Goal: Information Seeking & Learning: Learn about a topic

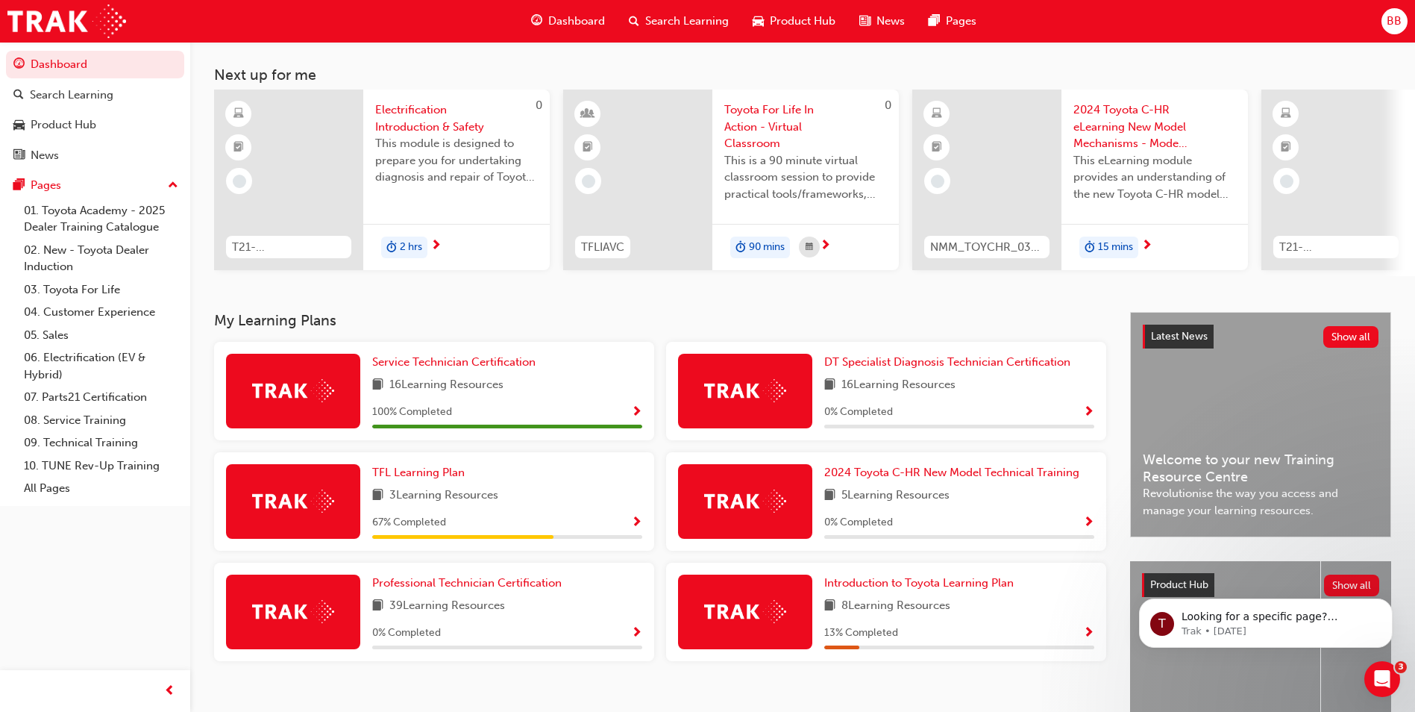
scroll to position [180, 0]
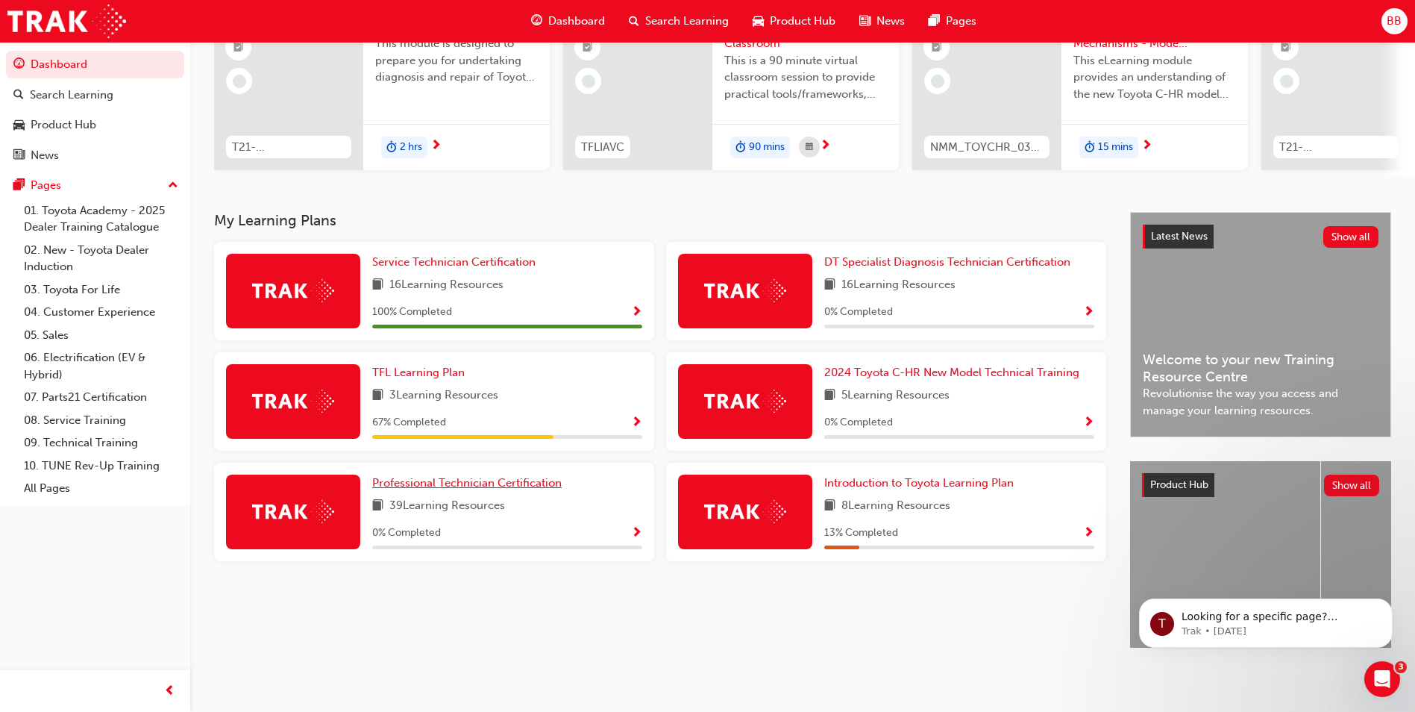
click at [464, 477] on span "Professional Technician Certification" at bounding box center [466, 482] width 189 height 13
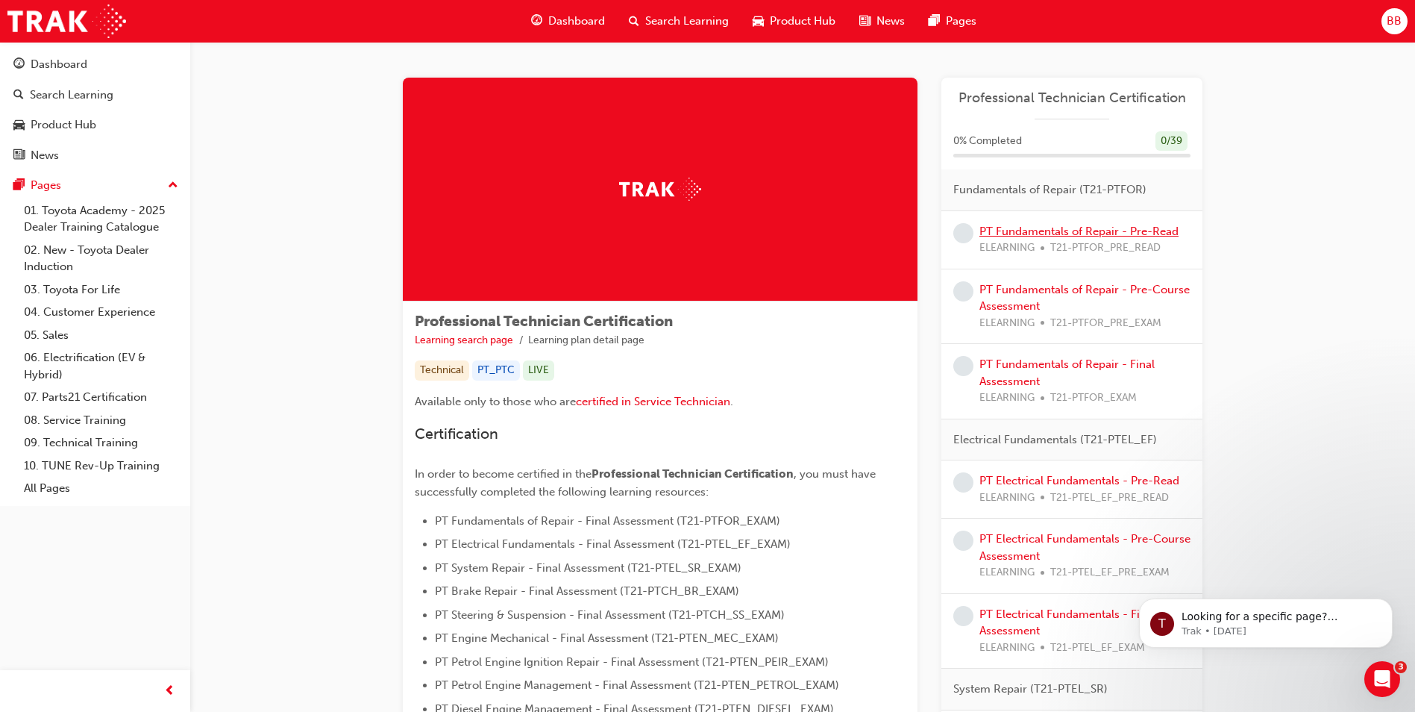
click at [1029, 227] on link "PT Fundamentals of Repair - Pre-Read" at bounding box center [1078, 230] width 199 height 13
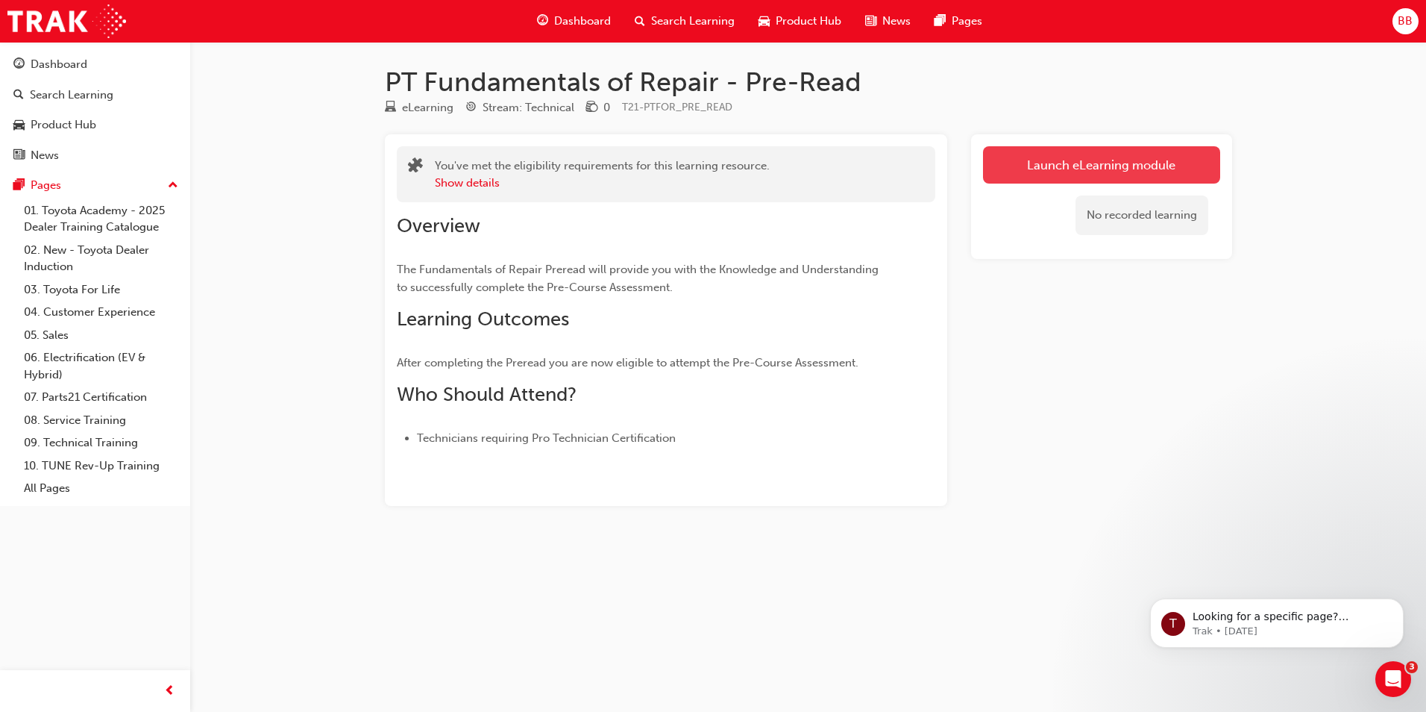
click at [1120, 160] on link "Launch eLearning module" at bounding box center [1101, 164] width 237 height 37
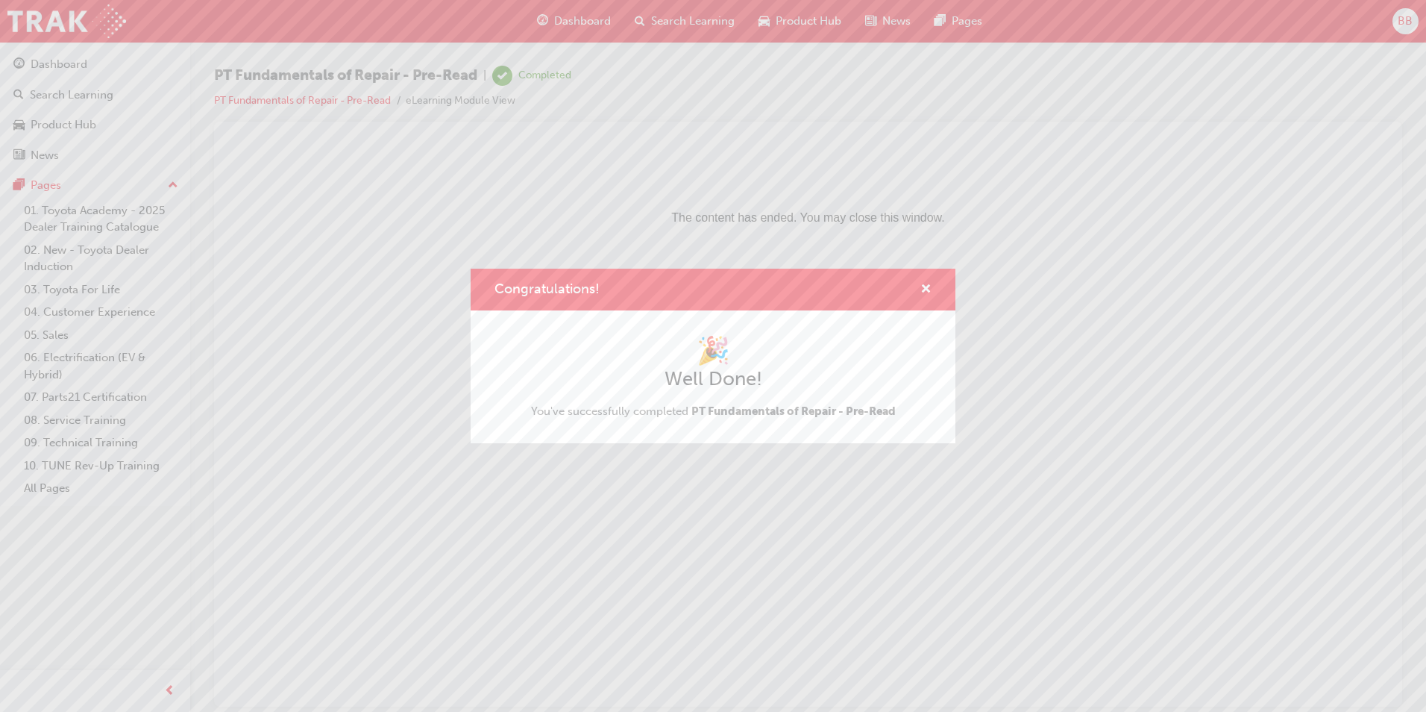
click at [935, 283] on div "Congratulations!" at bounding box center [713, 289] width 485 height 43
click at [932, 288] on div "Congratulations!" at bounding box center [713, 289] width 485 height 43
click at [926, 287] on span "cross-icon" at bounding box center [925, 289] width 11 height 13
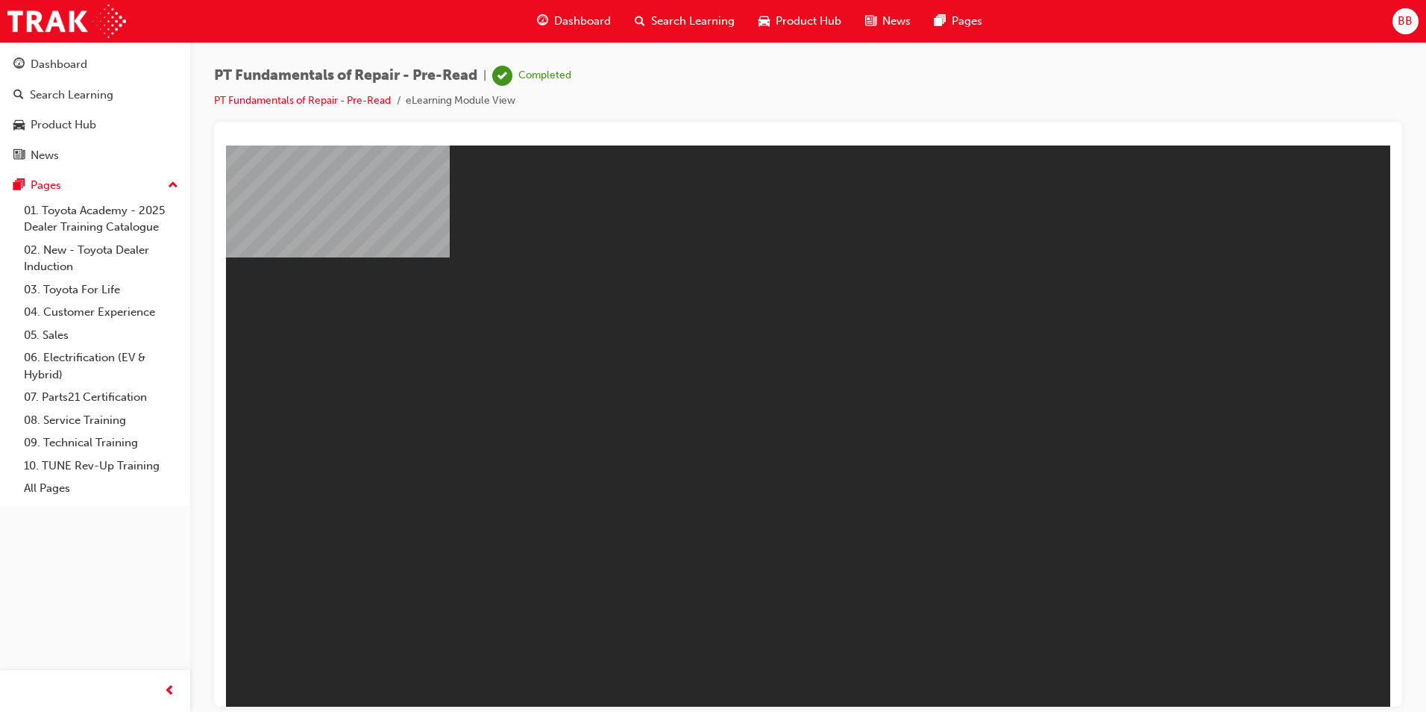
click at [330, 79] on span "PT Fundamentals of Repair - Pre-Read" at bounding box center [345, 75] width 263 height 17
click at [324, 98] on link "PT Fundamentals of Repair - Pre-Read" at bounding box center [302, 100] width 177 height 13
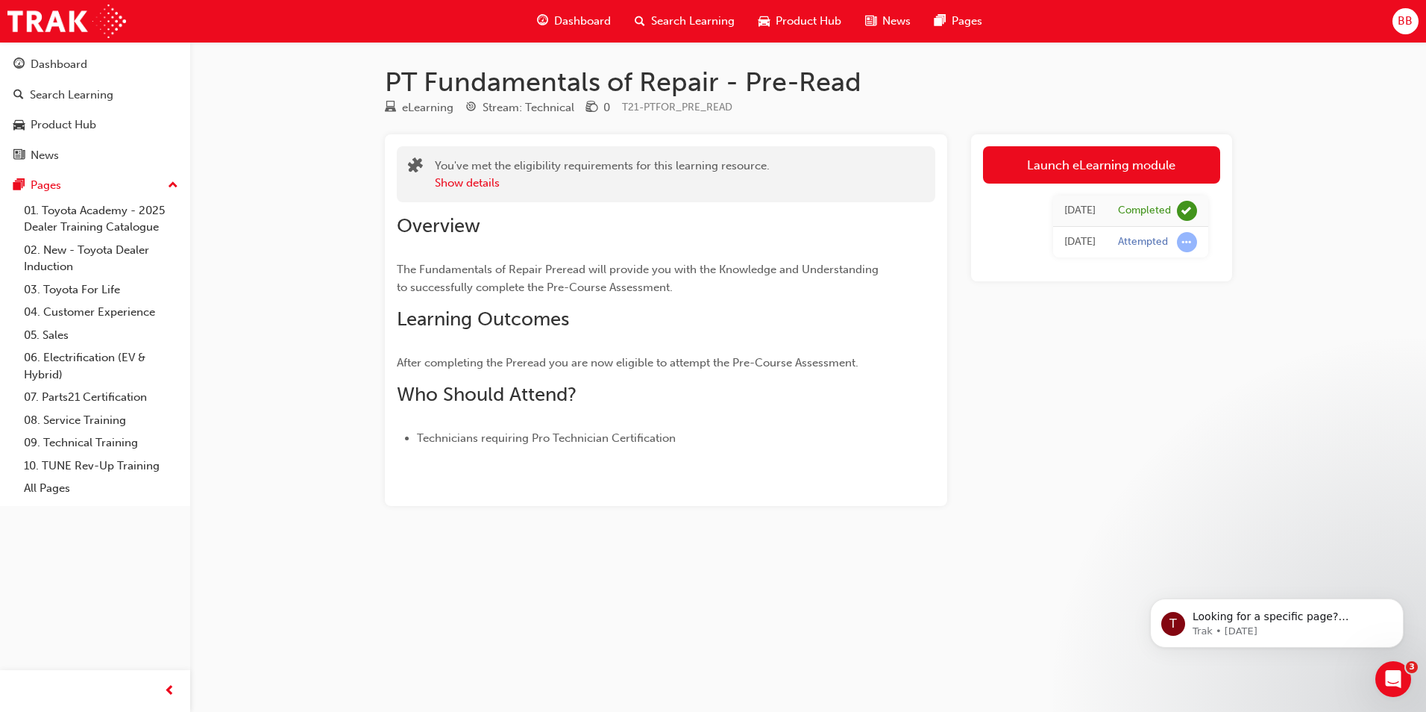
click at [1155, 142] on div "Launch eLearning module [DATE] Completed [DATE] Attempted" at bounding box center [1101, 207] width 261 height 147
click at [1158, 155] on link "Launch eLearning module" at bounding box center [1101, 164] width 237 height 37
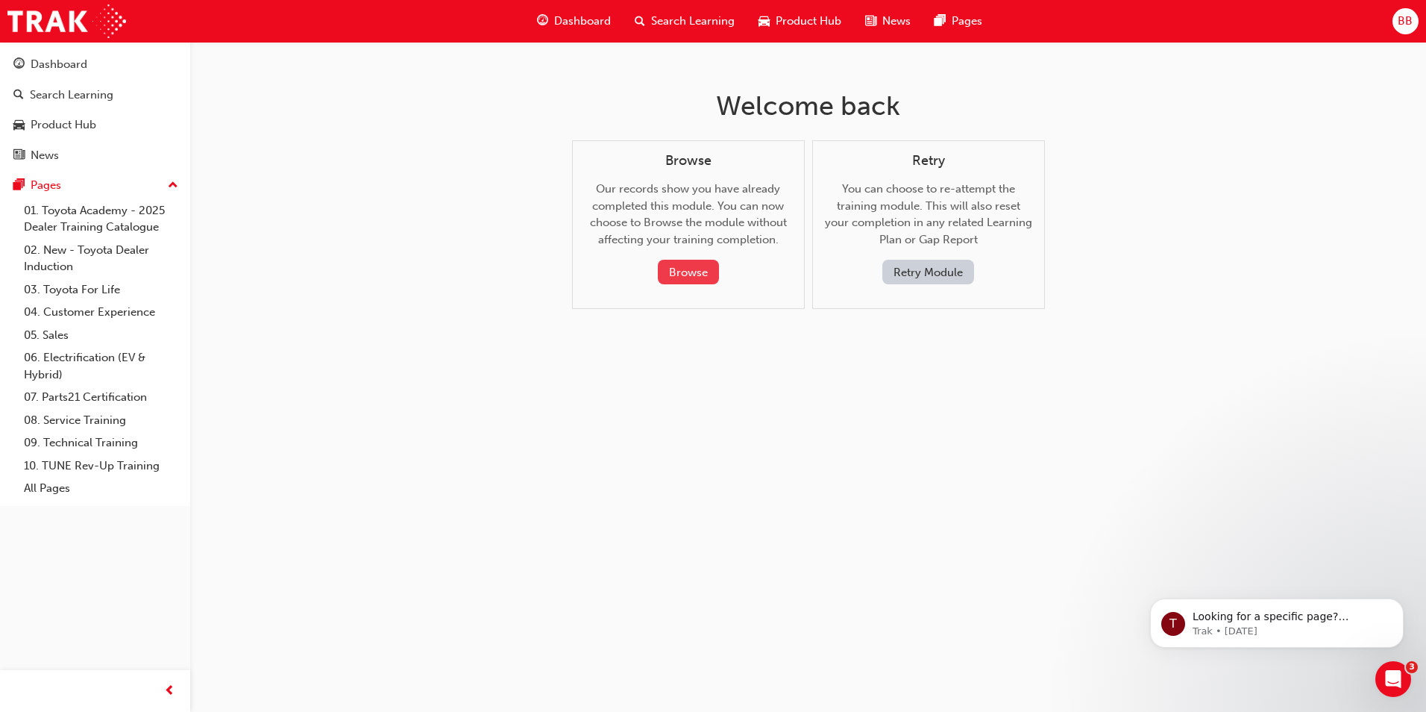
click at [697, 272] on button "Browse" at bounding box center [688, 272] width 61 height 25
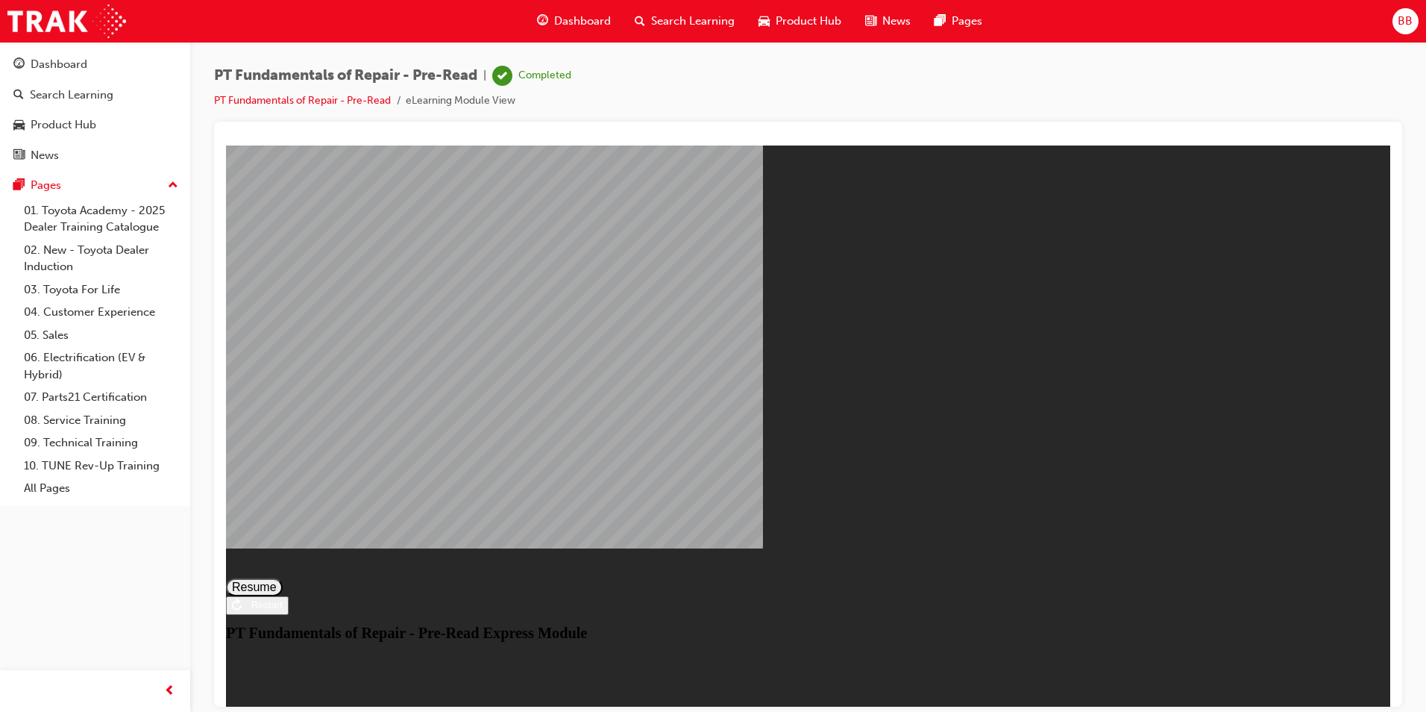
click at [283, 577] on button "Resume" at bounding box center [254, 586] width 57 height 18
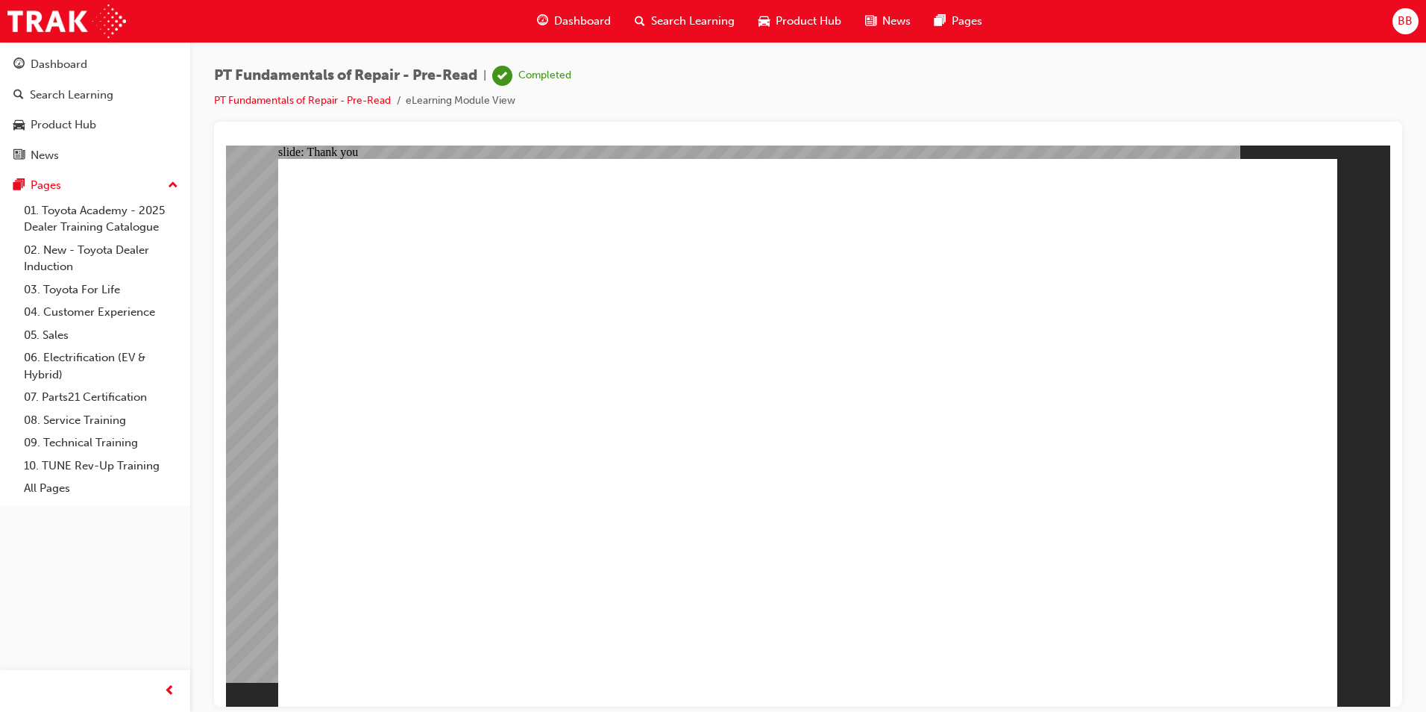
drag, startPoint x: 571, startPoint y: 608, endPoint x: 594, endPoint y: 597, distance: 25.7
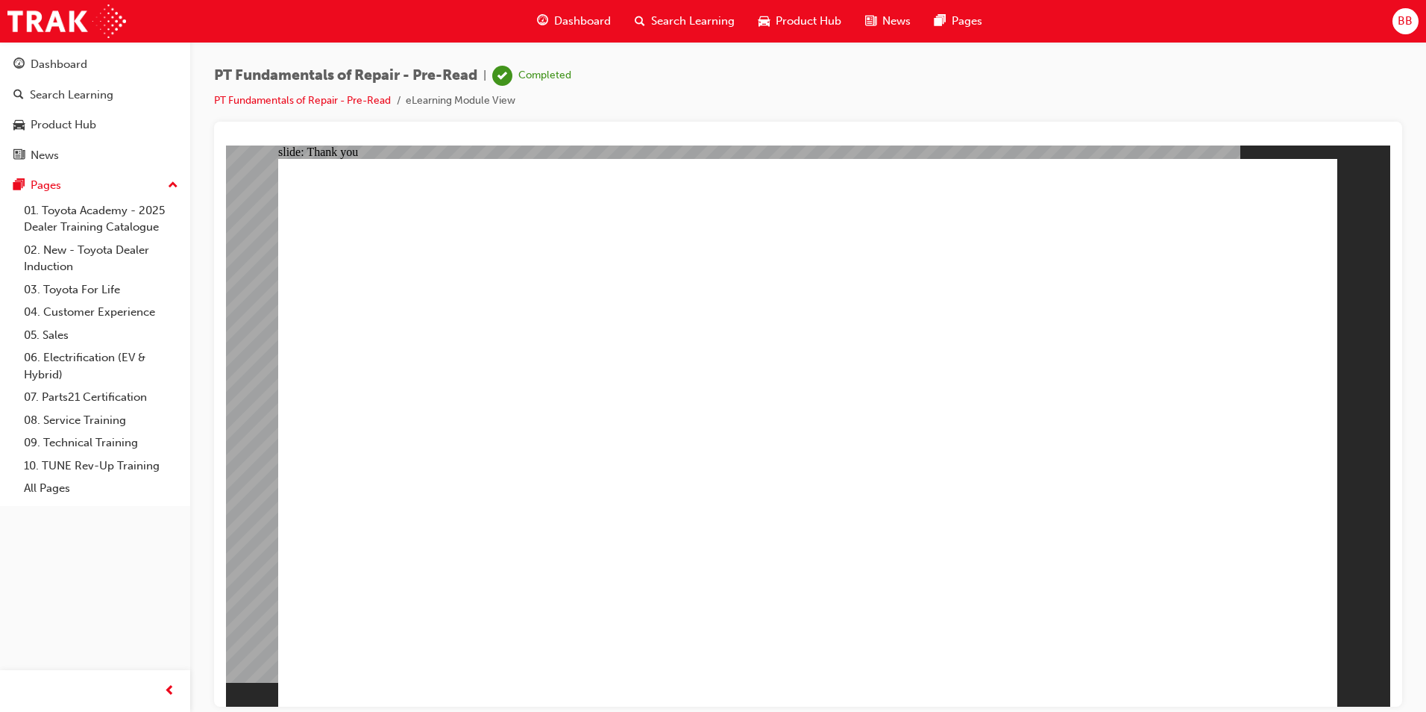
drag, startPoint x: 594, startPoint y: 595, endPoint x: 594, endPoint y: 586, distance: 8.9
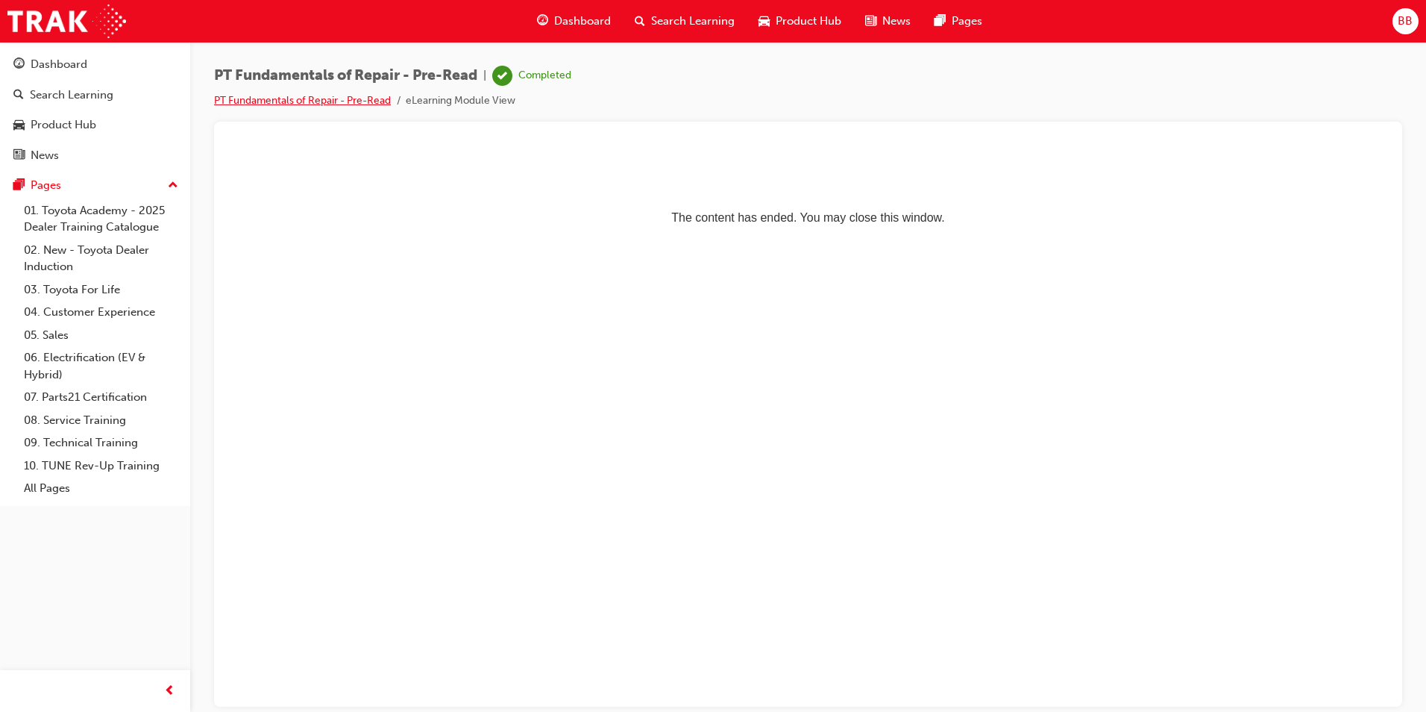
click at [355, 100] on link "PT Fundamentals of Repair - Pre-Read" at bounding box center [302, 100] width 177 height 13
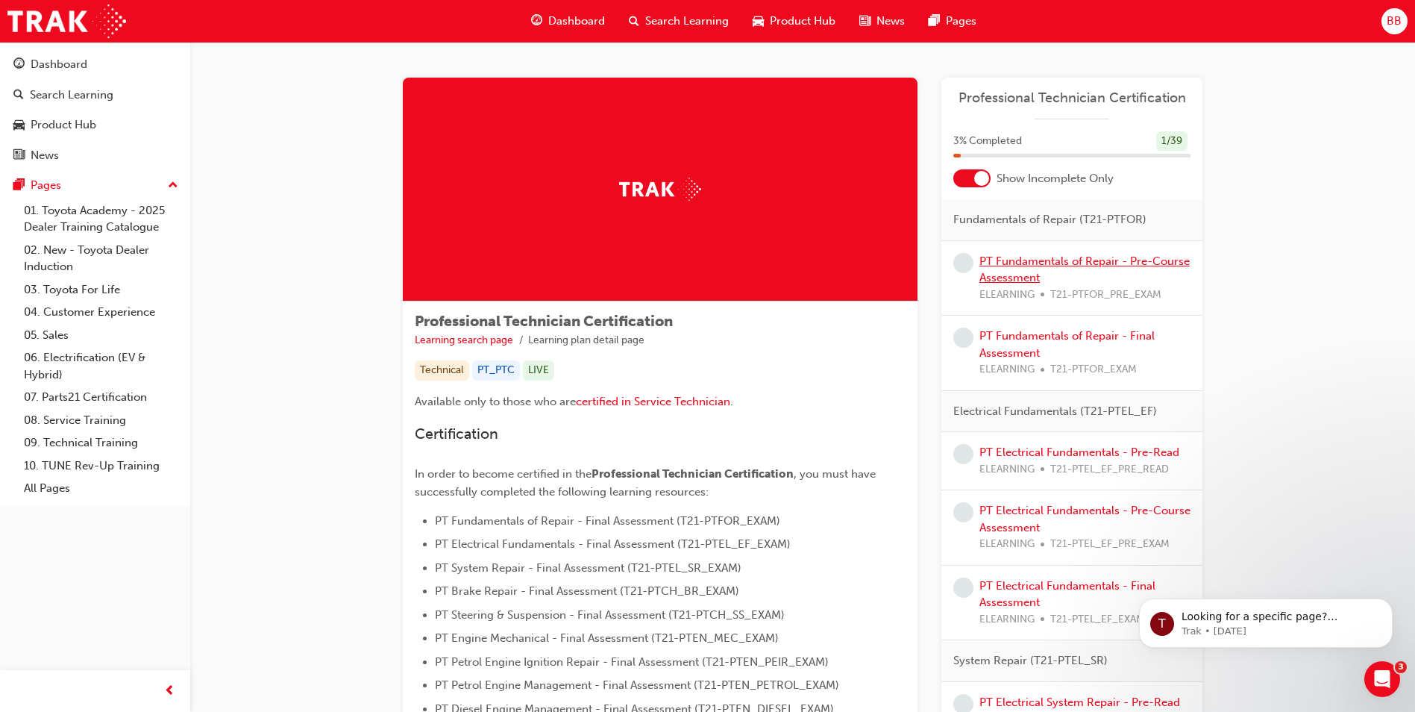
click at [1036, 263] on link "PT Fundamentals of Repair - Pre-Course Assessment" at bounding box center [1084, 269] width 210 height 31
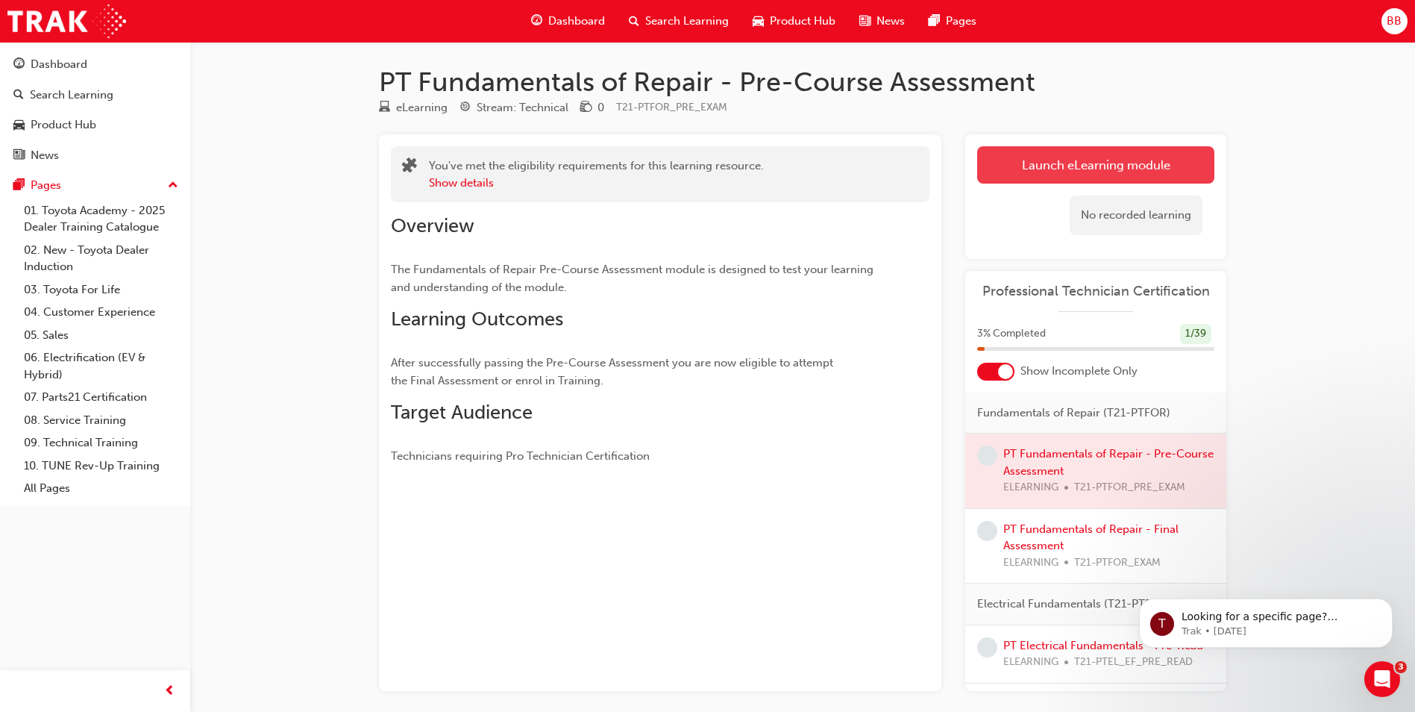
click at [1035, 159] on link "Launch eLearning module" at bounding box center [1095, 164] width 237 height 37
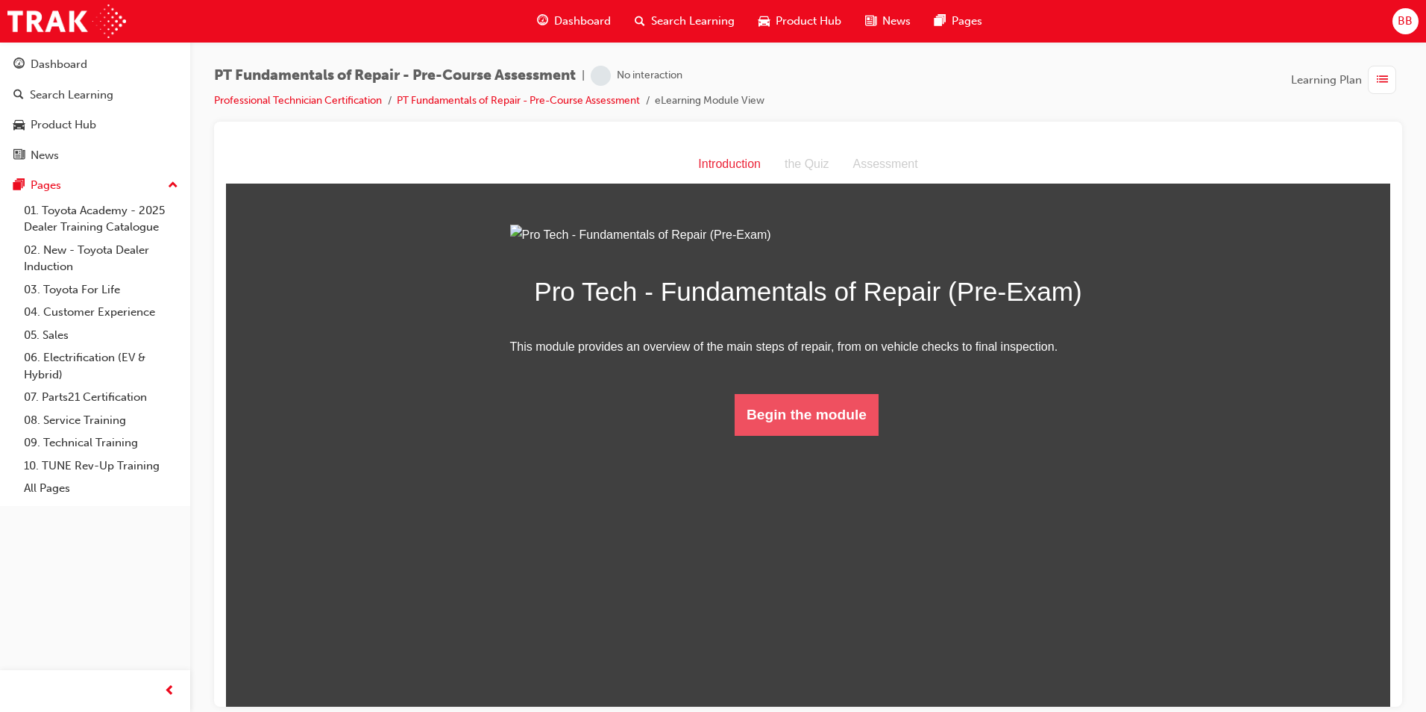
click at [813, 435] on button "Begin the module" at bounding box center [807, 414] width 144 height 42
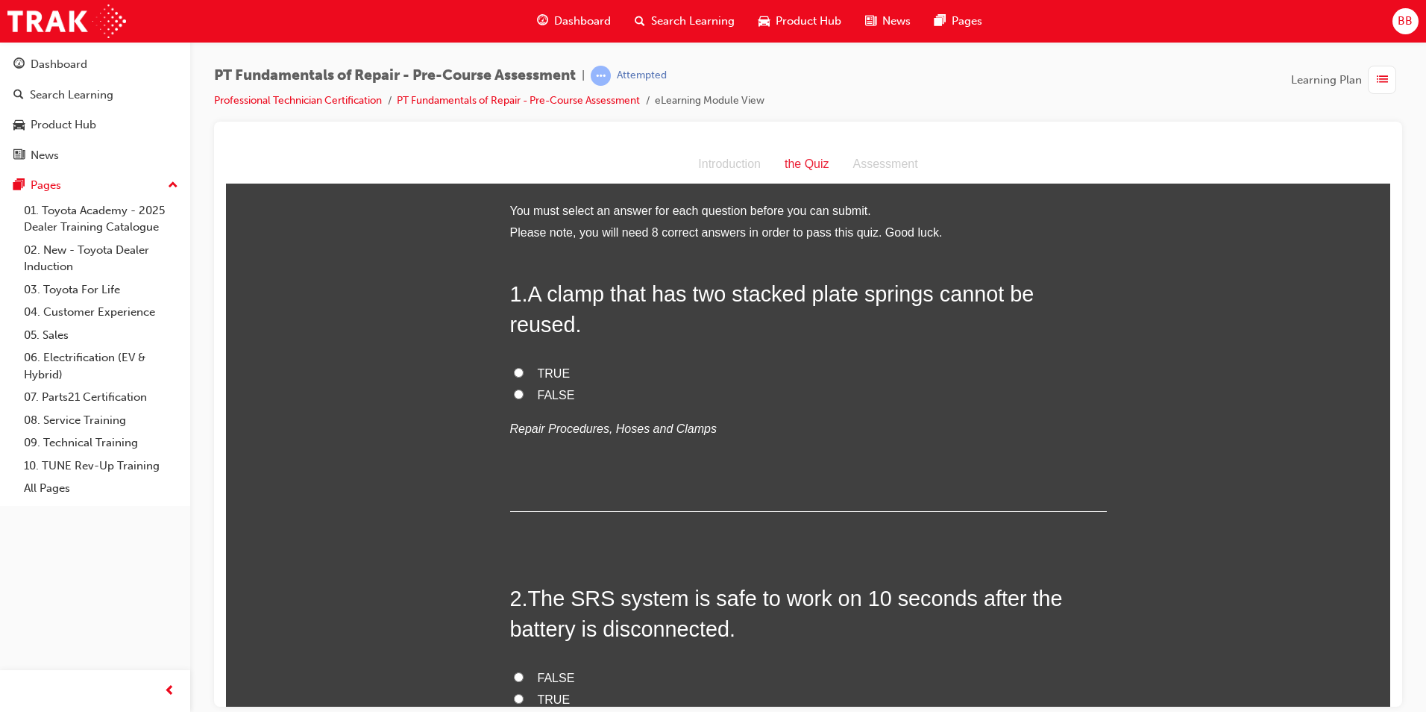
click at [530, 384] on label "FALSE" at bounding box center [808, 395] width 597 height 22
click at [524, 389] on input "FALSE" at bounding box center [519, 394] width 10 height 10
radio input "true"
click at [572, 362] on label "TRUE" at bounding box center [808, 373] width 597 height 22
click at [524, 367] on input "TRUE" at bounding box center [519, 372] width 10 height 10
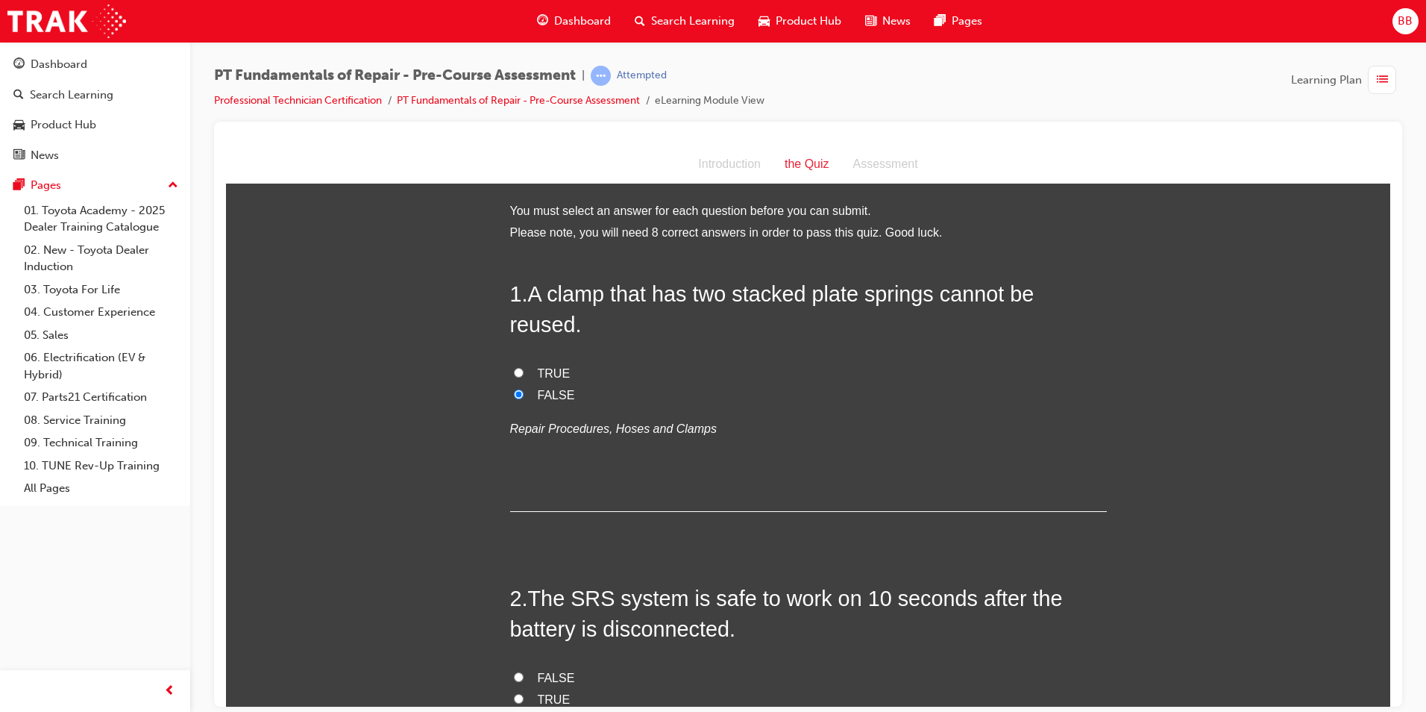
radio input "true"
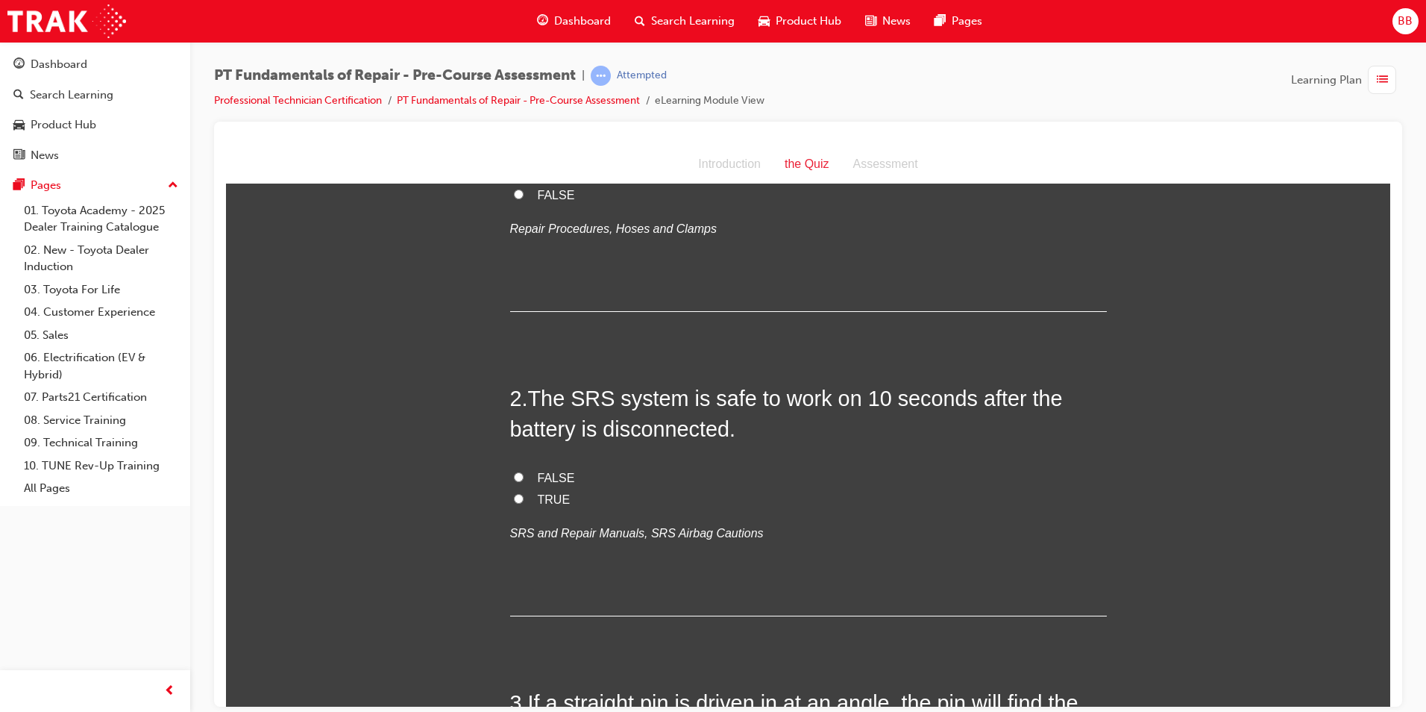
scroll to position [224, 0]
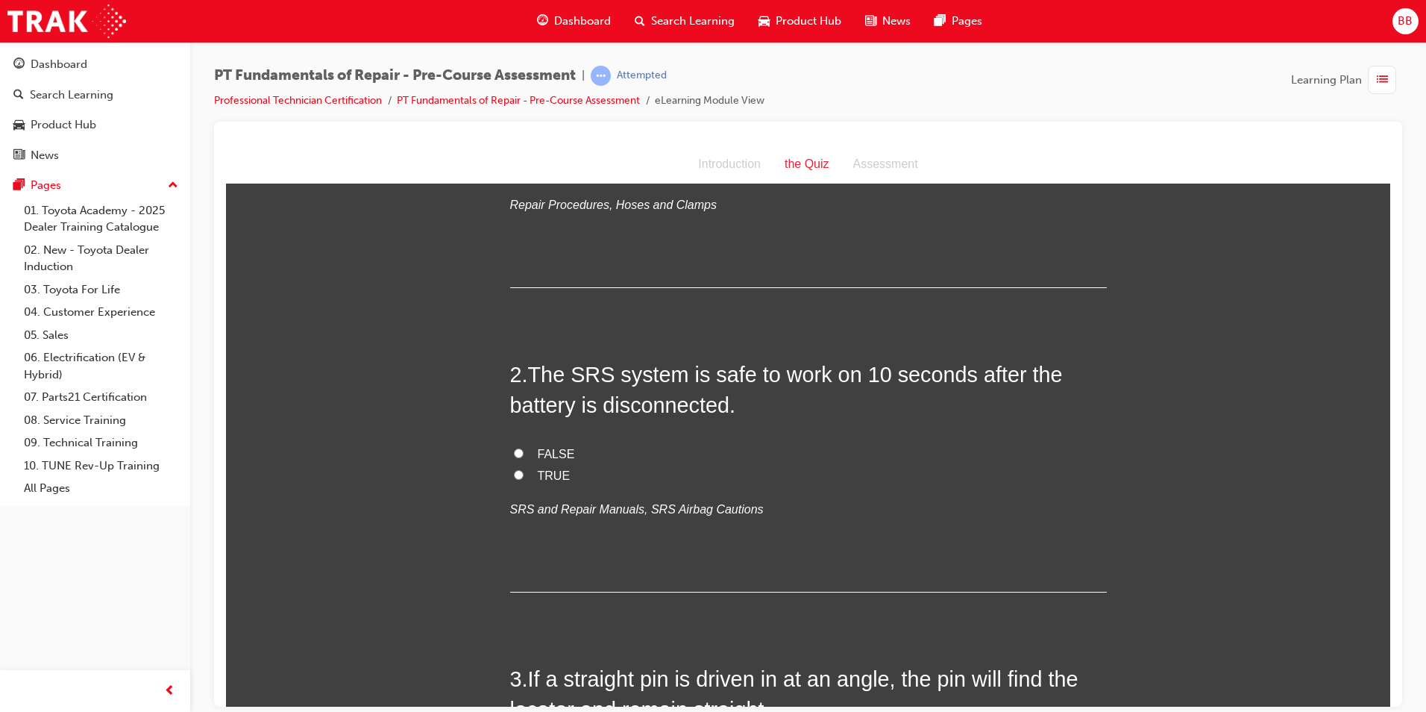
click at [541, 468] on span "TRUE" at bounding box center [554, 474] width 33 height 13
drag, startPoint x: 541, startPoint y: 436, endPoint x: 535, endPoint y: 424, distance: 13.3
click at [538, 447] on span "FALSE" at bounding box center [556, 453] width 37 height 13
click at [524, 447] on input "FALSE" at bounding box center [519, 452] width 10 height 10
radio input "true"
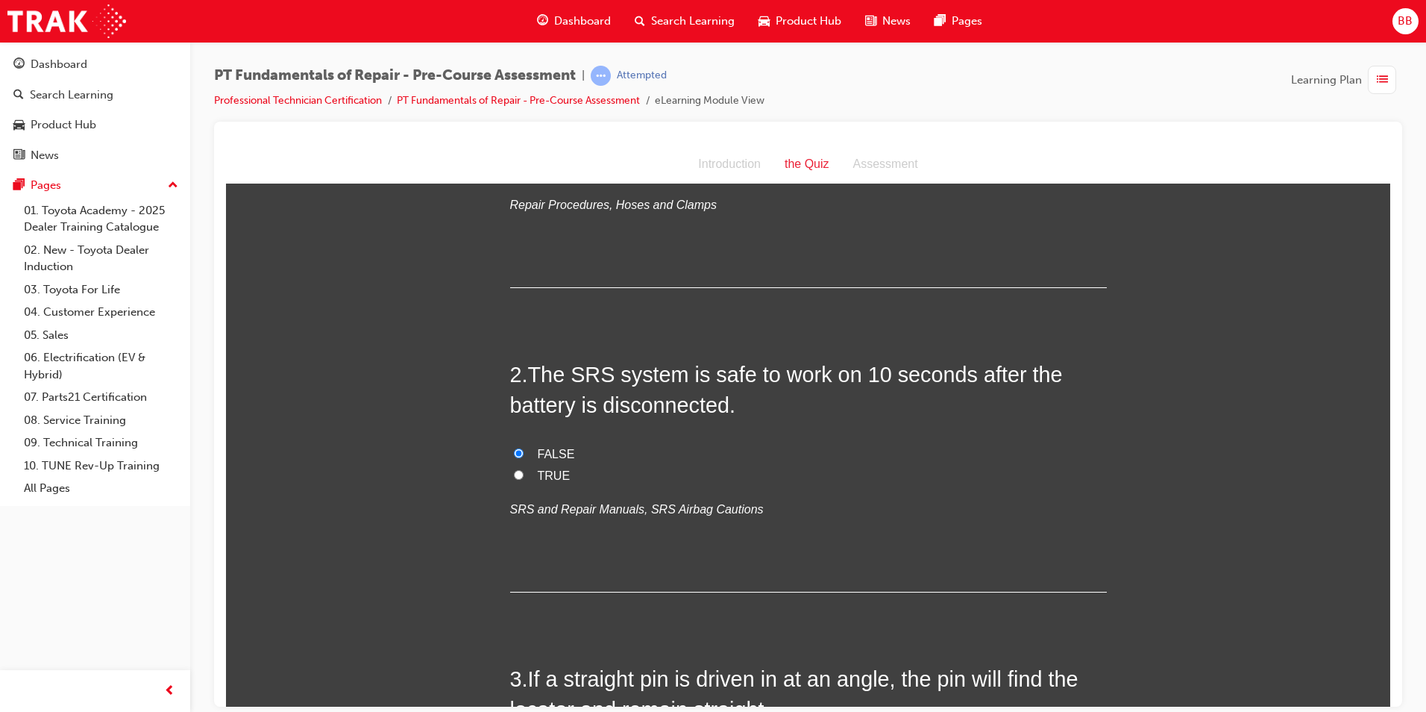
click at [552, 468] on span "TRUE" at bounding box center [554, 474] width 33 height 13
click at [524, 469] on input "TRUE" at bounding box center [519, 474] width 10 height 10
radio input "true"
click at [521, 443] on label "FALSE" at bounding box center [808, 454] width 597 height 22
click at [521, 447] on input "FALSE" at bounding box center [519, 452] width 10 height 10
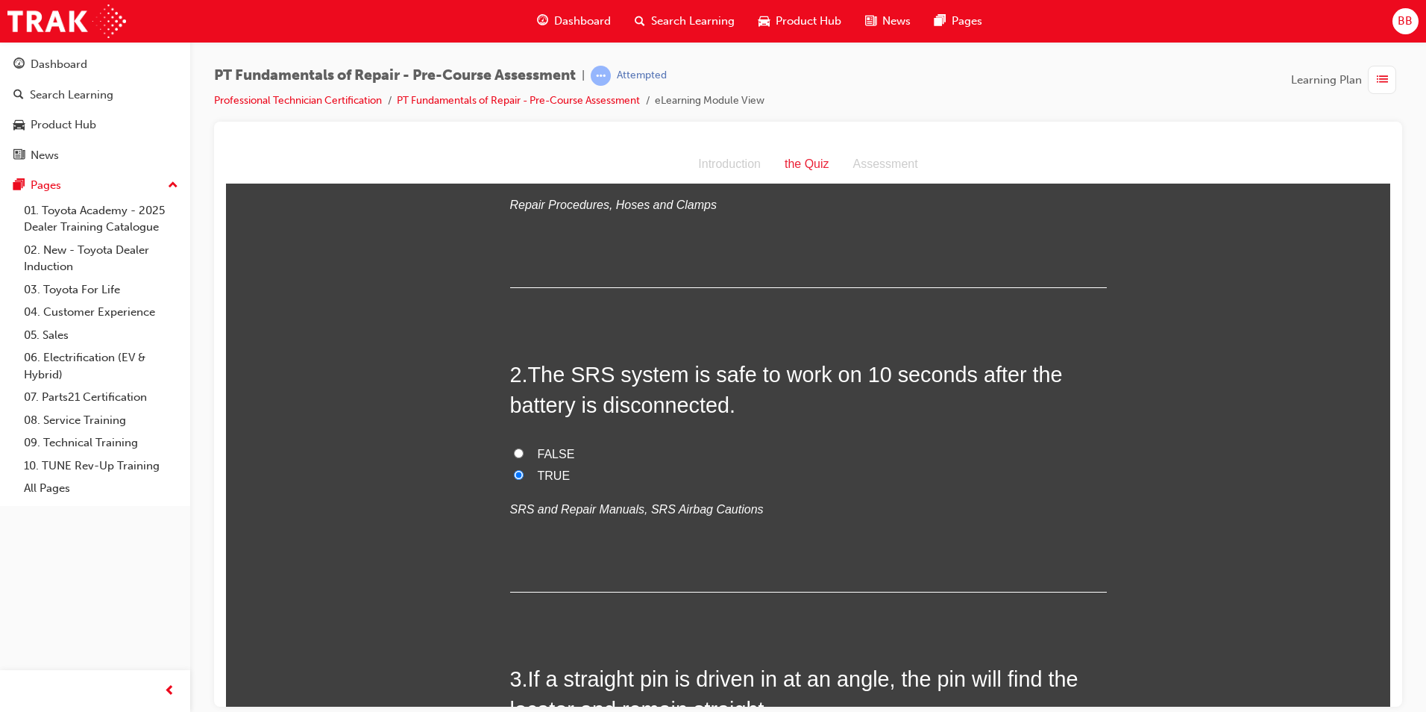
radio input "true"
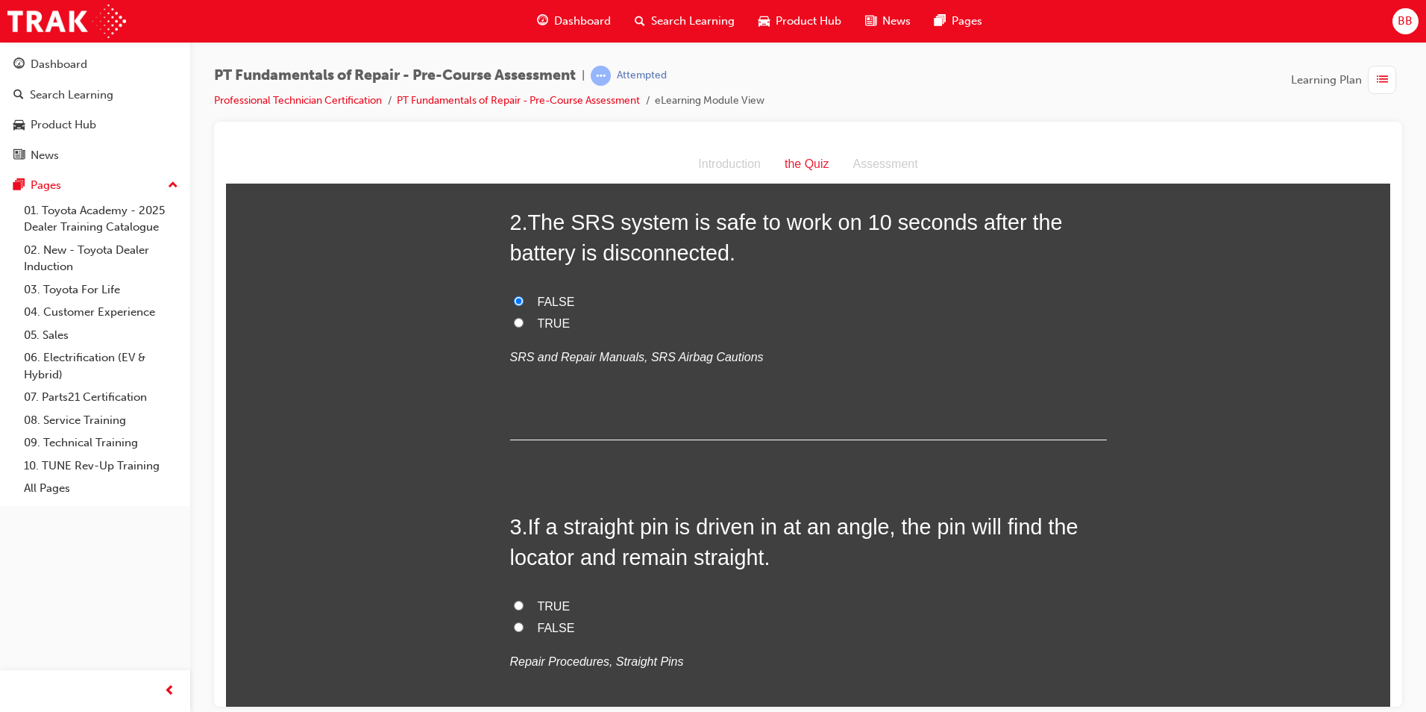
scroll to position [522, 0]
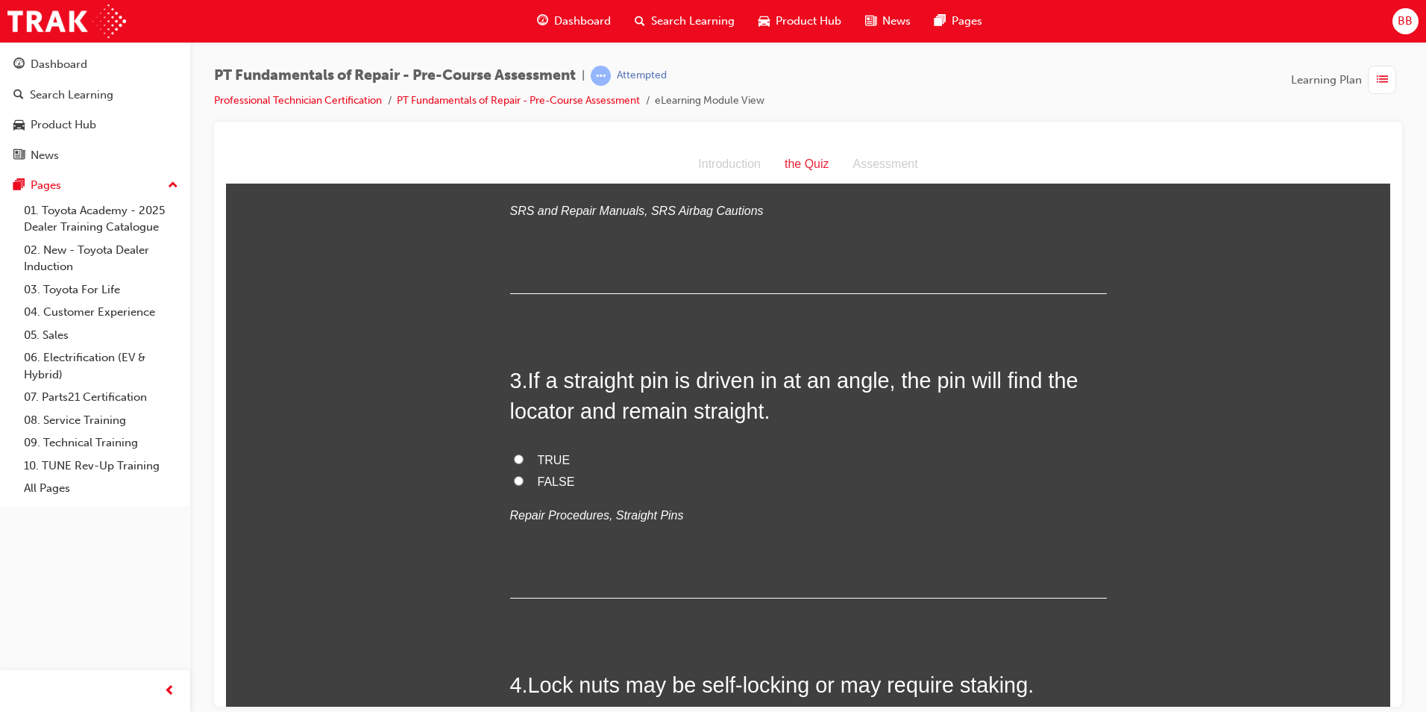
click at [524, 449] on label "TRUE" at bounding box center [808, 460] width 597 height 22
click at [524, 453] on input "TRUE" at bounding box center [519, 458] width 10 height 10
radio input "true"
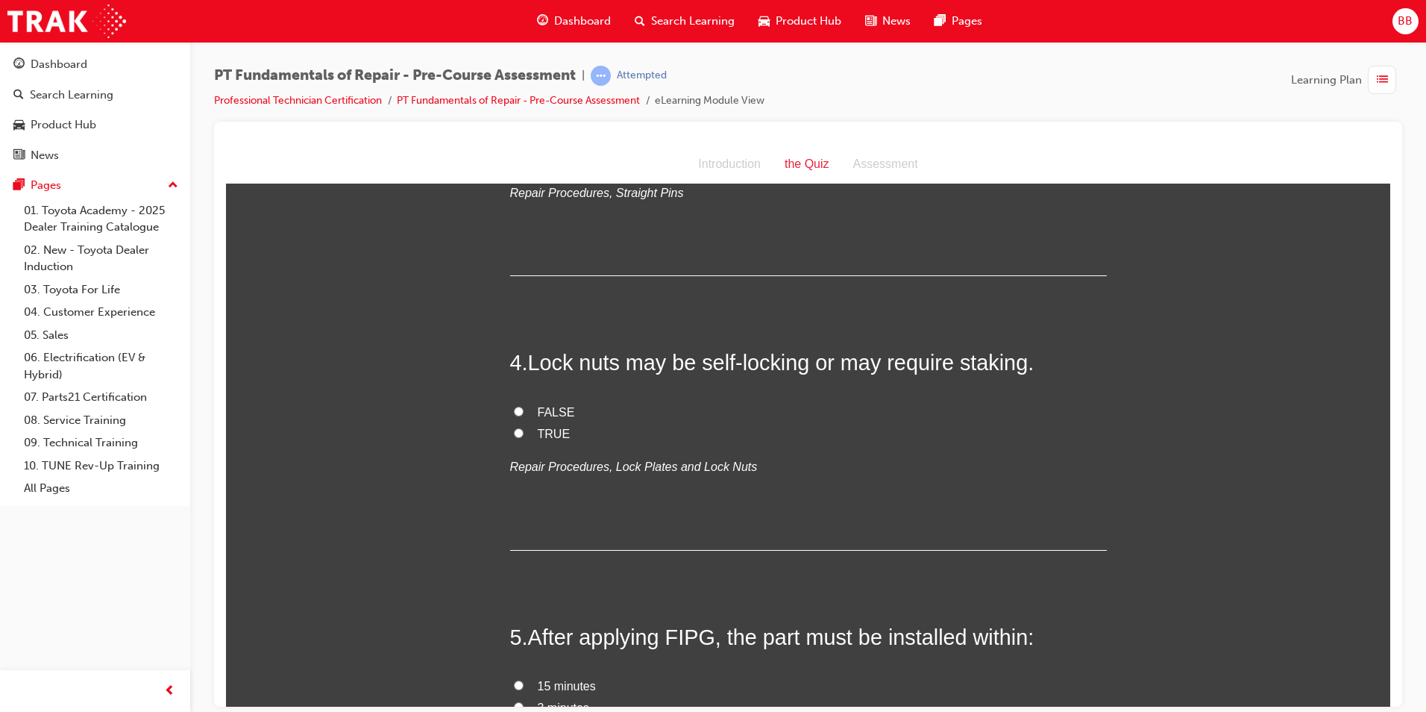
scroll to position [895, 0]
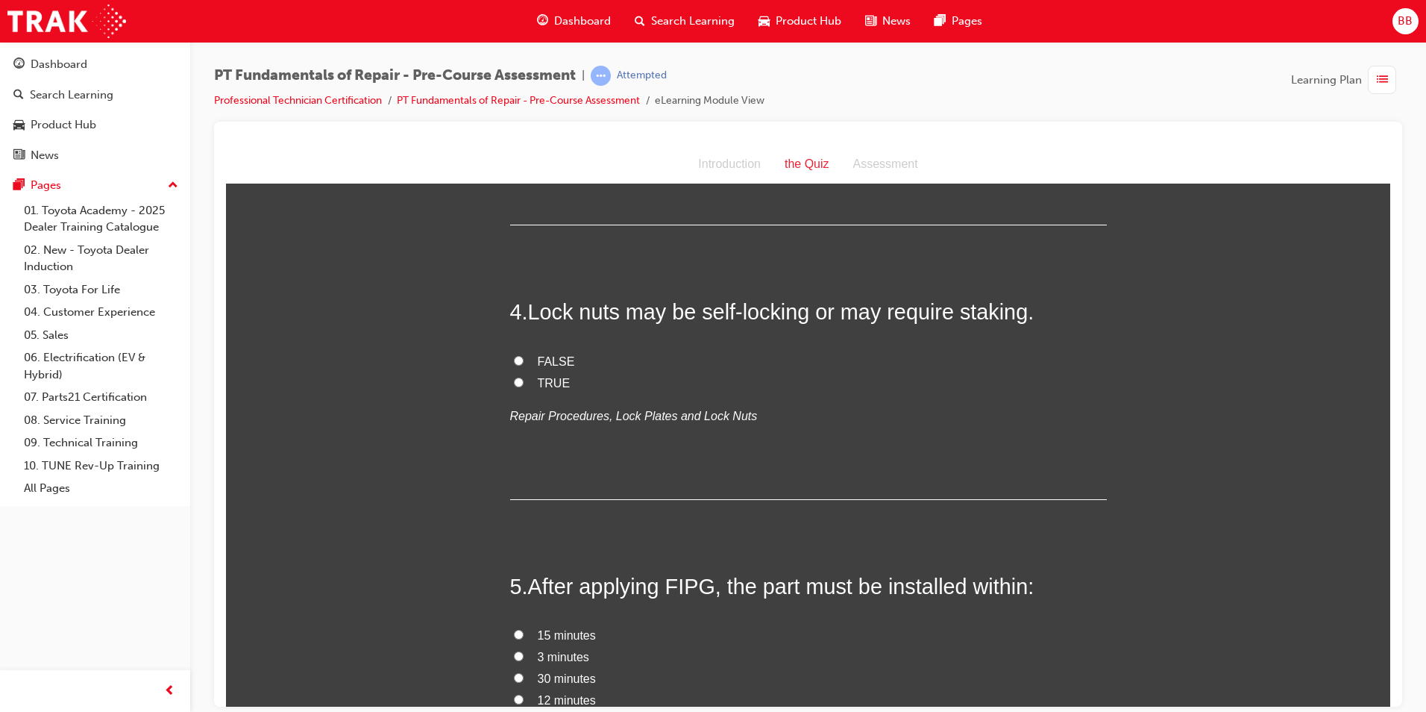
click at [510, 372] on label "TRUE" at bounding box center [808, 383] width 597 height 22
click at [514, 377] on input "TRUE" at bounding box center [519, 382] width 10 height 10
radio input "true"
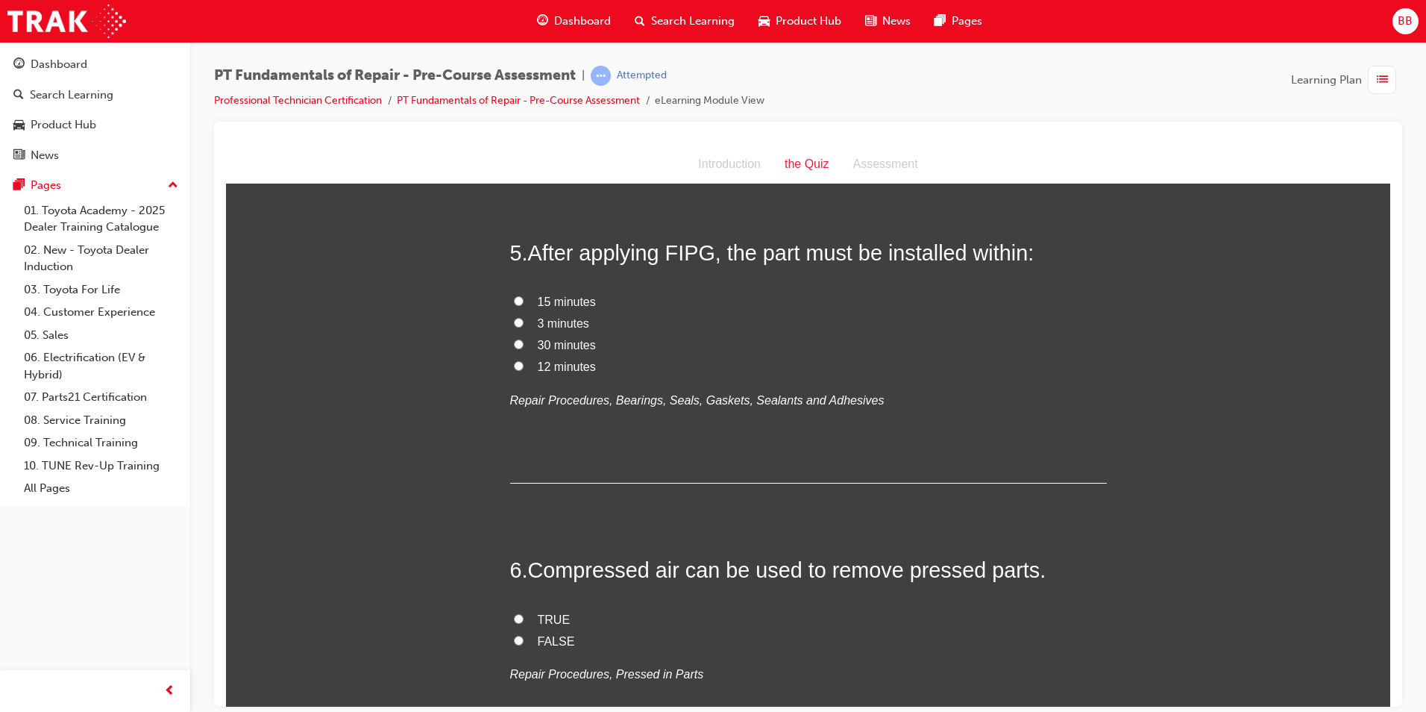
scroll to position [1193, 0]
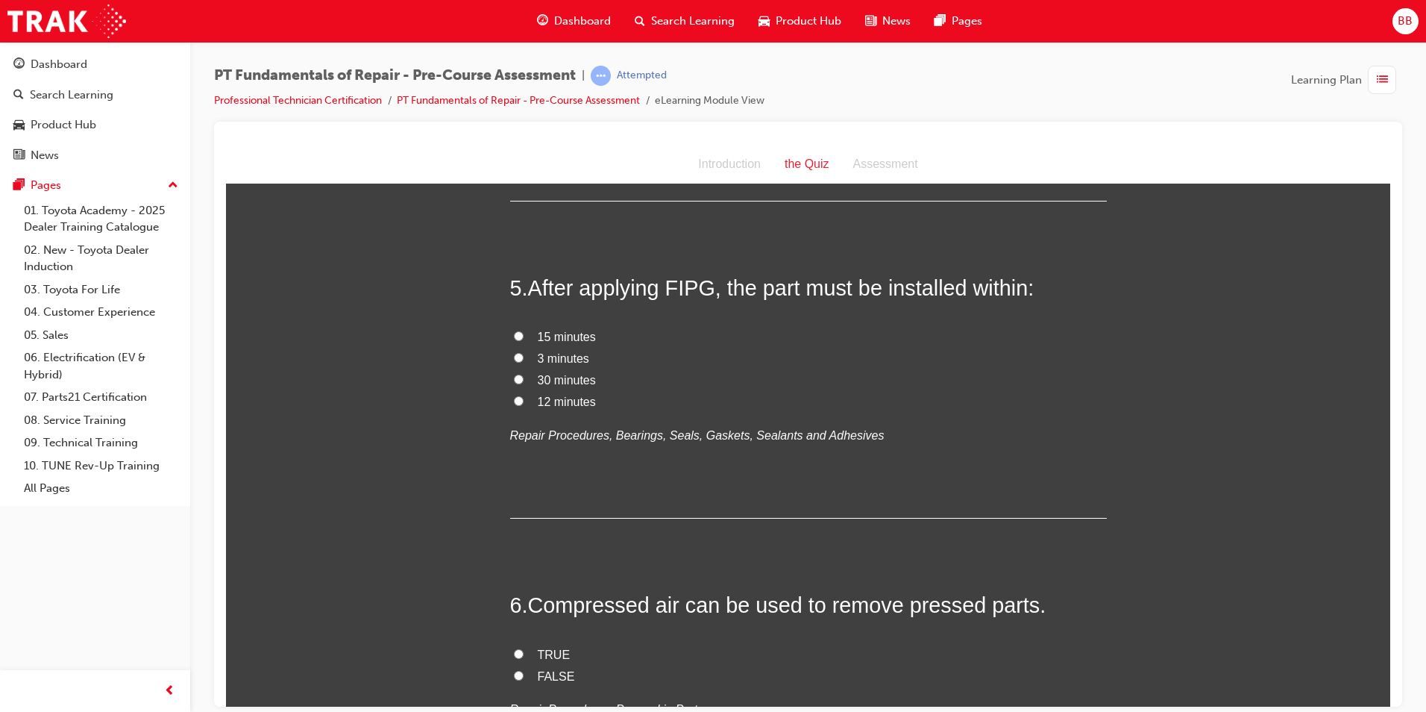
click at [521, 665] on label "FALSE" at bounding box center [808, 676] width 597 height 22
click at [521, 670] on input "FALSE" at bounding box center [519, 675] width 10 height 10
radio input "true"
click at [523, 369] on label "30 minutes" at bounding box center [808, 380] width 597 height 22
click at [523, 374] on input "30 minutes" at bounding box center [519, 379] width 10 height 10
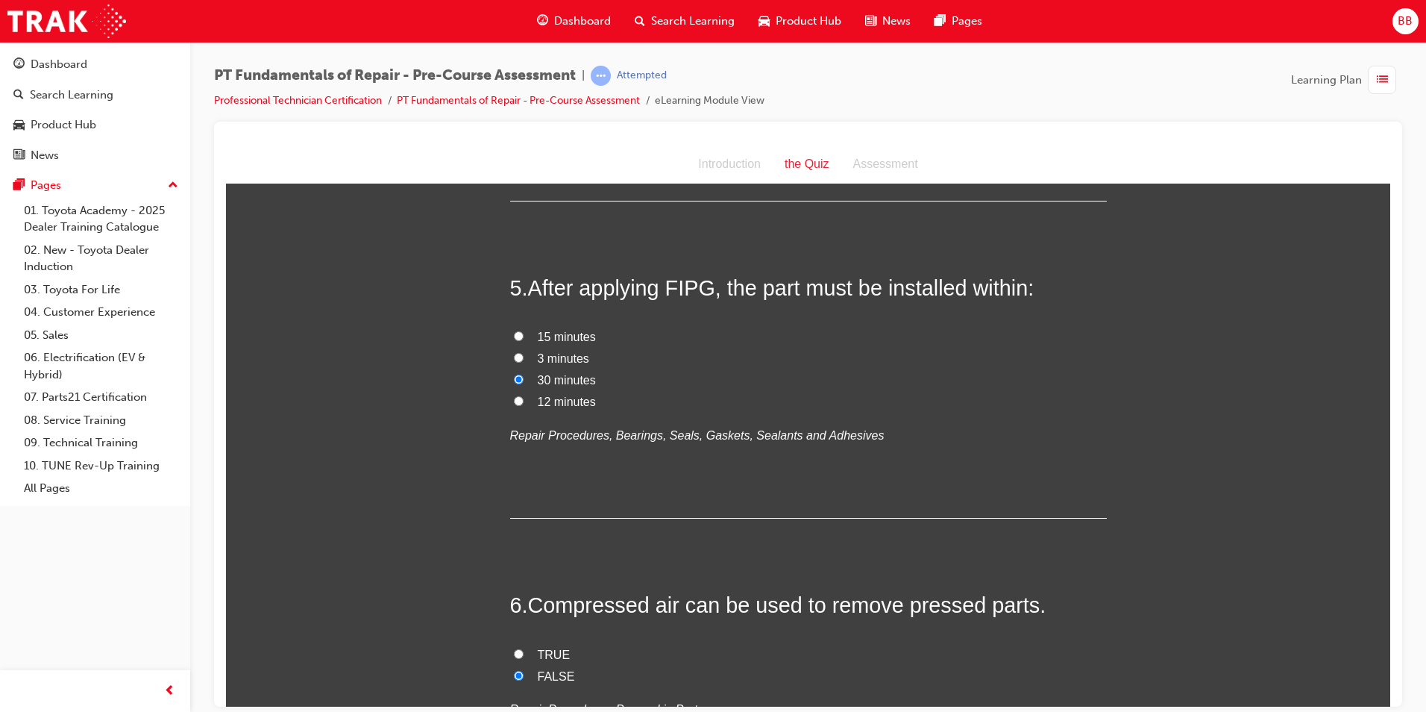
radio input "true"
drag, startPoint x: 522, startPoint y: 305, endPoint x: 515, endPoint y: 318, distance: 14.3
click at [522, 326] on label "15 minutes" at bounding box center [808, 337] width 597 height 22
click at [522, 330] on input "15 minutes" at bounding box center [519, 335] width 10 height 10
radio input "true"
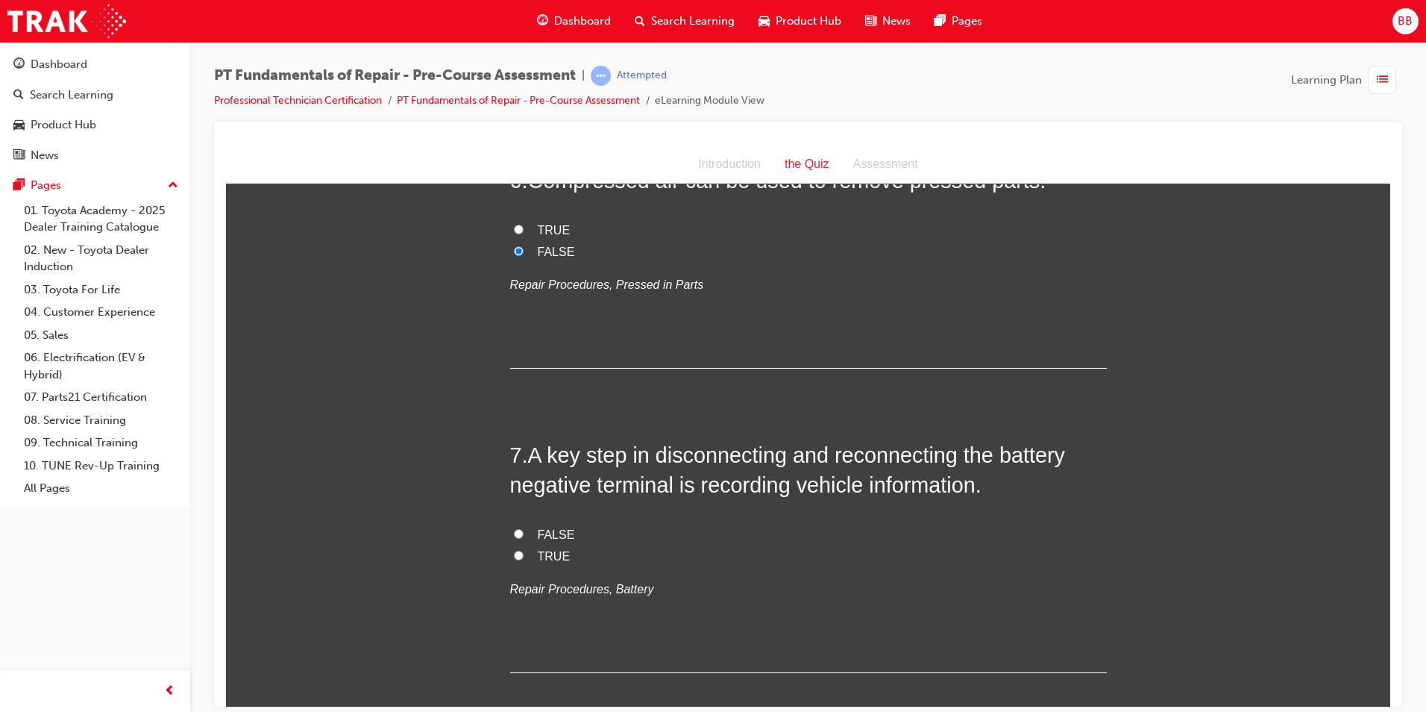
scroll to position [1641, 0]
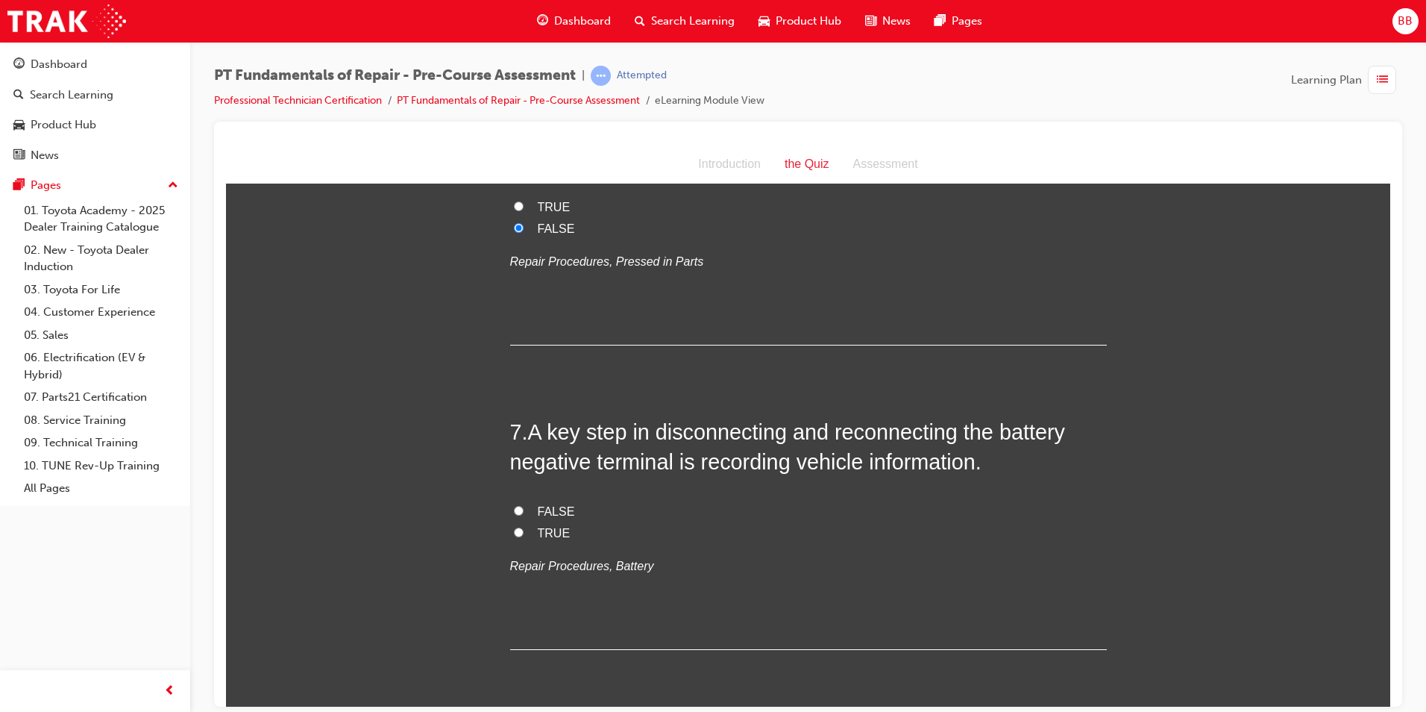
click at [569, 522] on label "TRUE" at bounding box center [808, 533] width 597 height 22
click at [524, 527] on input "TRUE" at bounding box center [519, 532] width 10 height 10
radio input "true"
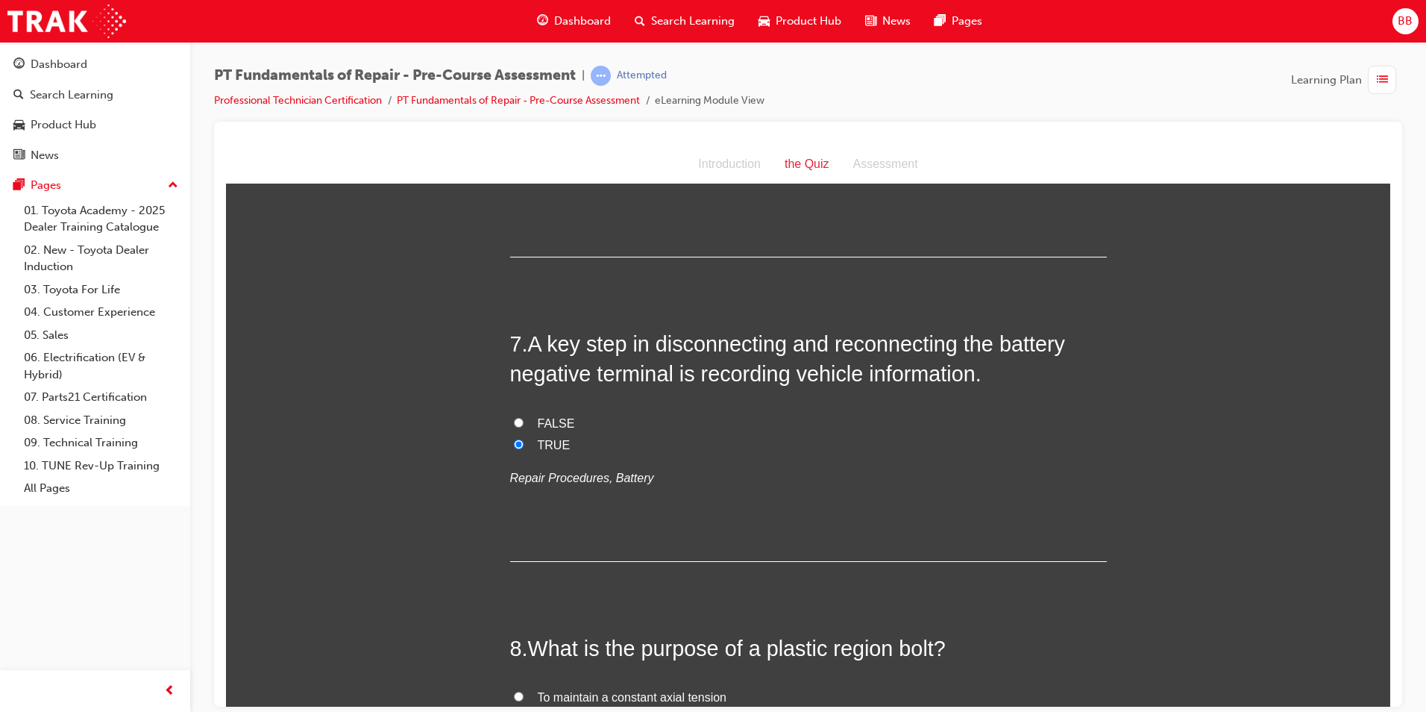
scroll to position [1939, 0]
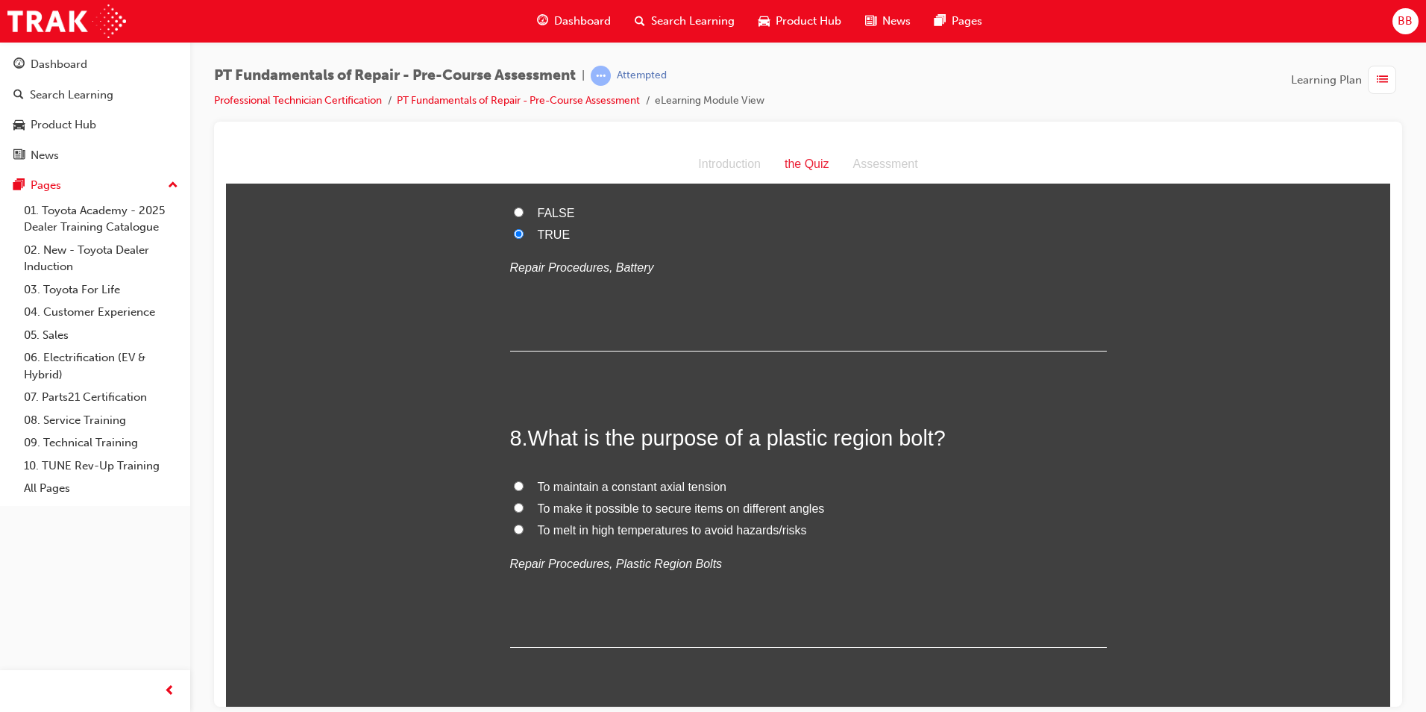
click at [615, 497] on label "To make it possible to secure items on different angles" at bounding box center [808, 508] width 597 height 22
click at [524, 502] on input "To make it possible to secure items on different angles" at bounding box center [519, 507] width 10 height 10
radio input "true"
click at [632, 480] on span "To maintain a constant axial tension" at bounding box center [632, 486] width 189 height 13
click at [524, 480] on input "To maintain a constant axial tension" at bounding box center [519, 485] width 10 height 10
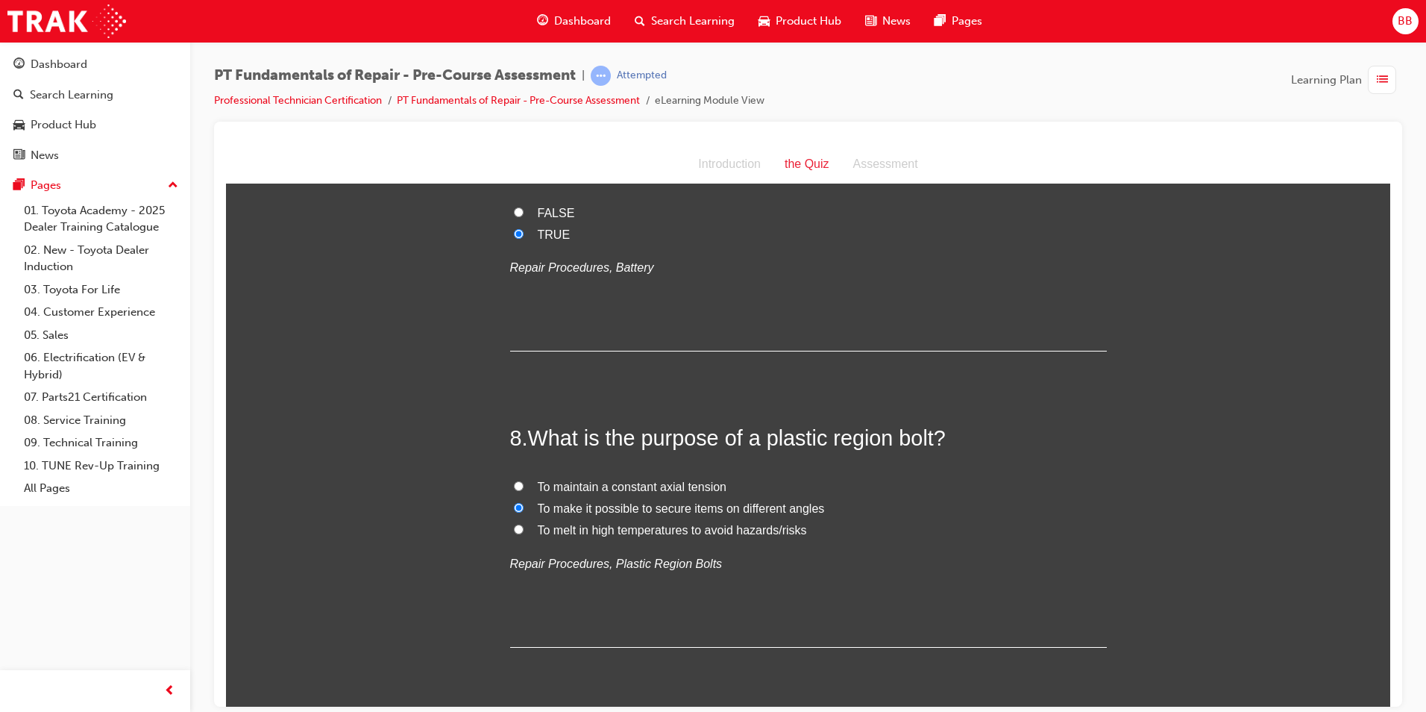
radio input "true"
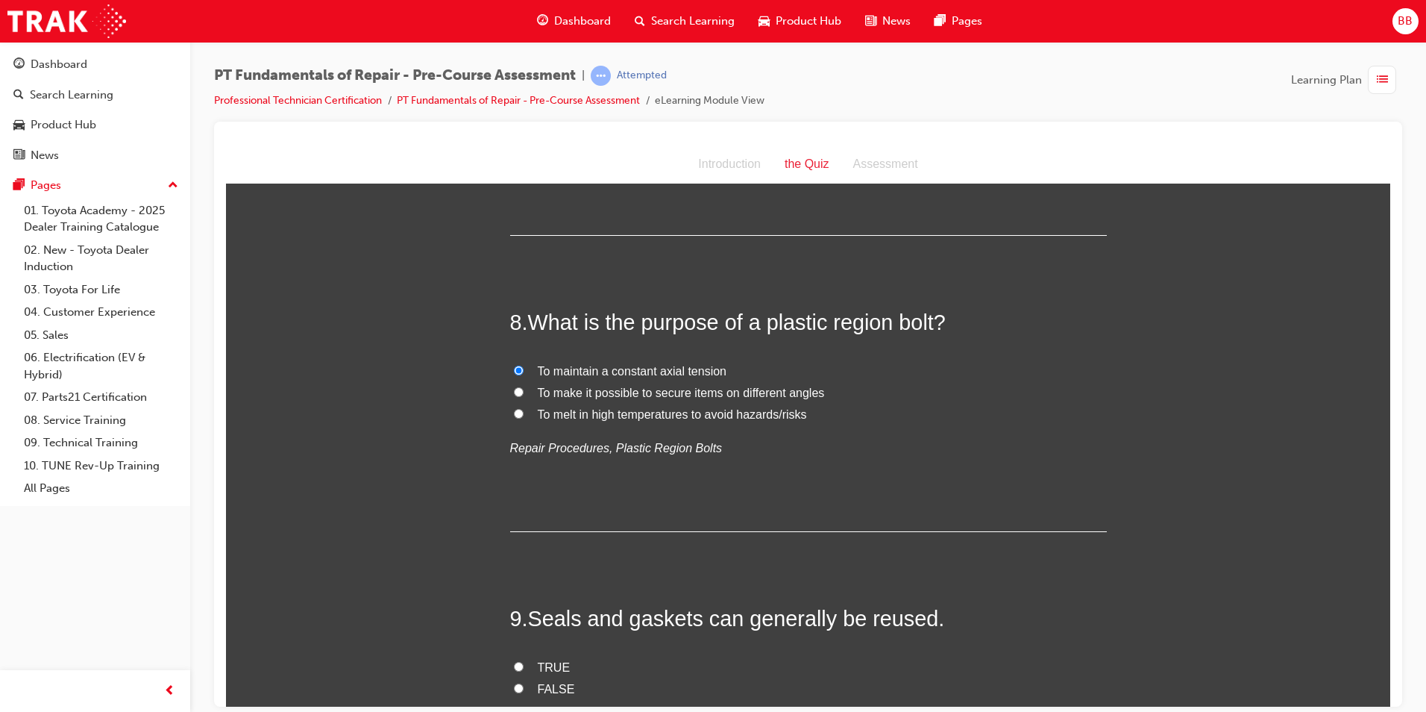
scroll to position [2088, 0]
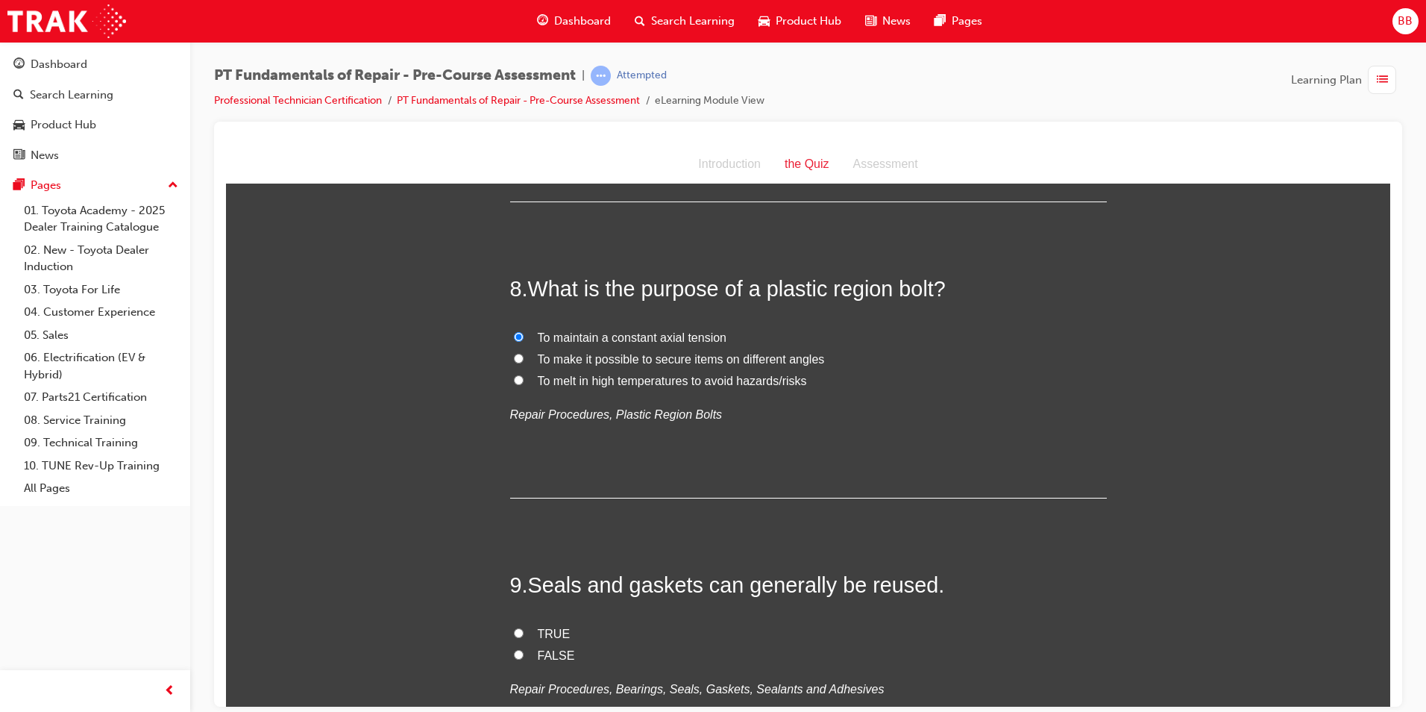
click at [538, 648] on span "FALSE" at bounding box center [556, 654] width 37 height 13
click at [524, 649] on input "FALSE" at bounding box center [519, 654] width 10 height 10
radio input "true"
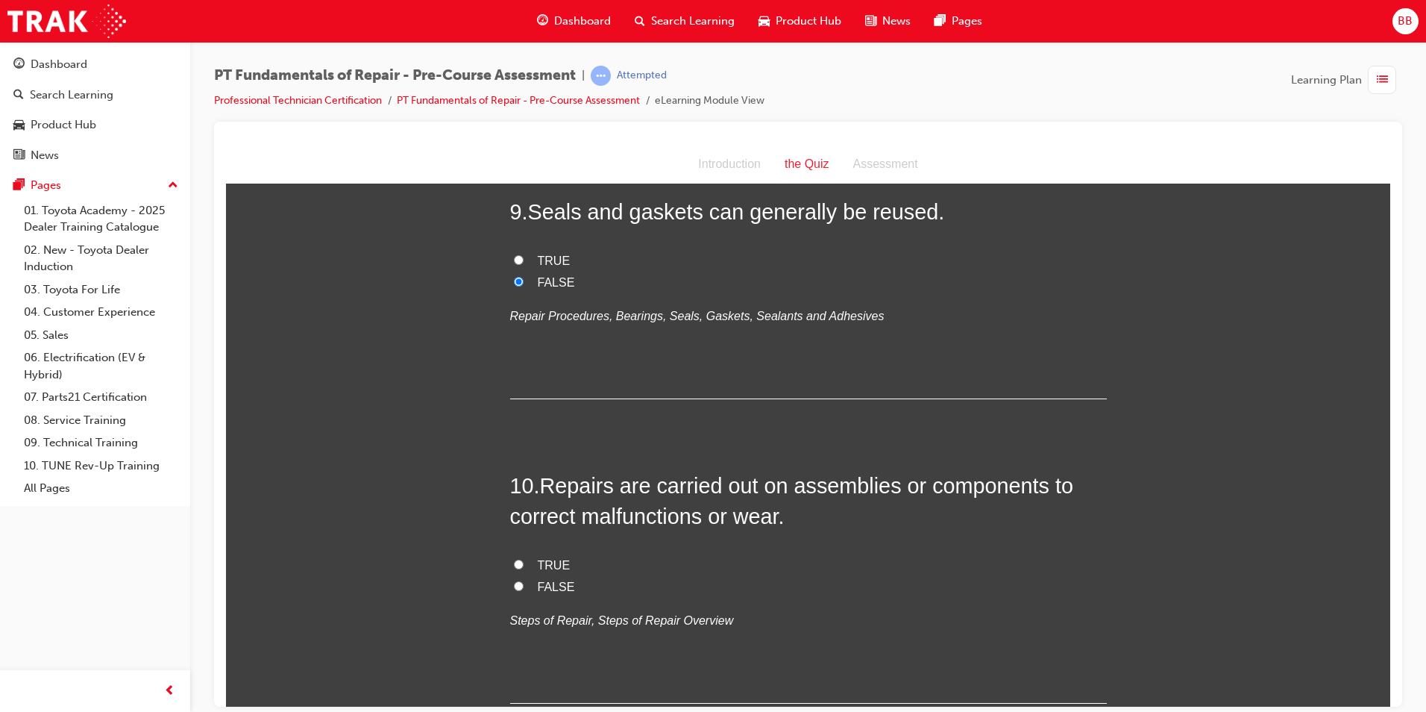
scroll to position [2541, 0]
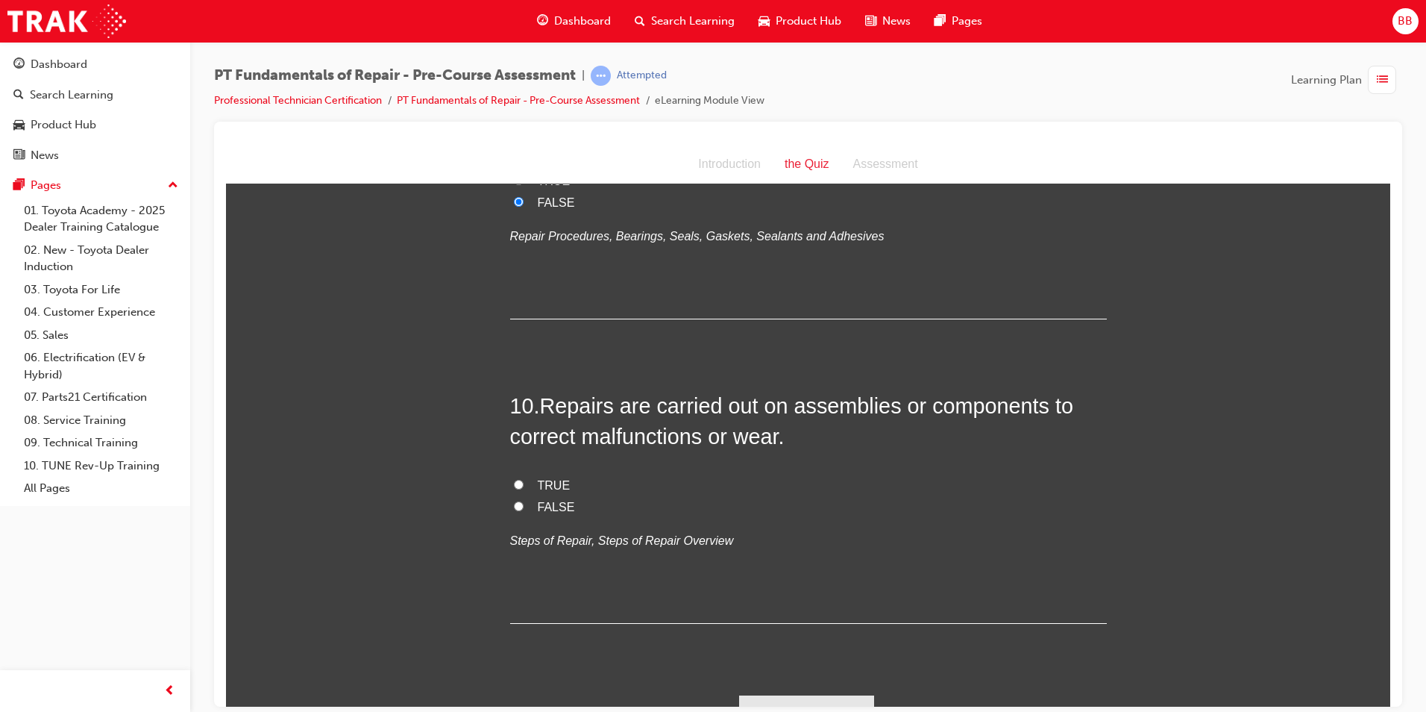
click at [551, 478] on span "TRUE" at bounding box center [554, 484] width 33 height 13
click at [524, 479] on input "TRUE" at bounding box center [519, 484] width 10 height 10
radio input "true"
click at [826, 694] on button "Submit Answers" at bounding box center [807, 715] width 136 height 42
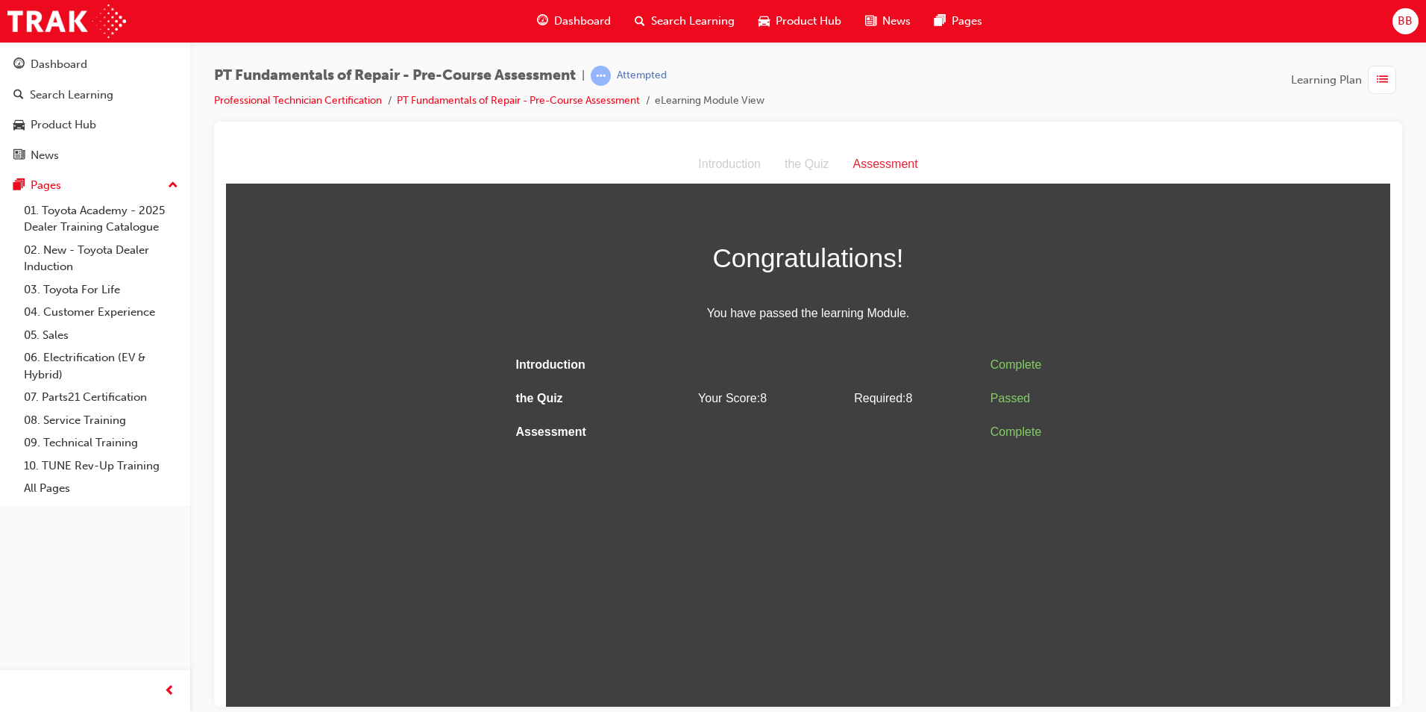
scroll to position [0, 0]
click at [307, 94] on link "Professional Technician Certification" at bounding box center [298, 100] width 168 height 13
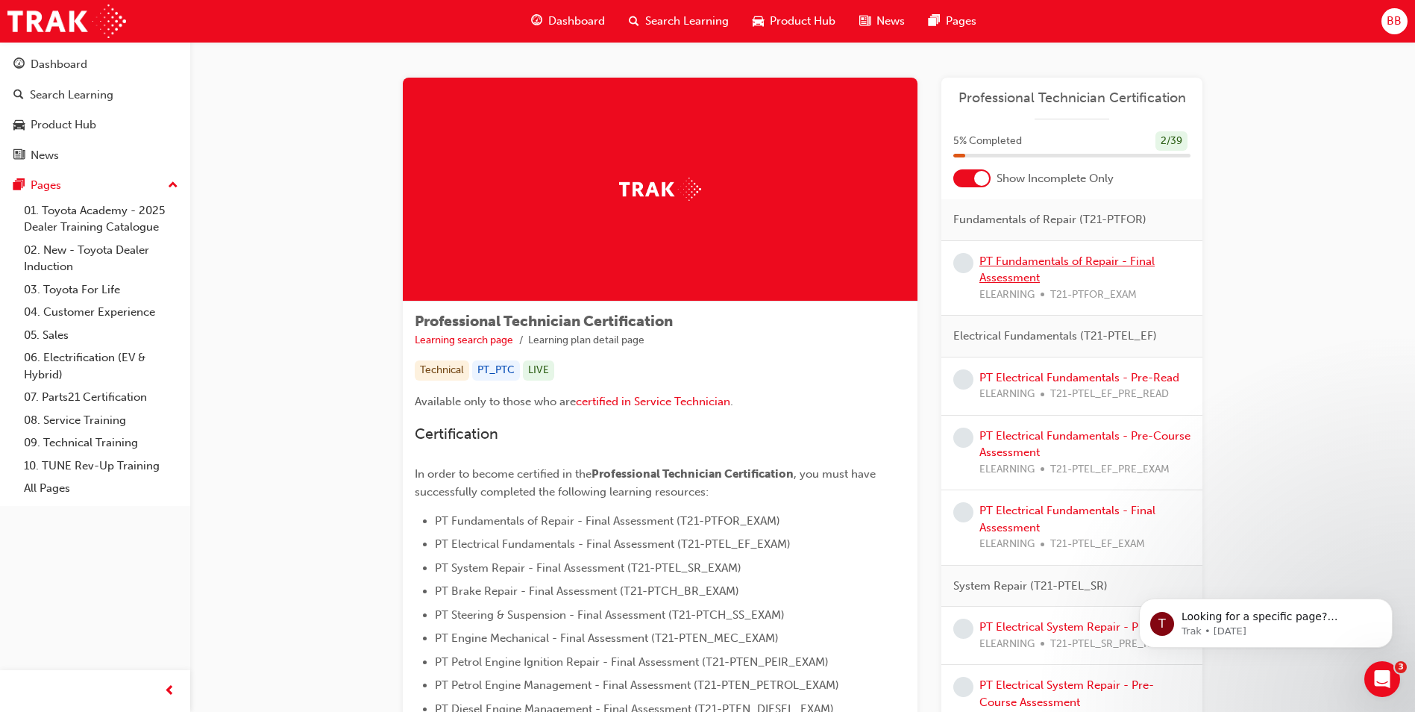
click at [1018, 254] on link "PT Fundamentals of Repair - Final Assessment" at bounding box center [1066, 269] width 175 height 31
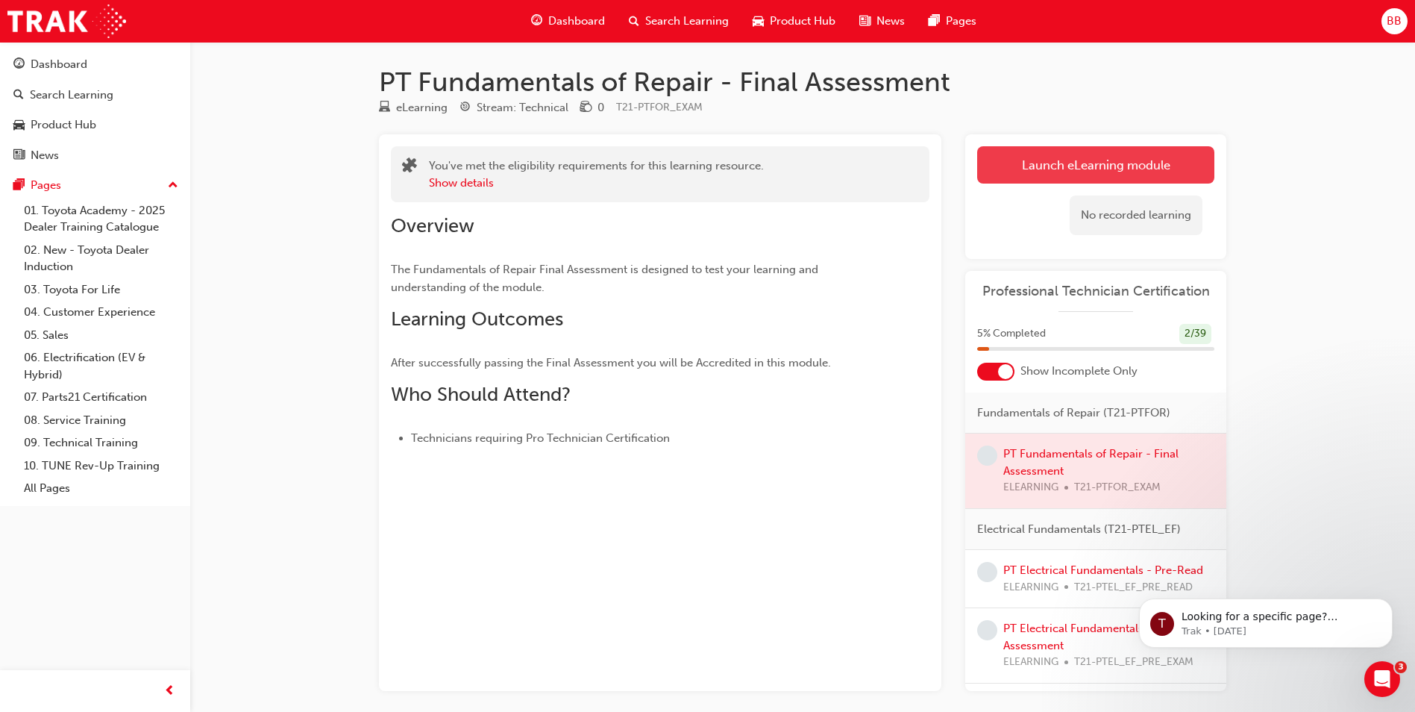
click at [1068, 172] on link "Launch eLearning module" at bounding box center [1095, 164] width 237 height 37
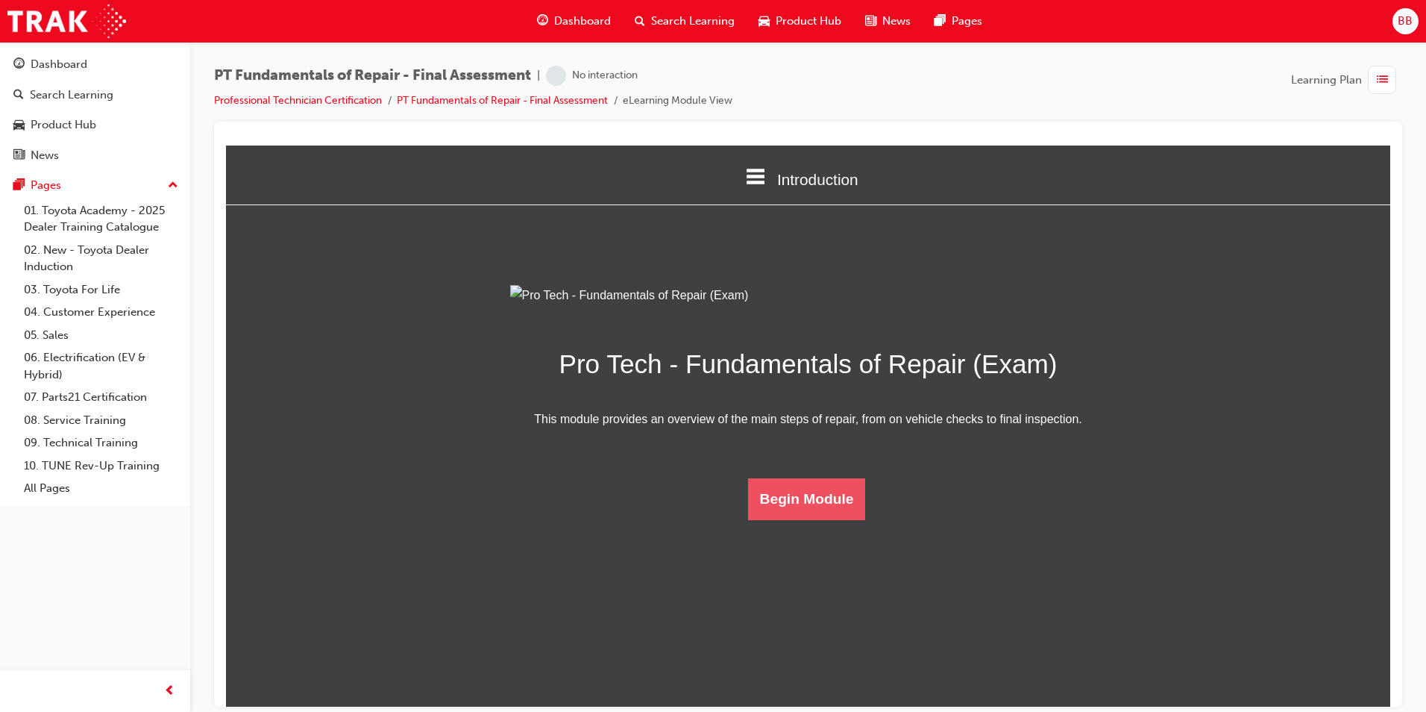
click at [856, 519] on button "Begin Module" at bounding box center [807, 498] width 118 height 42
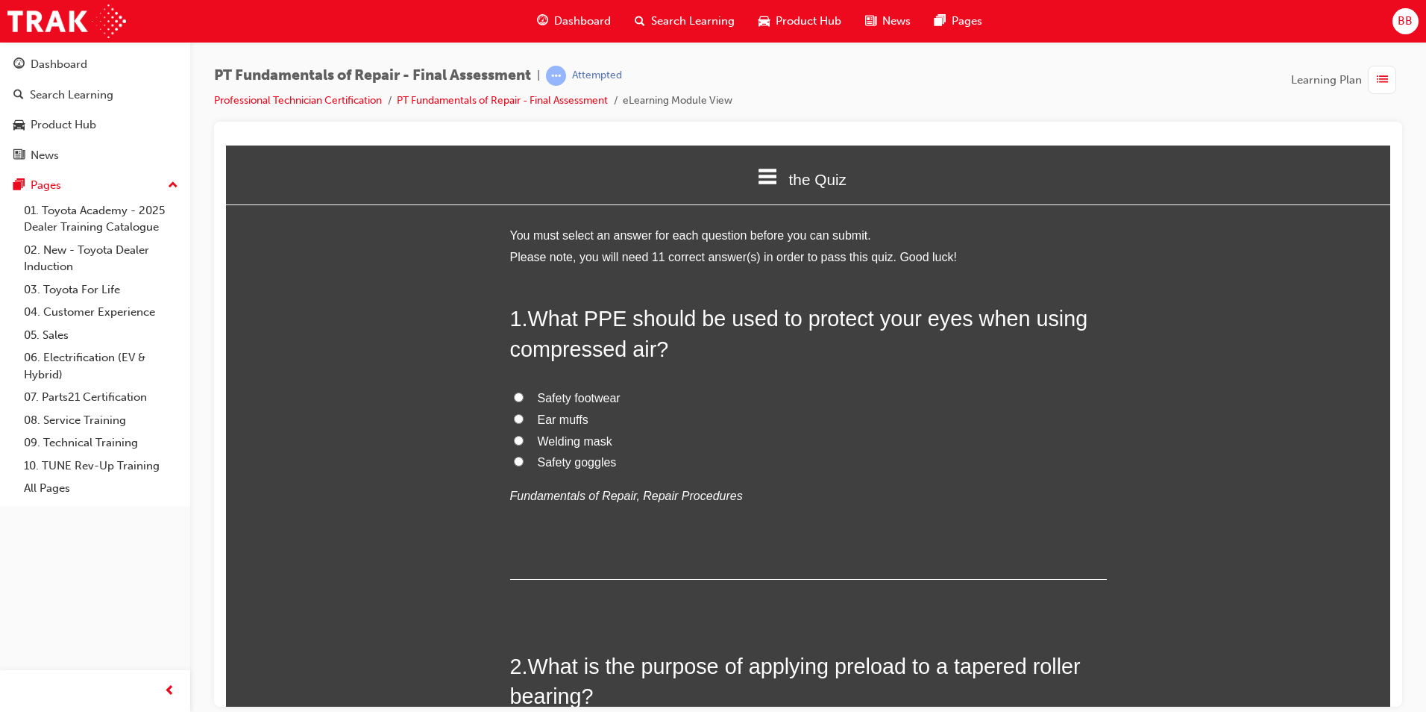
click at [538, 397] on span "Safety footwear" at bounding box center [579, 397] width 83 height 13
click at [524, 397] on input "Safety footwear" at bounding box center [519, 397] width 10 height 10
radio input "true"
click at [538, 467] on span "Safety goggles" at bounding box center [577, 461] width 79 height 13
click at [524, 465] on input "Safety goggles" at bounding box center [519, 461] width 10 height 10
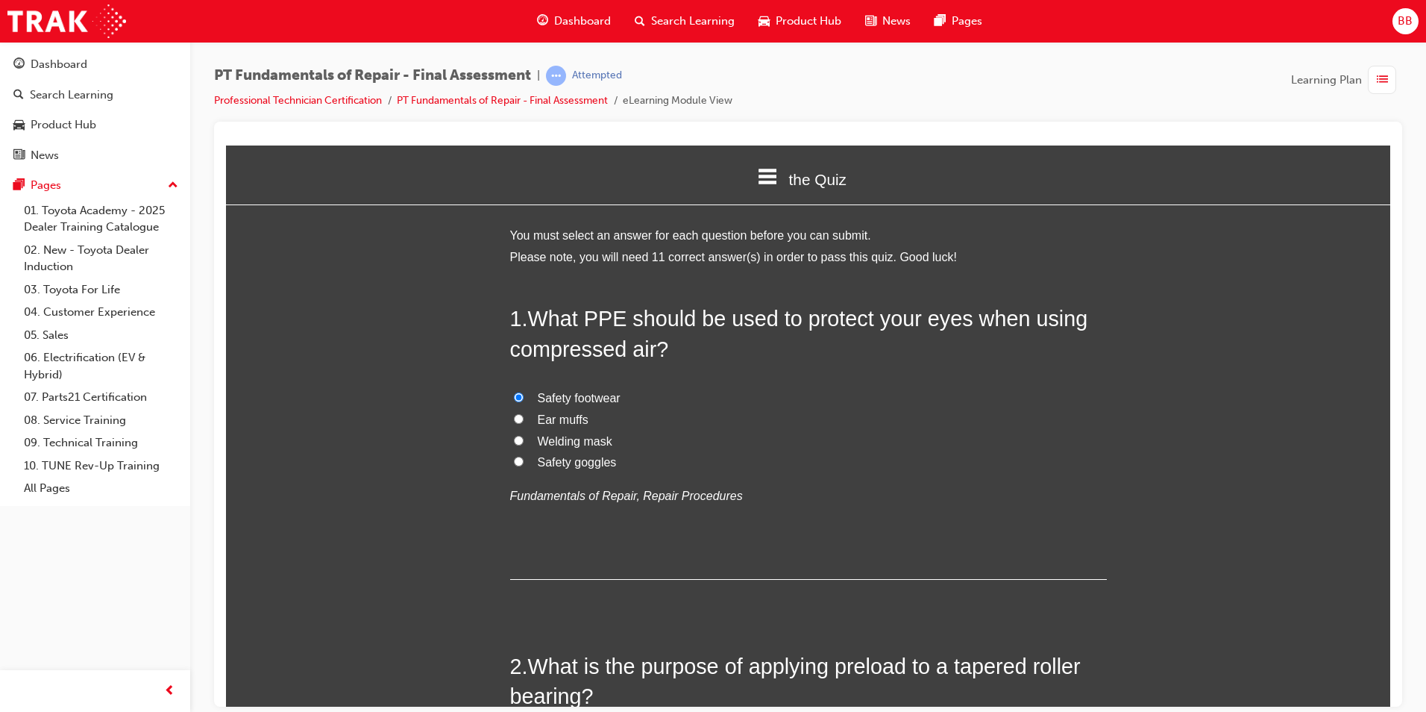
radio input "true"
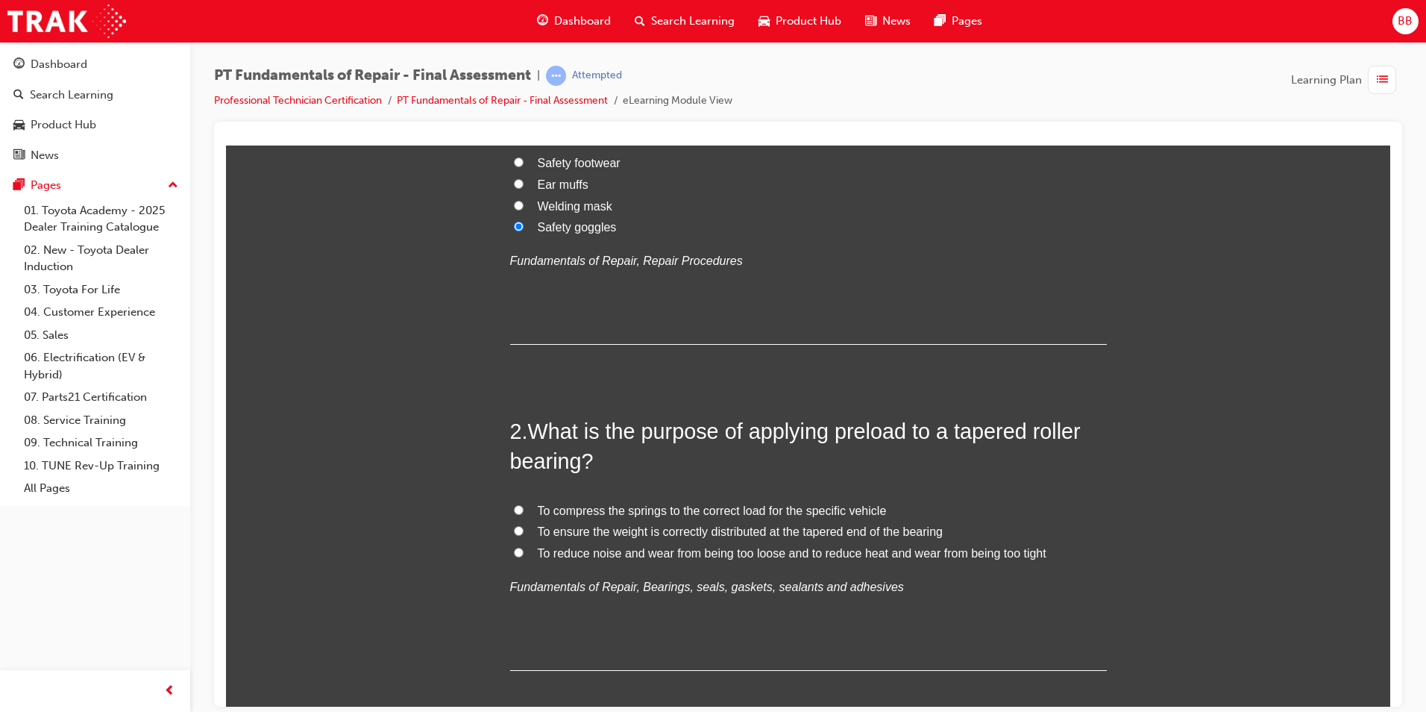
scroll to position [298, 0]
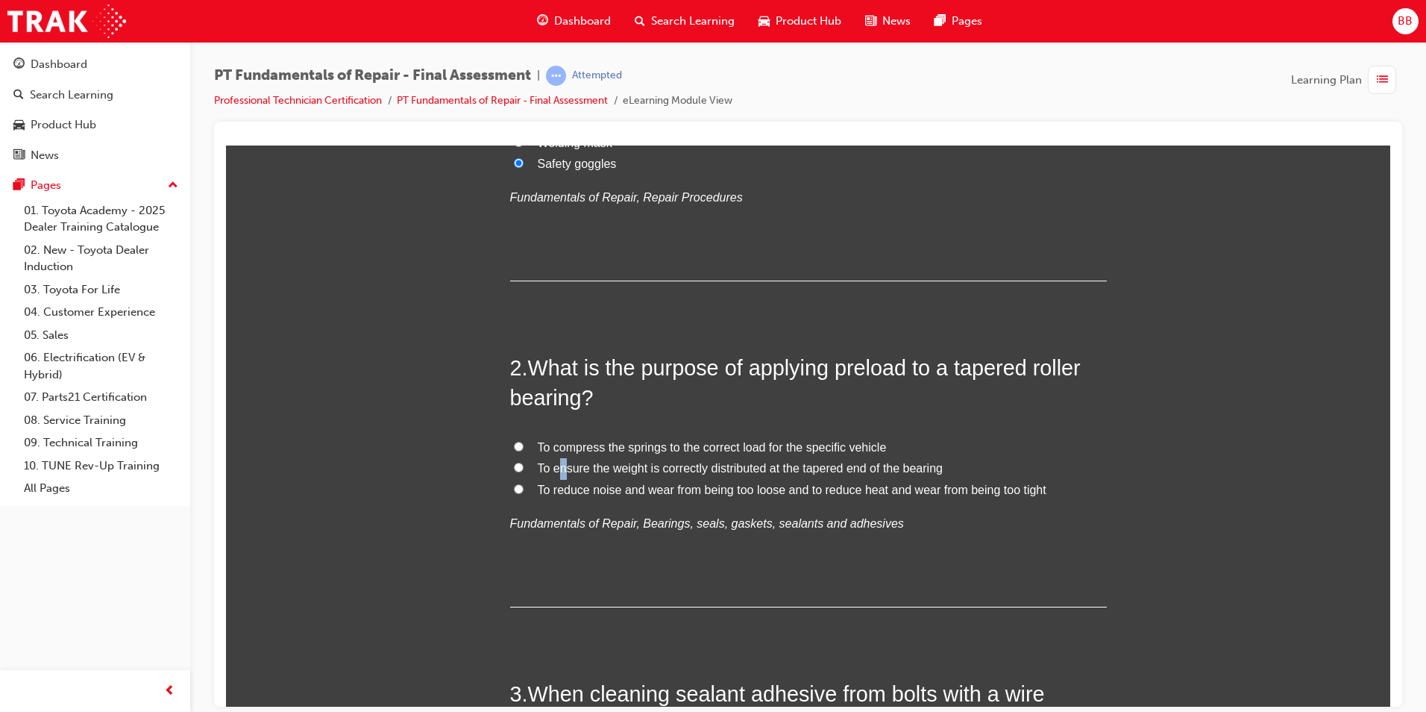
click at [554, 472] on span "To ensure the weight is correctly distributed at the tapered end of the bearing" at bounding box center [740, 467] width 405 height 13
drag, startPoint x: 554, startPoint y: 472, endPoint x: 574, endPoint y: 460, distance: 23.4
click at [574, 461] on span "To ensure the weight is correctly distributed at the tapered end of the bearing" at bounding box center [740, 467] width 405 height 13
drag, startPoint x: 574, startPoint y: 460, endPoint x: 620, endPoint y: 469, distance: 46.4
click at [620, 469] on span "To ensure the weight is correctly distributed at the tapered end of the bearing" at bounding box center [740, 467] width 405 height 13
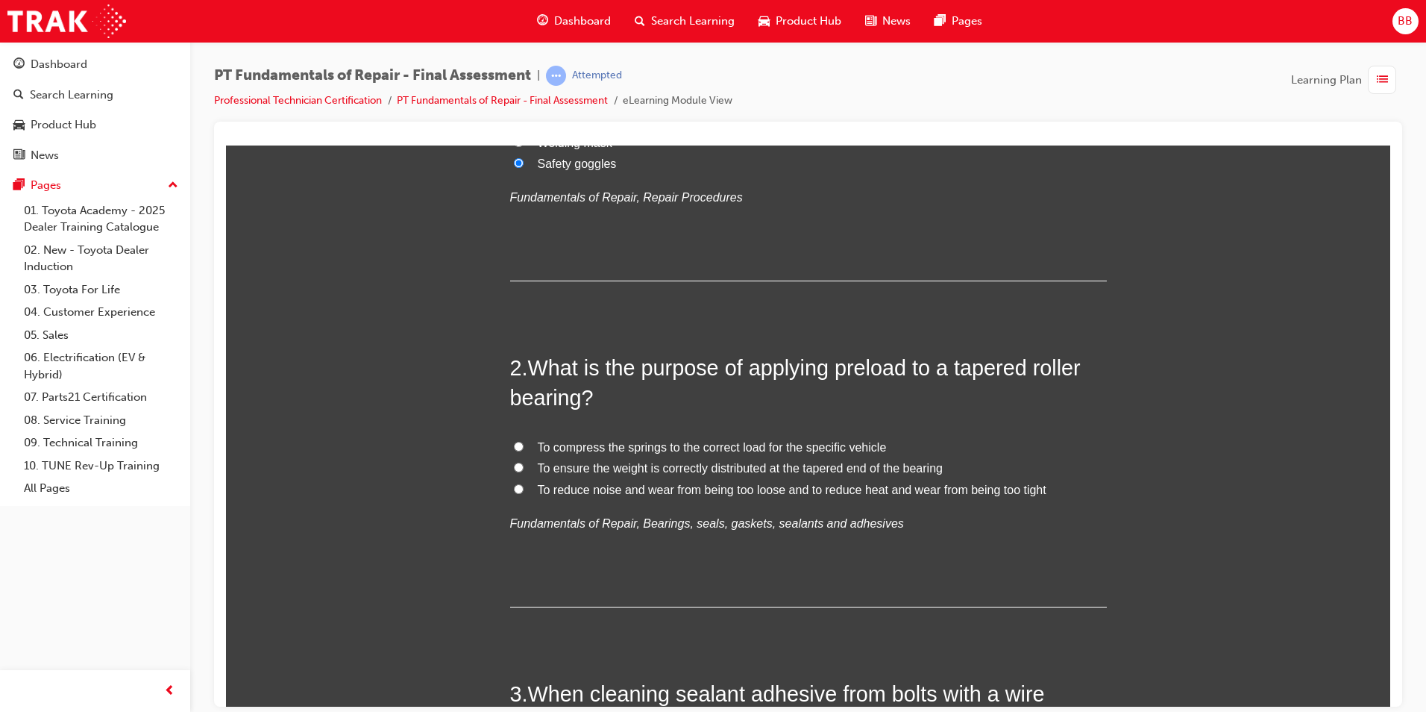
click at [524, 469] on input "To ensure the weight is correctly distributed at the tapered end of the bearing" at bounding box center [519, 467] width 10 height 10
radio input "true"
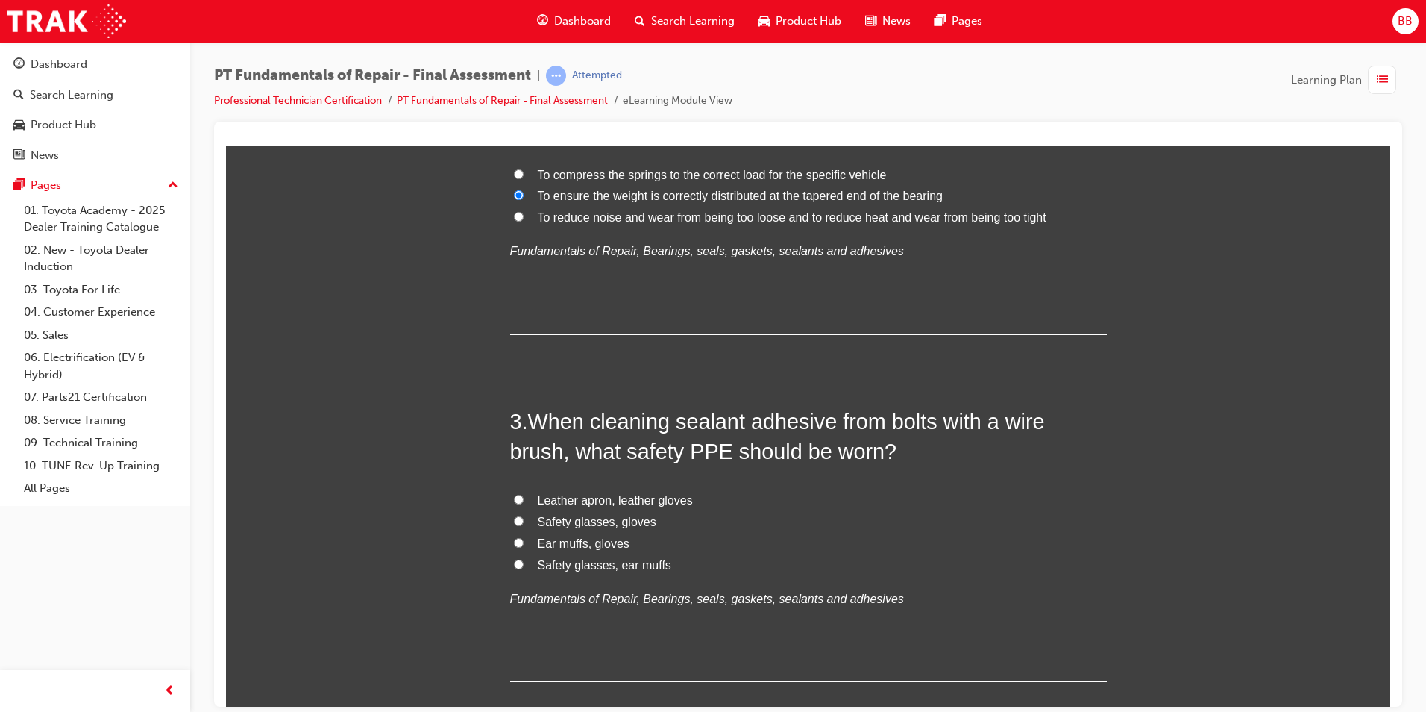
scroll to position [597, 0]
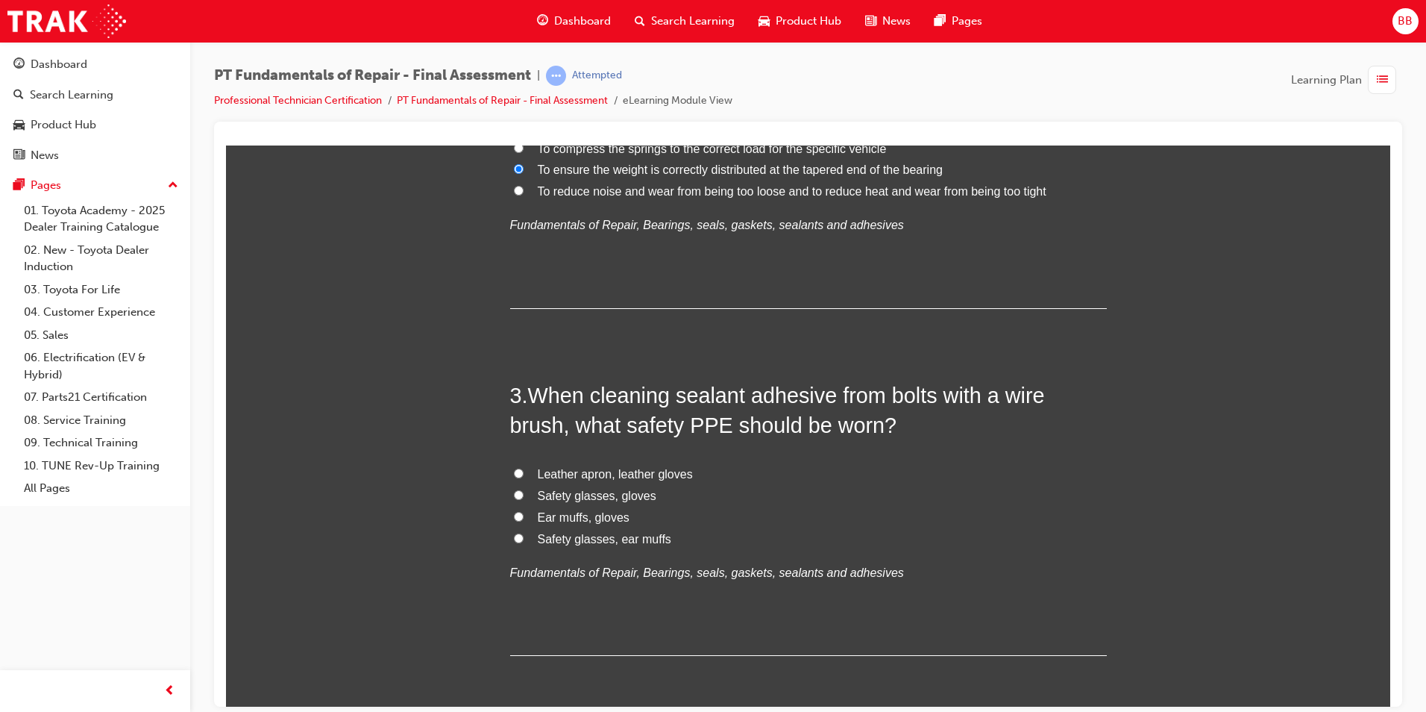
click at [595, 496] on span "Safety glasses, gloves" at bounding box center [597, 495] width 119 height 13
click at [524, 496] on input "Safety glasses, gloves" at bounding box center [519, 494] width 10 height 10
radio input "true"
click at [587, 535] on span "Safety glasses, ear muffs" at bounding box center [605, 538] width 134 height 13
click at [524, 535] on input "Safety glasses, ear muffs" at bounding box center [519, 538] width 10 height 10
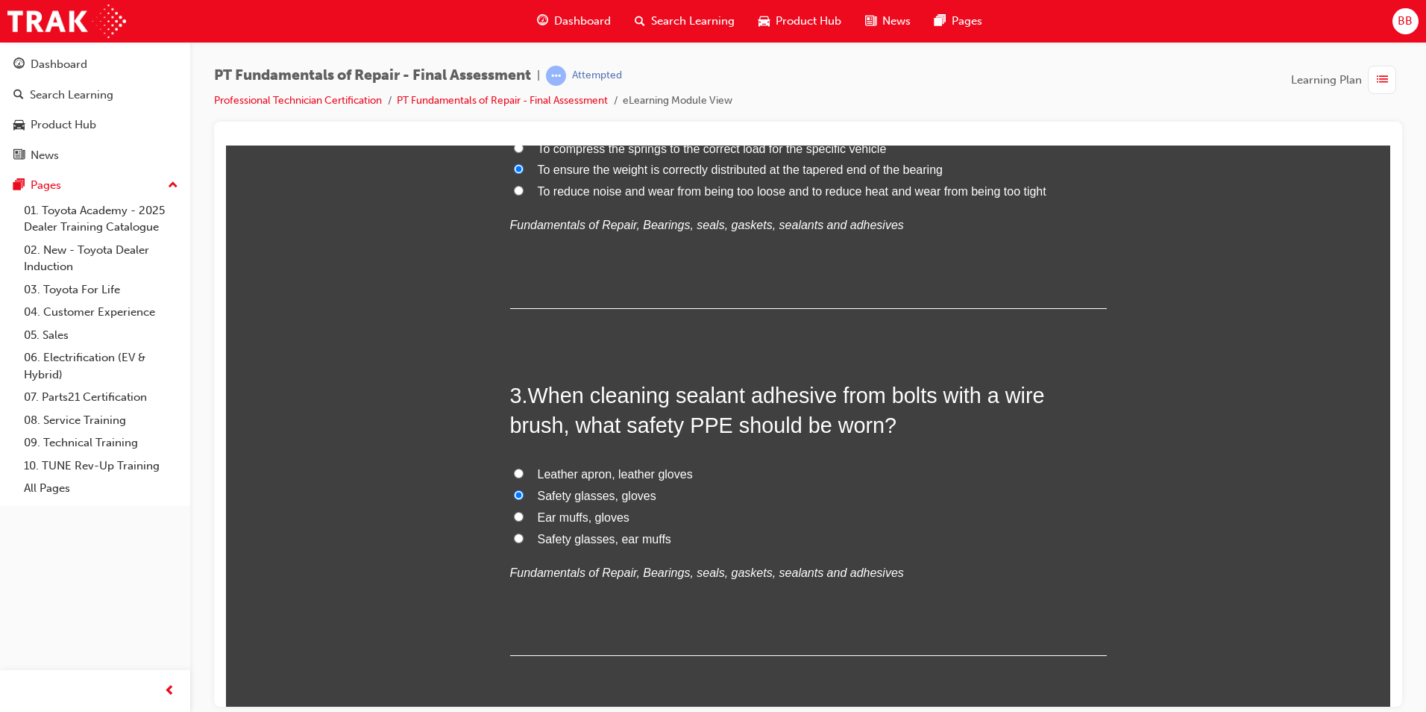
radio input "true"
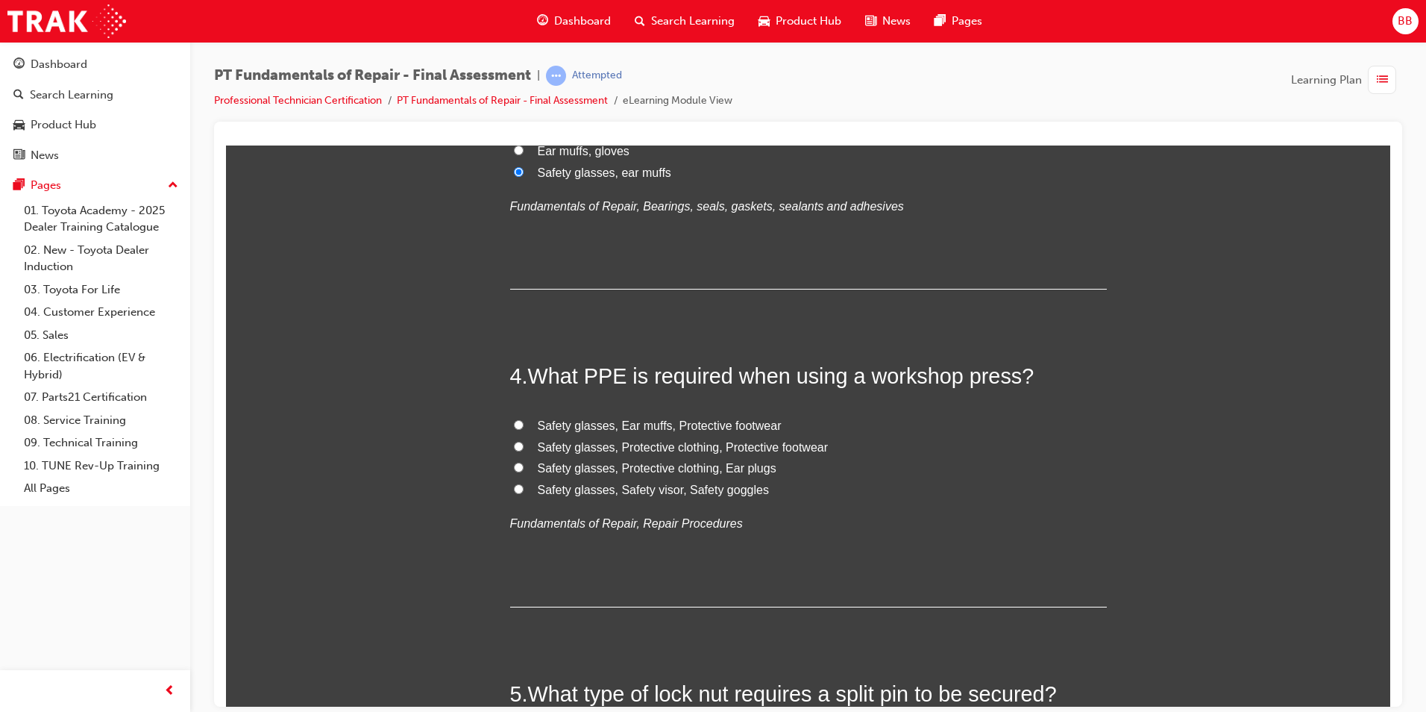
scroll to position [970, 0]
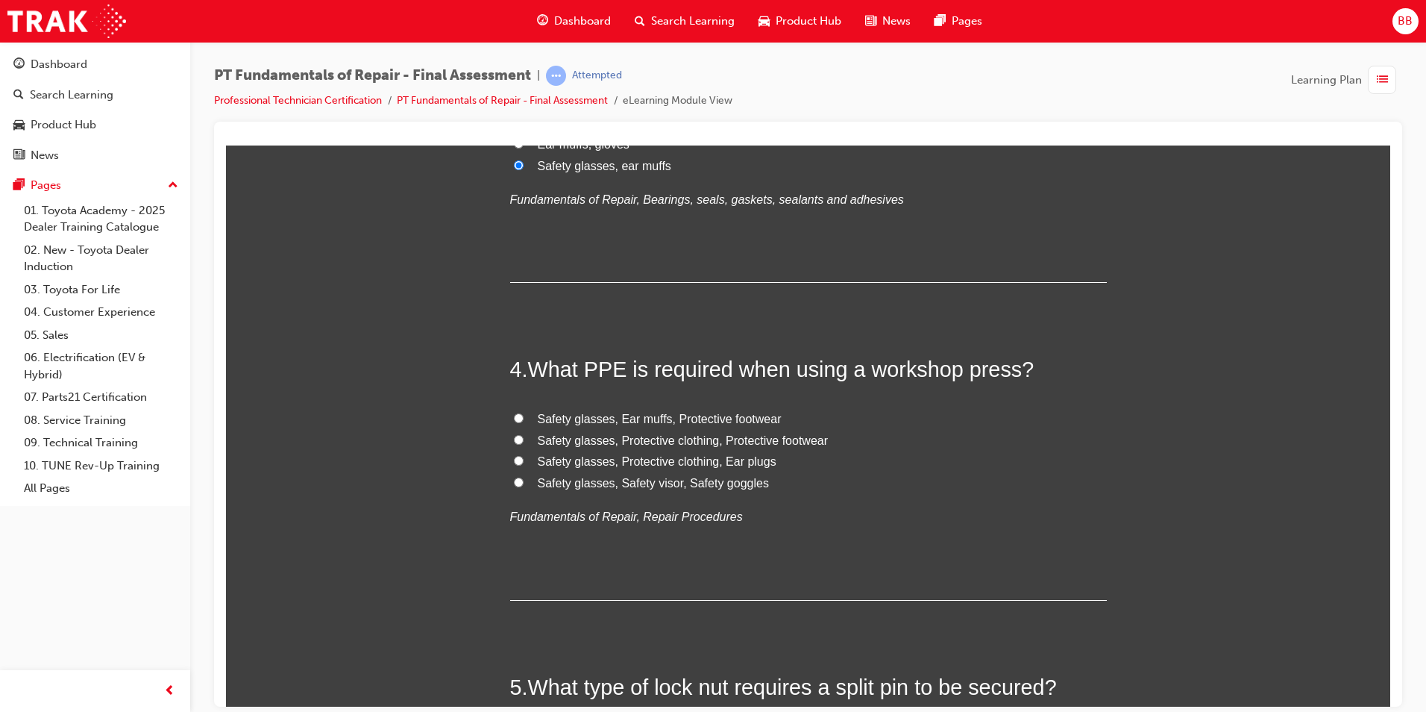
click at [678, 415] on span "Safety glasses, Ear muffs, Protective footwear" at bounding box center [660, 418] width 244 height 13
click at [524, 415] on input "Safety glasses, Ear muffs, Protective footwear" at bounding box center [519, 417] width 10 height 10
radio input "true"
click at [710, 440] on span "Safety glasses, Protective clothing, Protective footwear" at bounding box center [683, 439] width 291 height 13
click at [706, 445] on span "Safety glasses, Protective clothing, Protective footwear" at bounding box center [683, 439] width 291 height 13
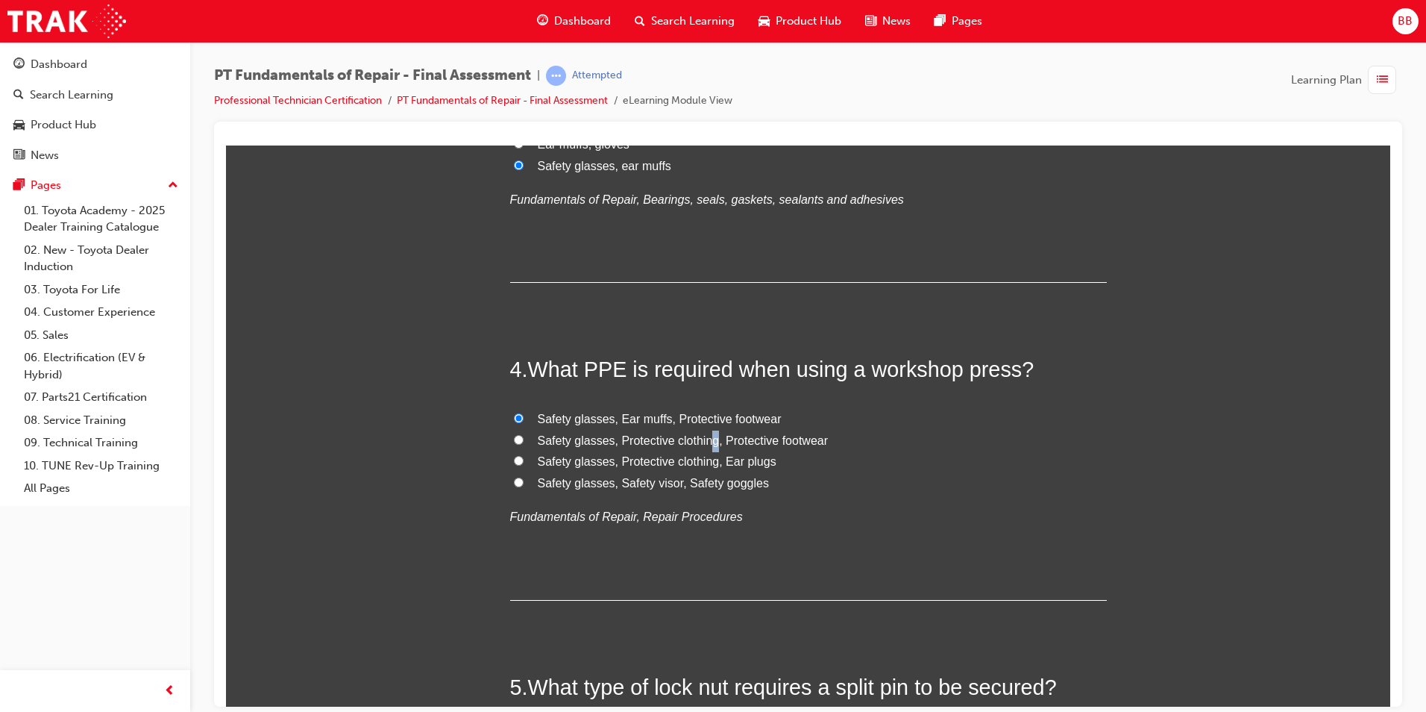
click at [524, 444] on input "Safety glasses, Protective clothing, Protective footwear" at bounding box center [519, 439] width 10 height 10
radio input "true"
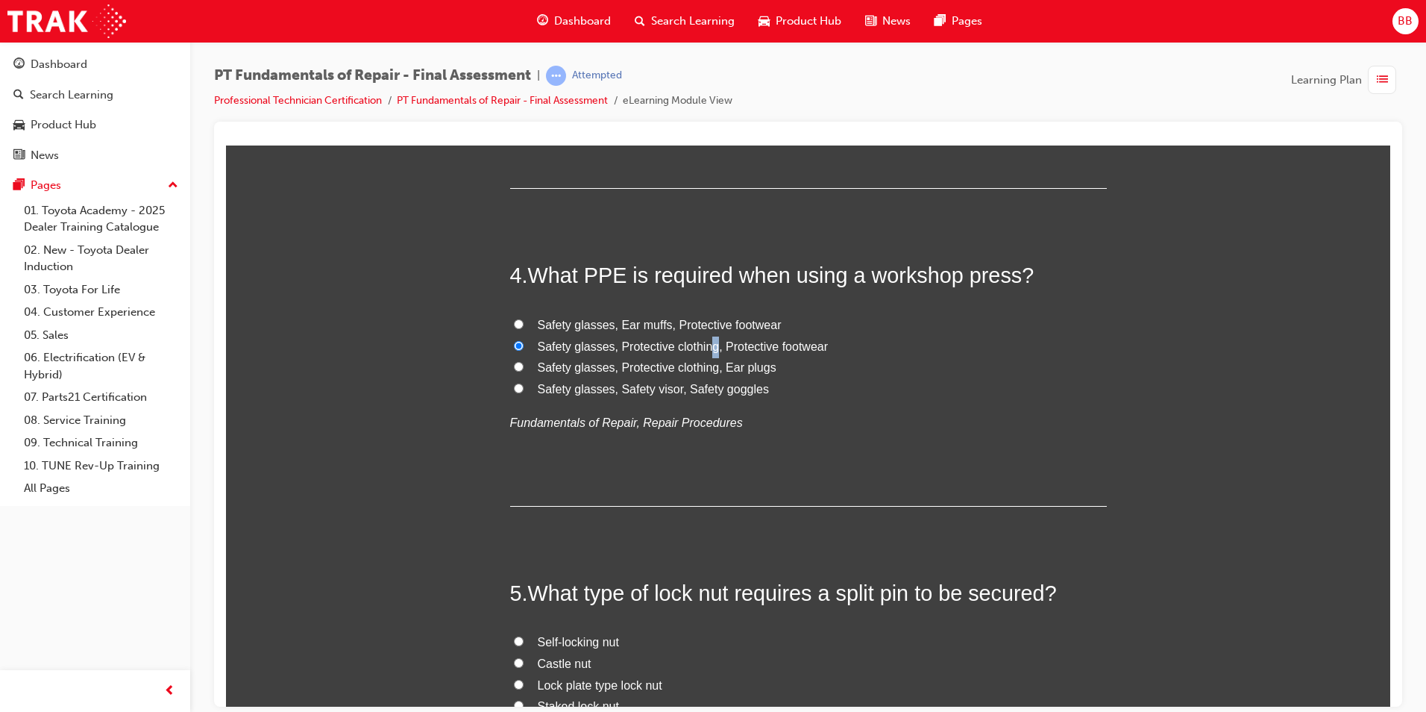
scroll to position [1342, 0]
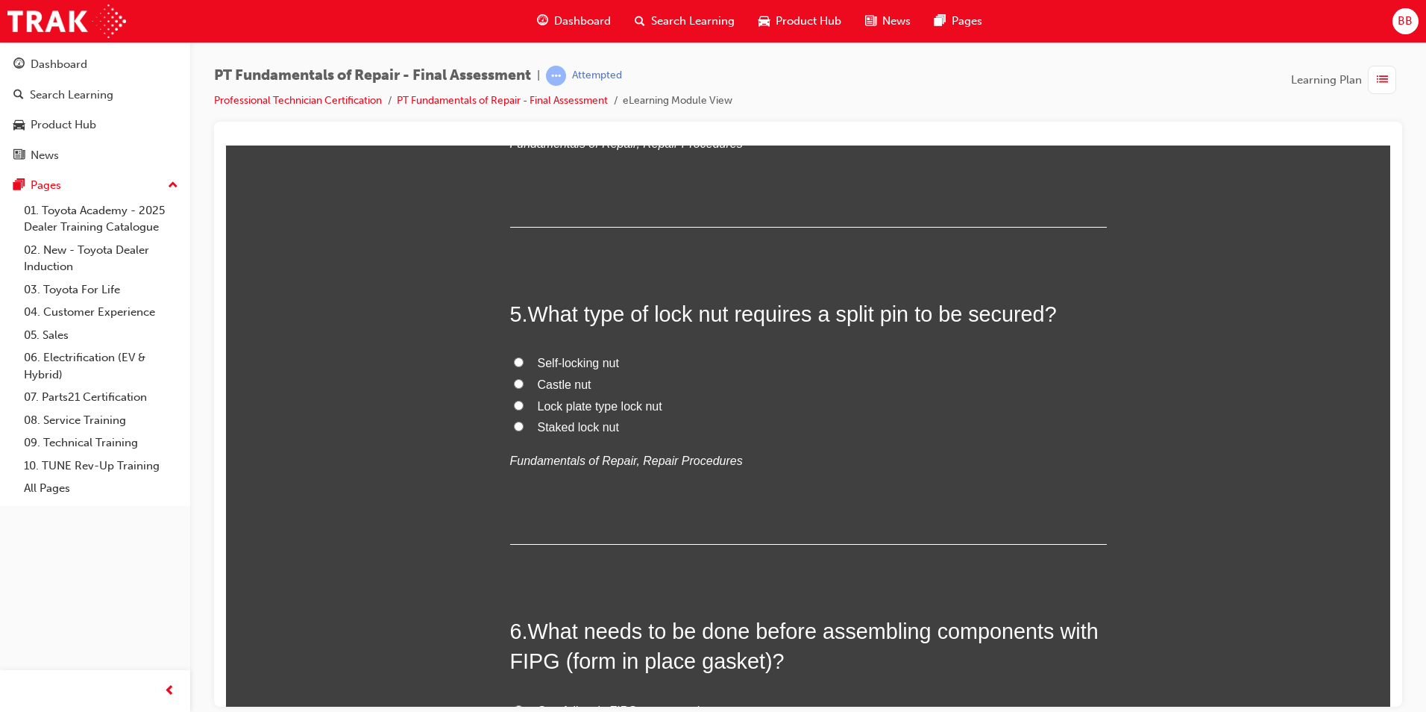
click at [580, 386] on span "Castle nut" at bounding box center [565, 383] width 54 height 13
click at [524, 386] on input "Castle nut" at bounding box center [519, 383] width 10 height 10
radio input "true"
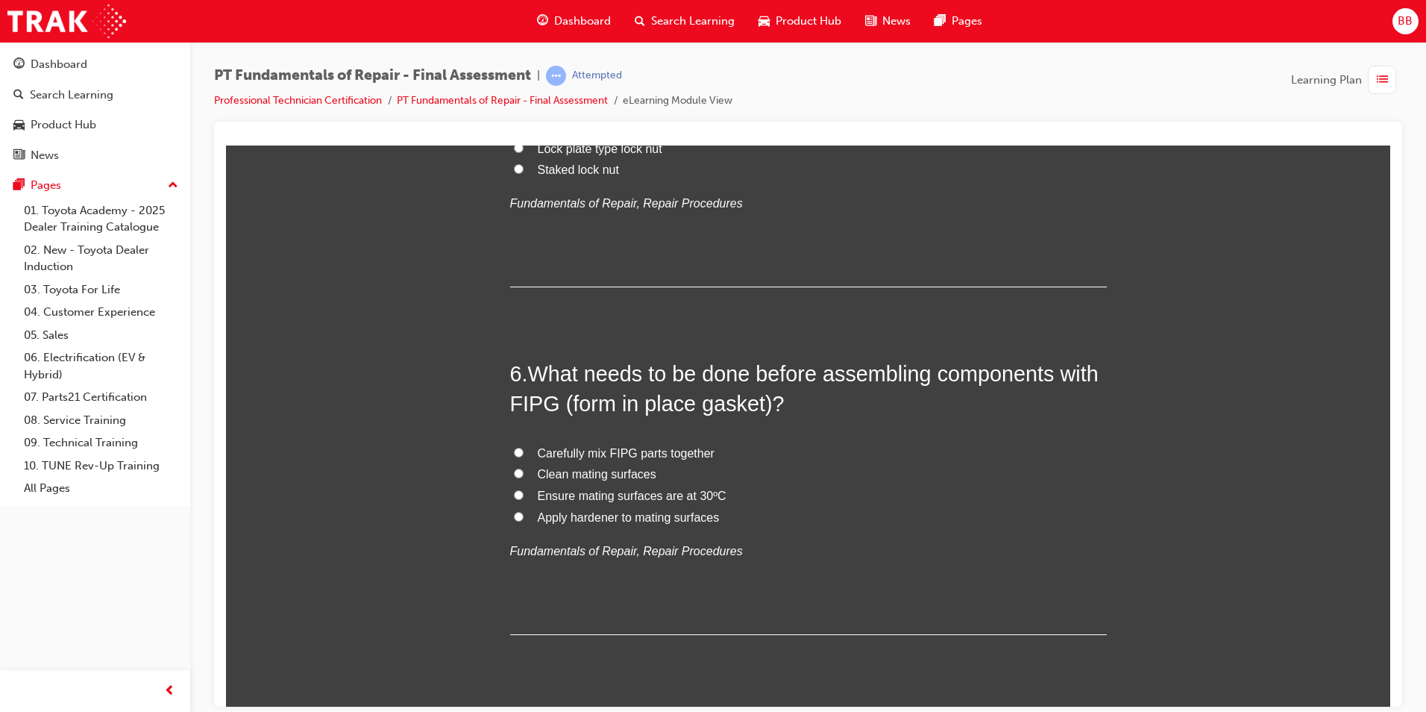
scroll to position [1641, 0]
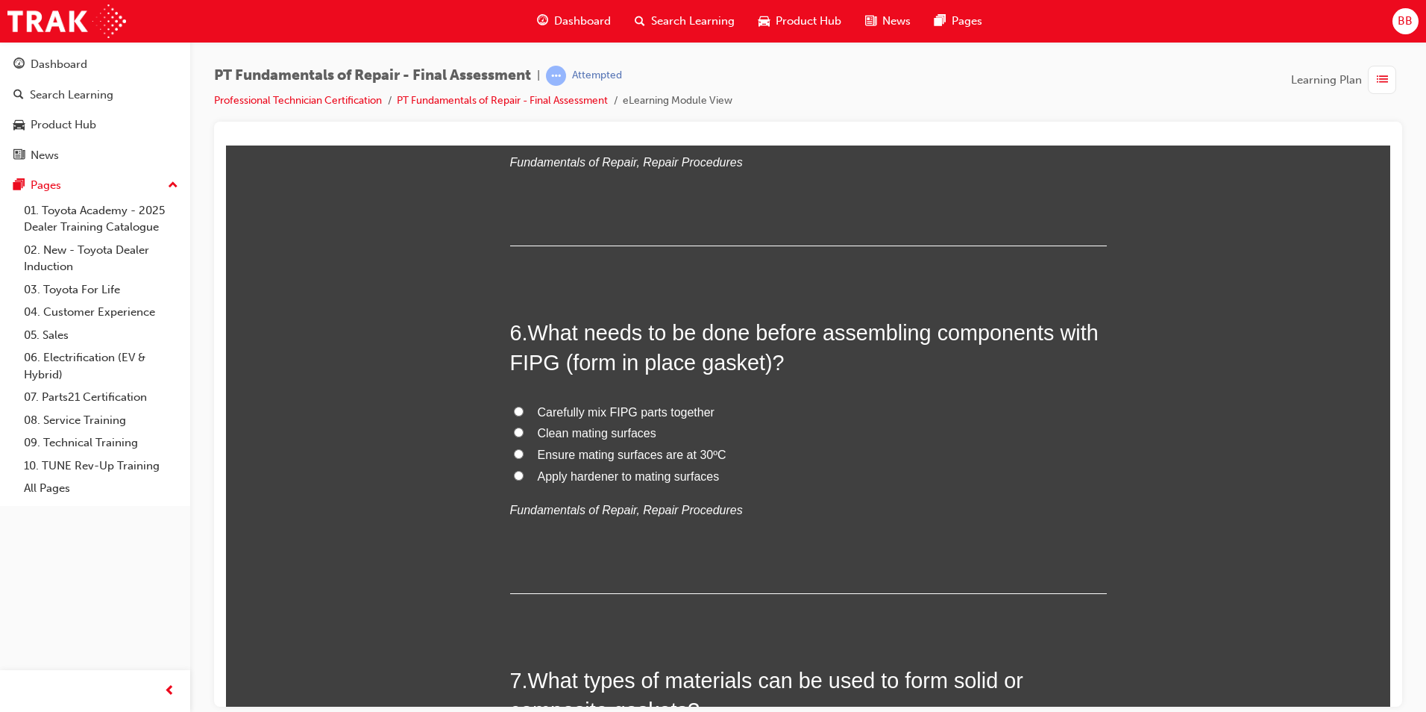
drag, startPoint x: 560, startPoint y: 434, endPoint x: 559, endPoint y: 421, distance: 12.7
click at [560, 428] on span "Clean mating surfaces" at bounding box center [597, 432] width 119 height 13
click at [524, 428] on input "Clean mating surfaces" at bounding box center [519, 432] width 10 height 10
radio input "true"
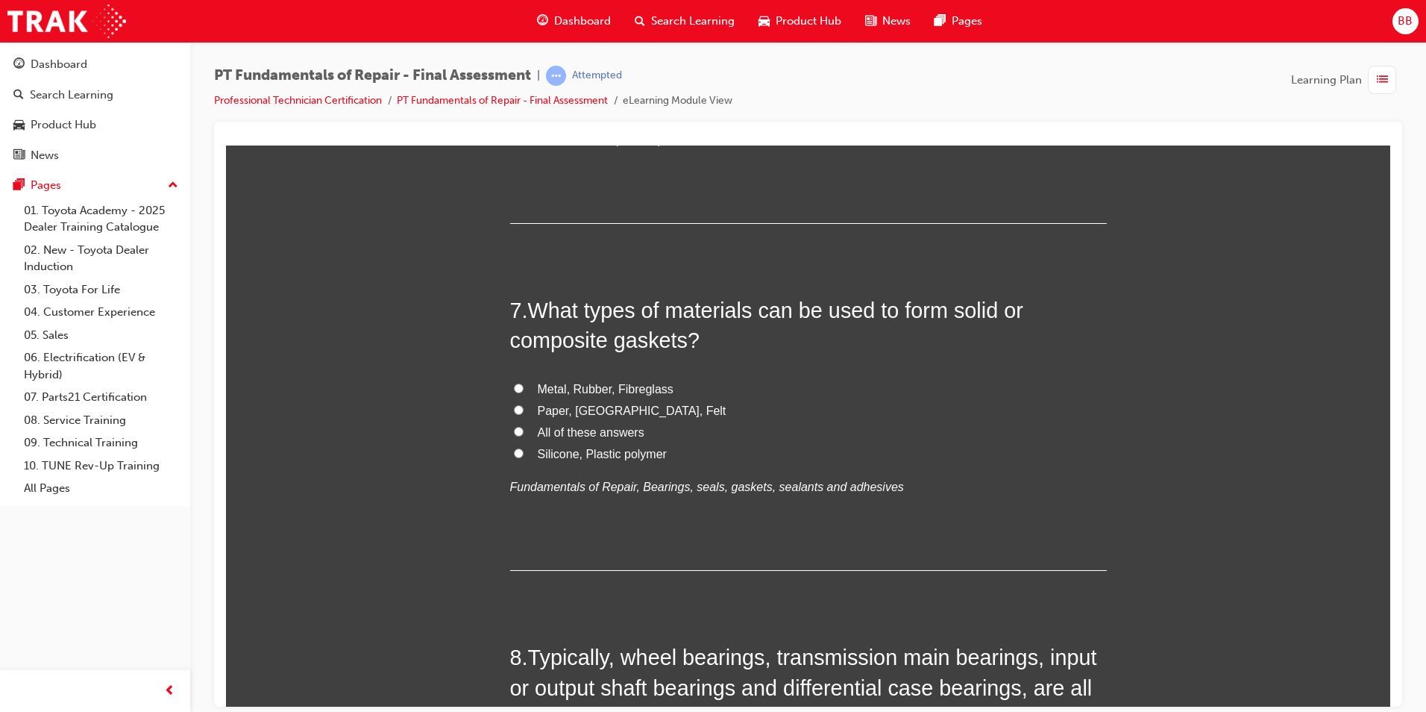
scroll to position [2014, 0]
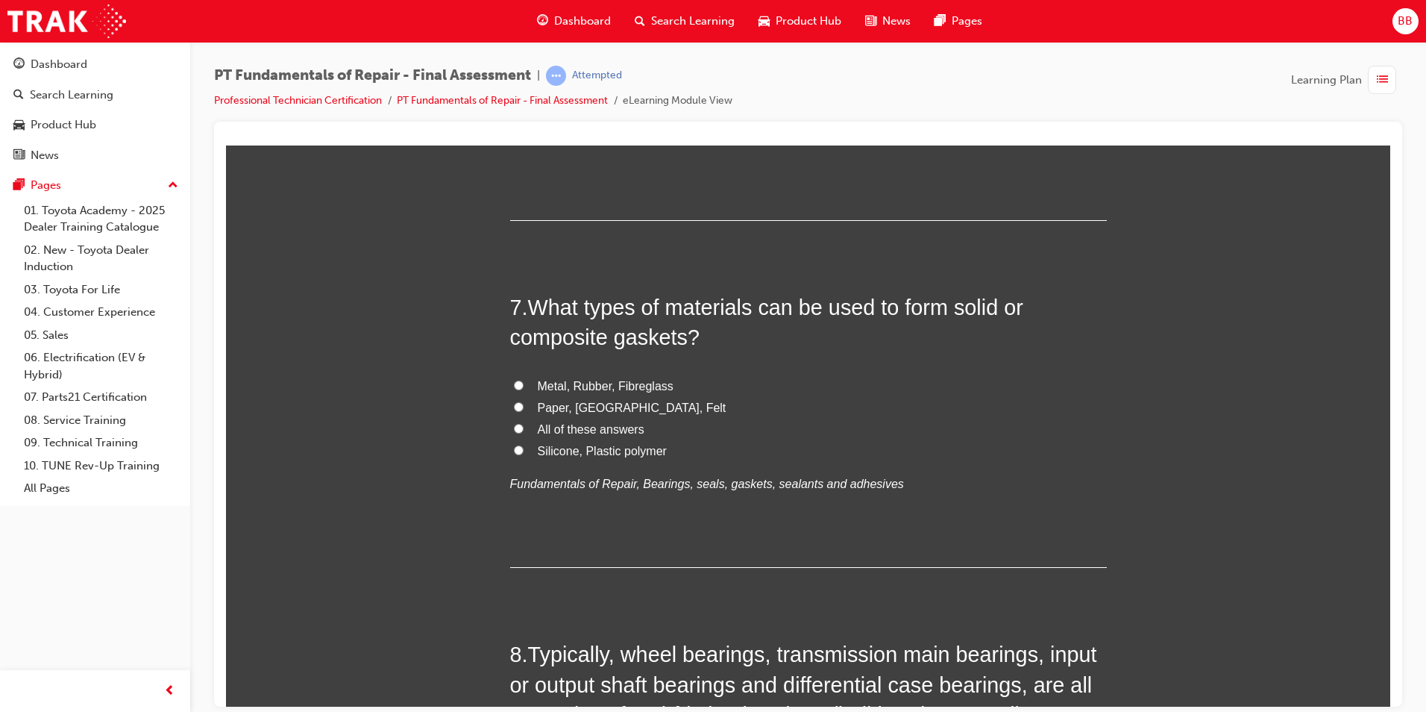
click at [625, 436] on label "All of these answers" at bounding box center [808, 429] width 597 height 22
click at [524, 433] on input "All of these answers" at bounding box center [519, 428] width 10 height 10
radio input "true"
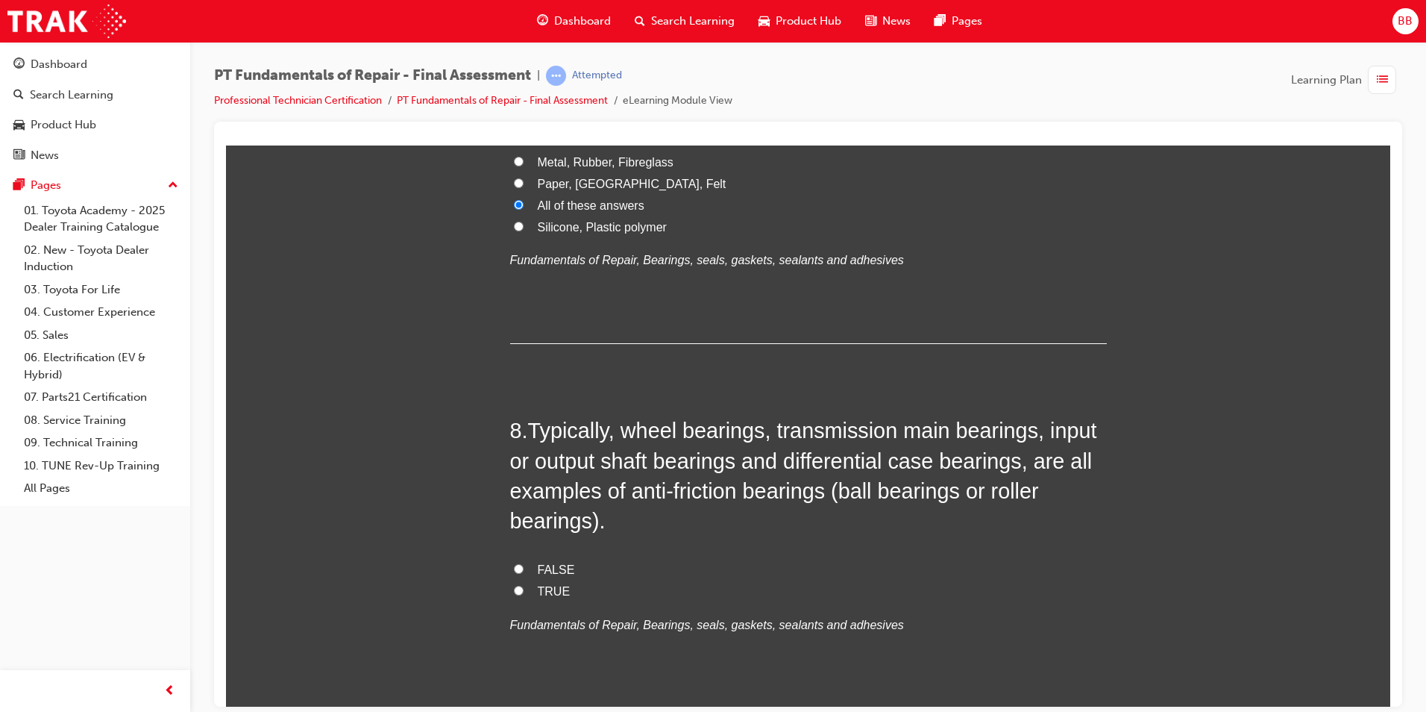
scroll to position [2312, 0]
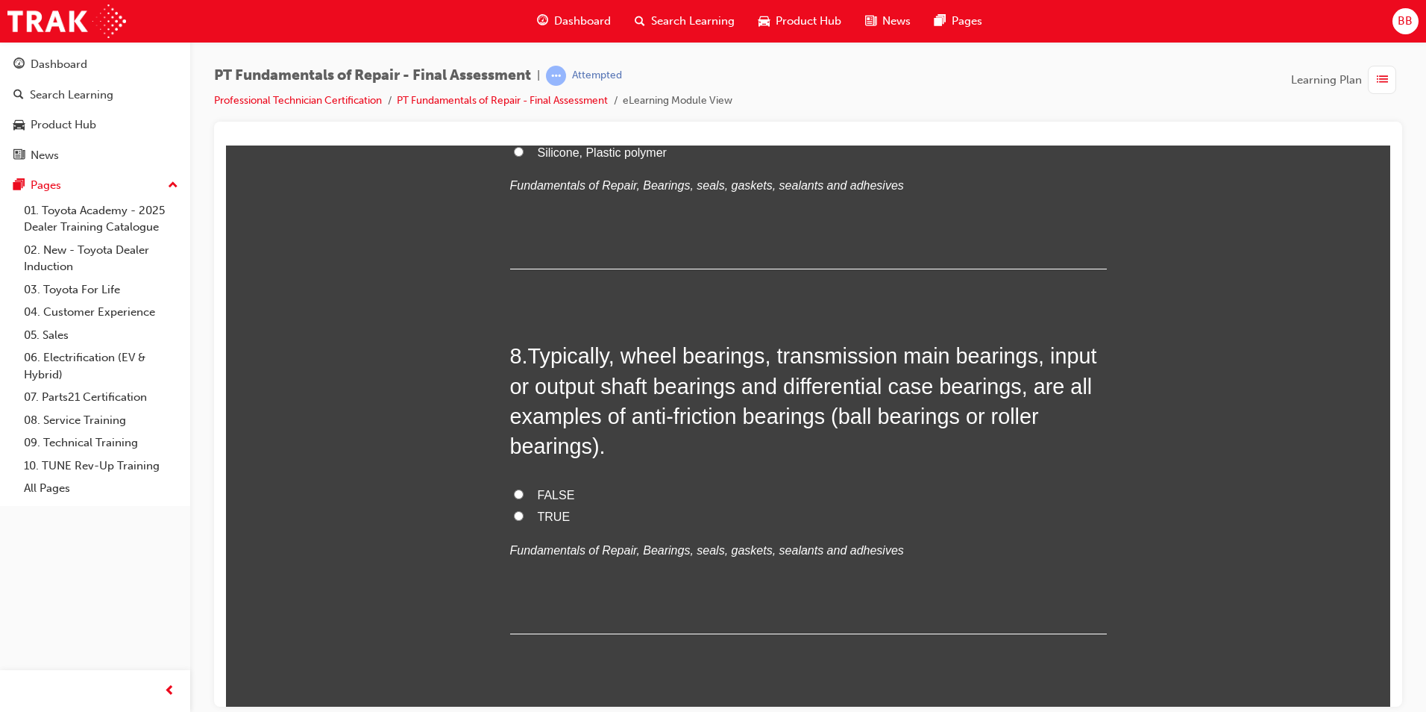
click at [546, 501] on label "FALSE" at bounding box center [808, 495] width 597 height 22
click at [524, 498] on input "FALSE" at bounding box center [519, 494] width 10 height 10
radio input "true"
click at [546, 512] on span "TRUE" at bounding box center [554, 515] width 33 height 13
click at [524, 512] on input "TRUE" at bounding box center [519, 515] width 10 height 10
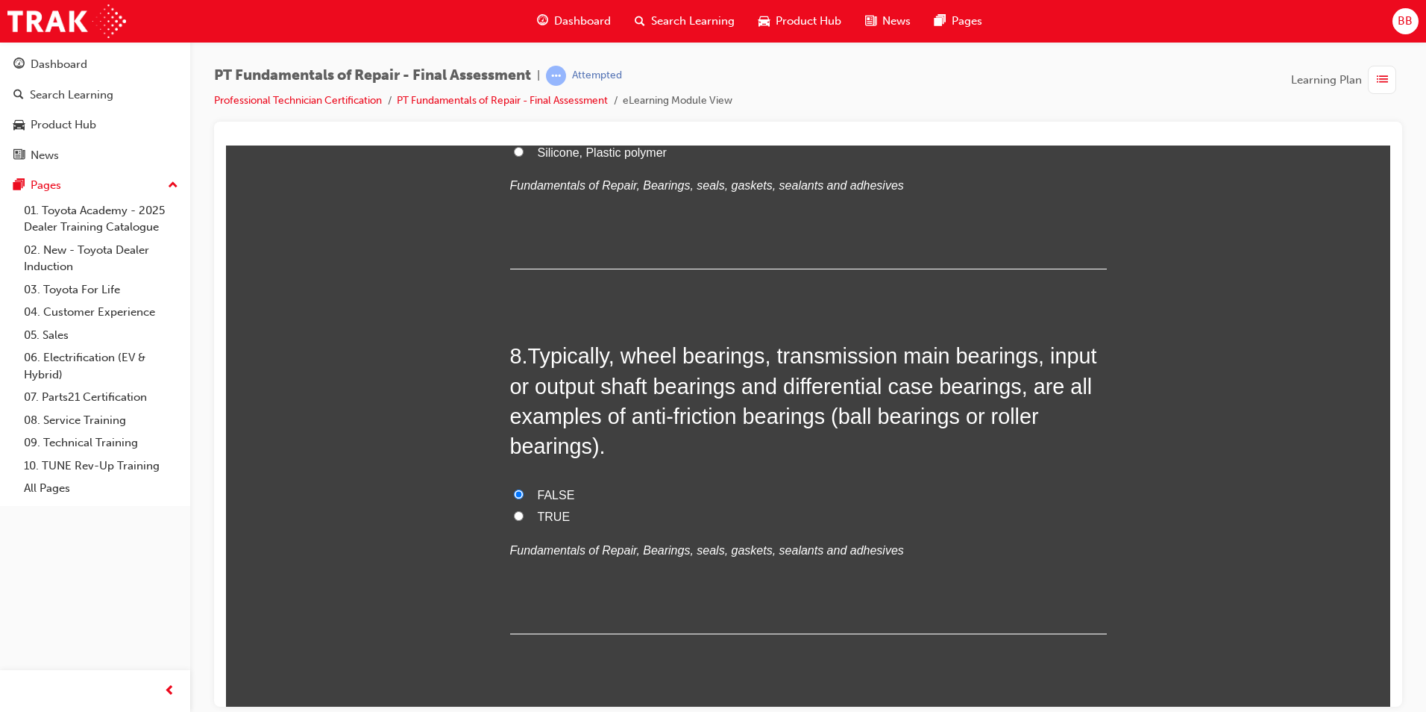
radio input "true"
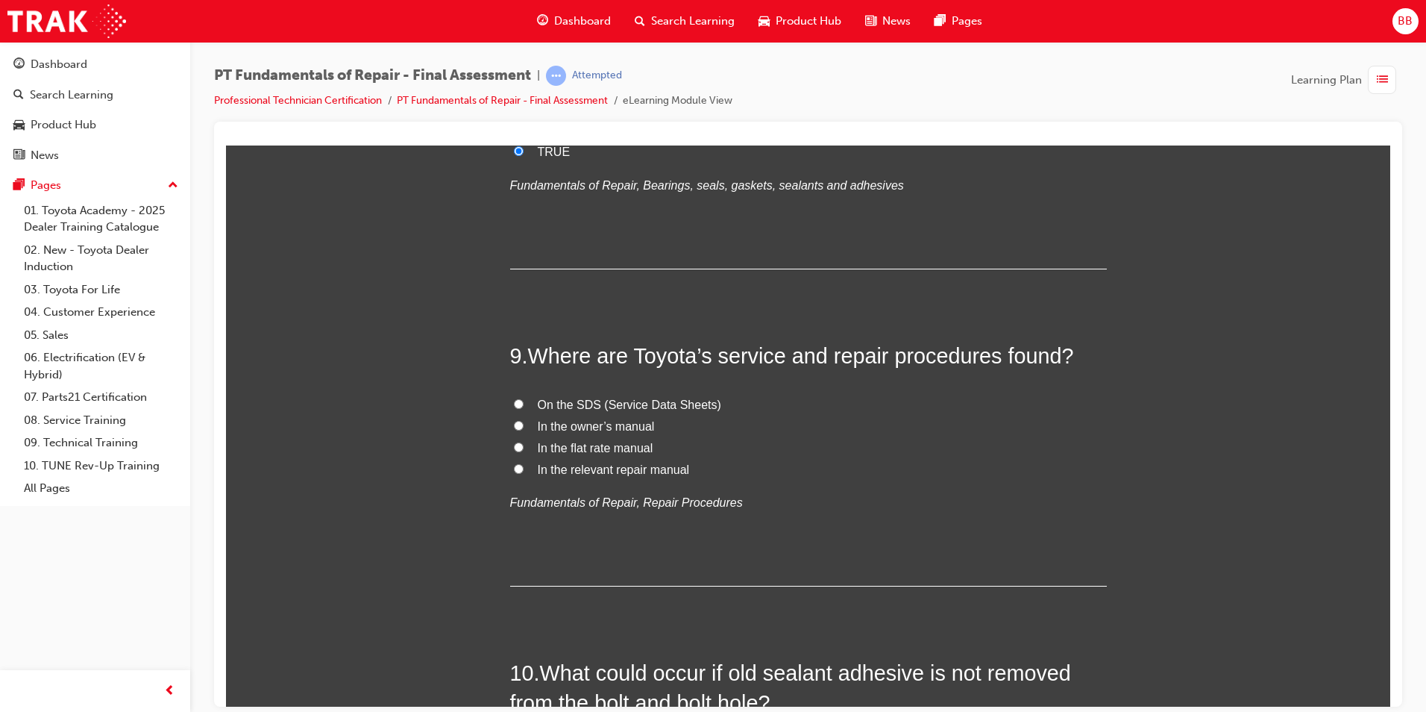
scroll to position [2677, 0]
click at [559, 404] on span "On the SDS (Service Data Sheets)" at bounding box center [629, 403] width 183 height 13
click at [524, 404] on input "On the SDS (Service Data Sheets)" at bounding box center [519, 403] width 10 height 10
radio input "true"
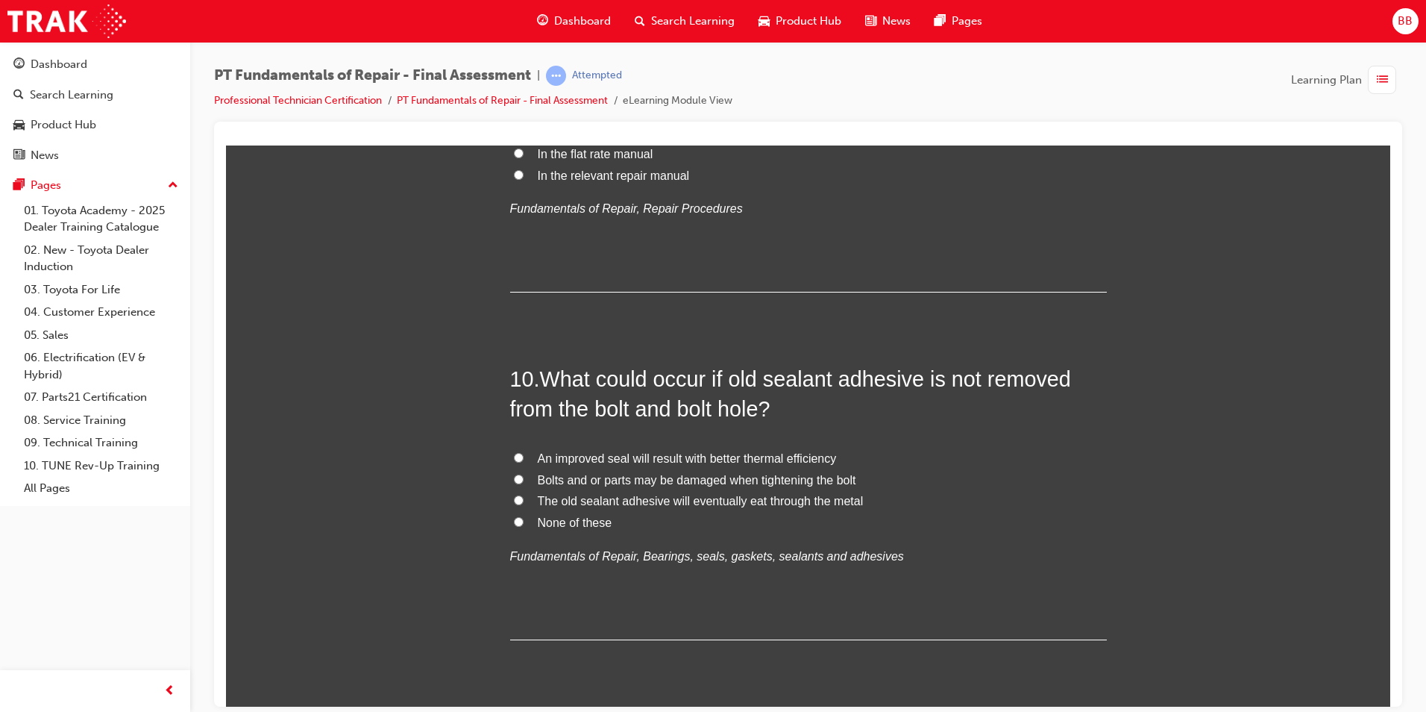
scroll to position [2976, 0]
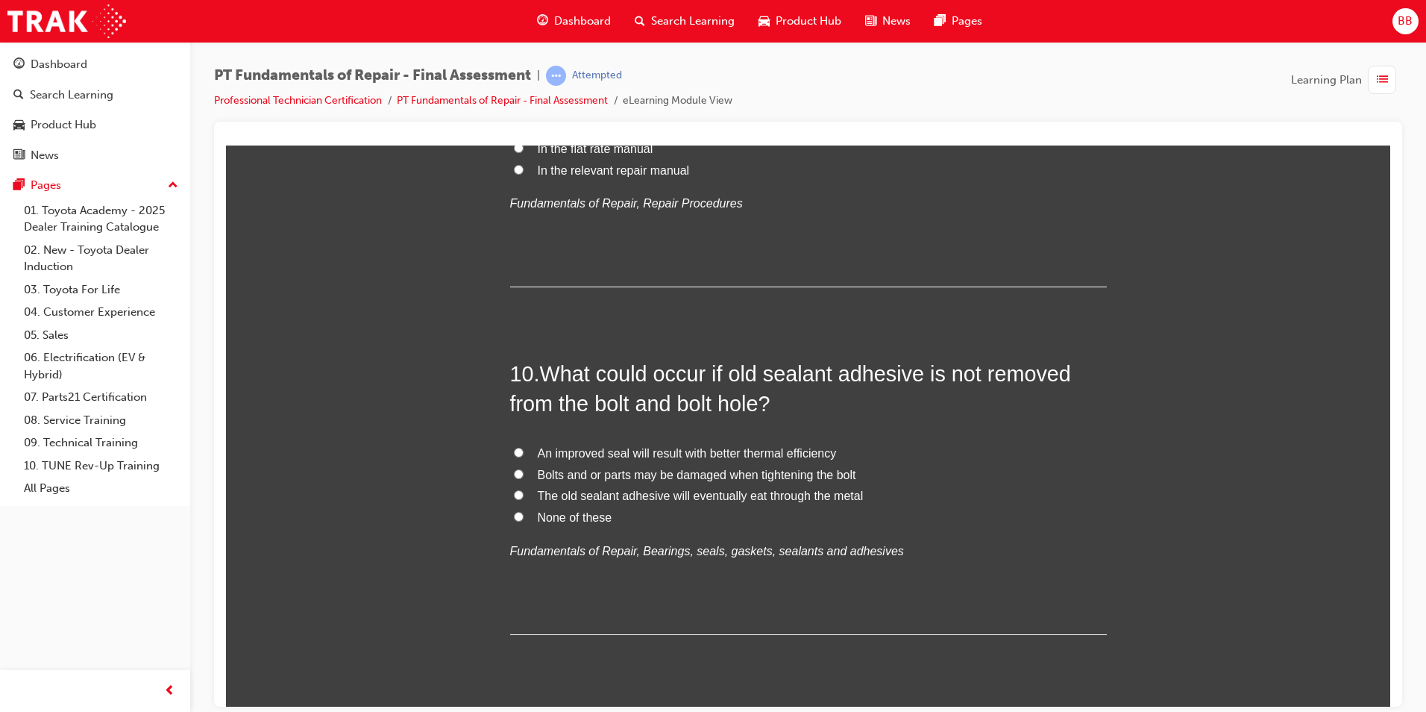
click at [629, 477] on span "Bolts and or parts may be damaged when tightening the bolt" at bounding box center [697, 474] width 318 height 13
click at [524, 477] on input "Bolts and or parts may be damaged when tightening the bolt" at bounding box center [519, 473] width 10 height 10
radio input "true"
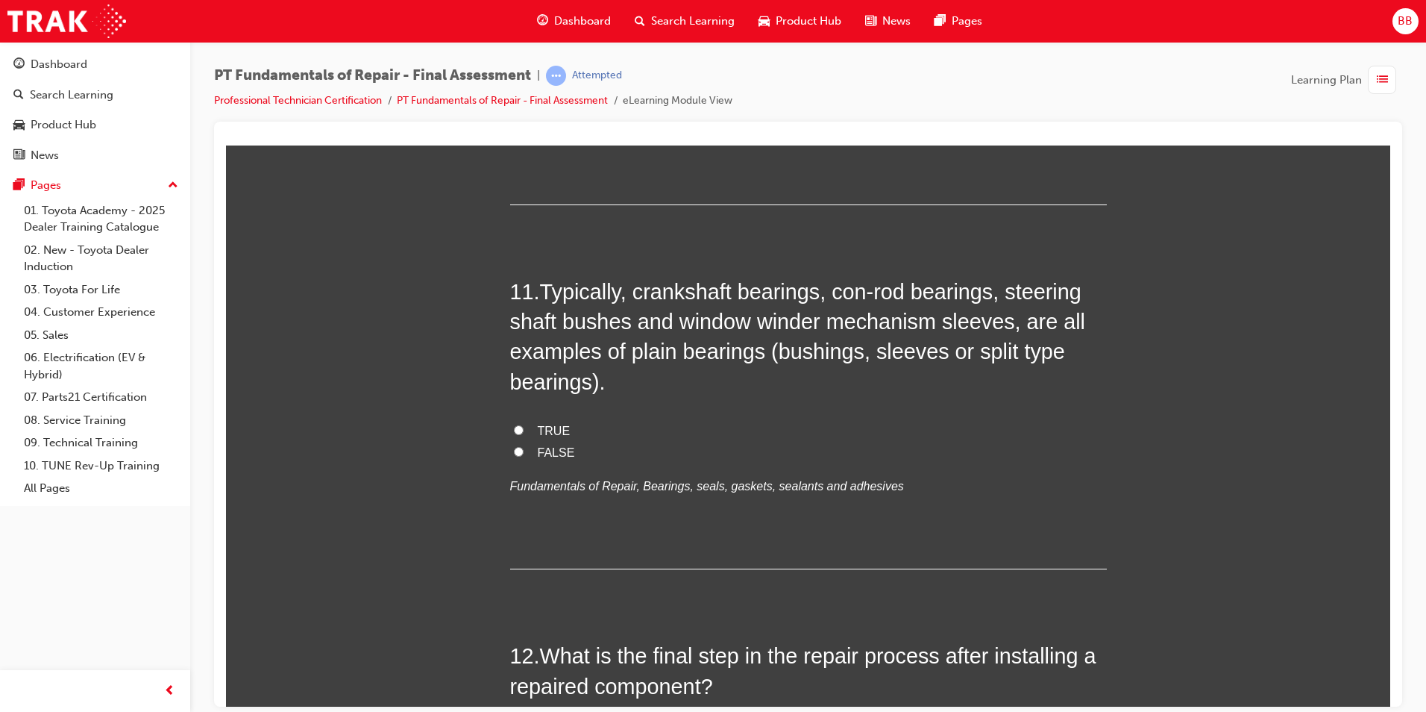
scroll to position [3423, 0]
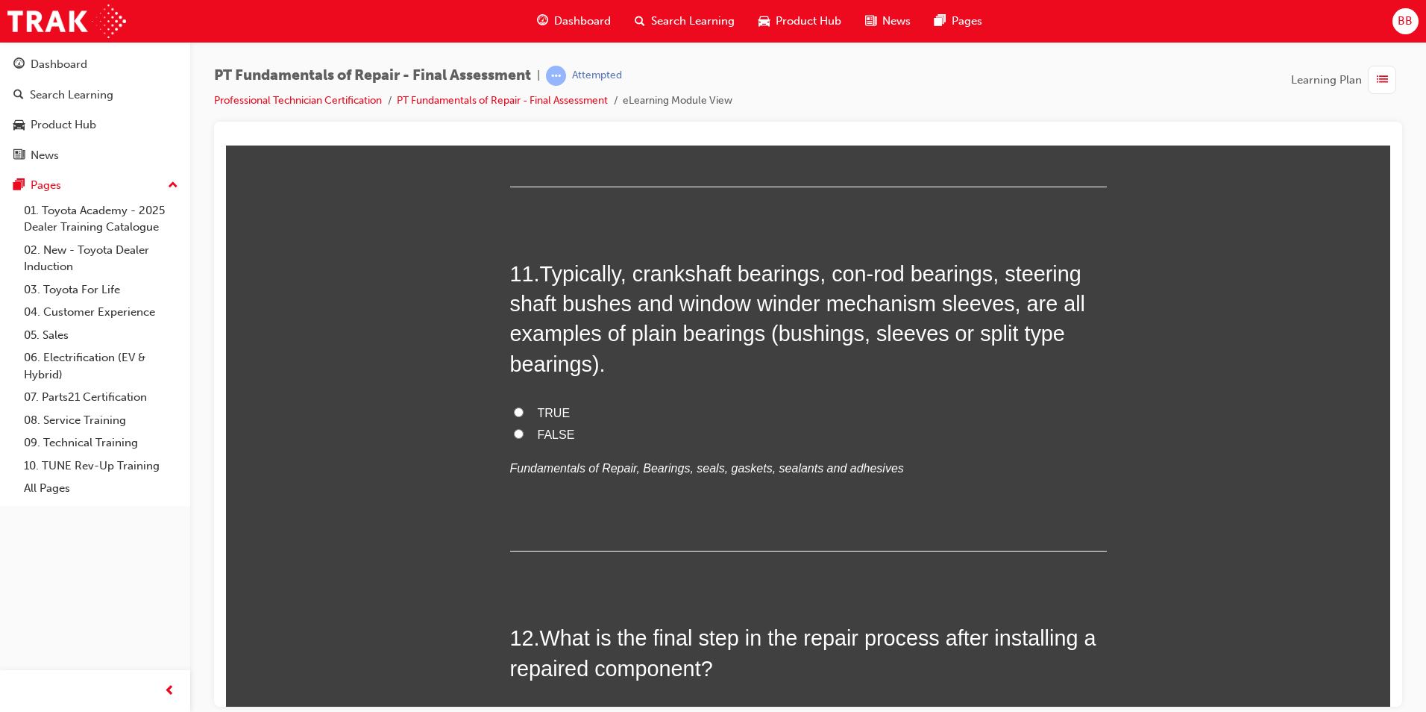
click at [544, 415] on span "TRUE" at bounding box center [554, 412] width 33 height 13
click at [524, 415] on input "TRUE" at bounding box center [519, 411] width 10 height 10
radio input "true"
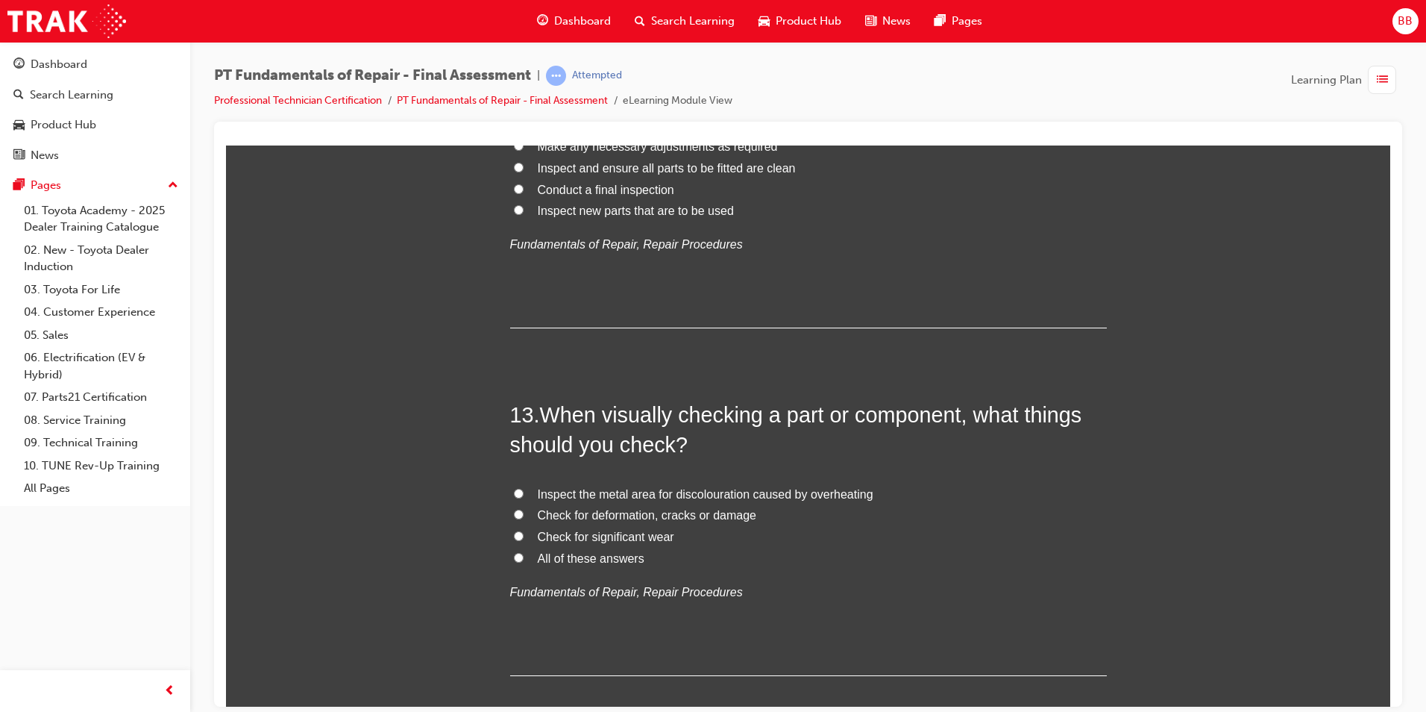
scroll to position [4020, 0]
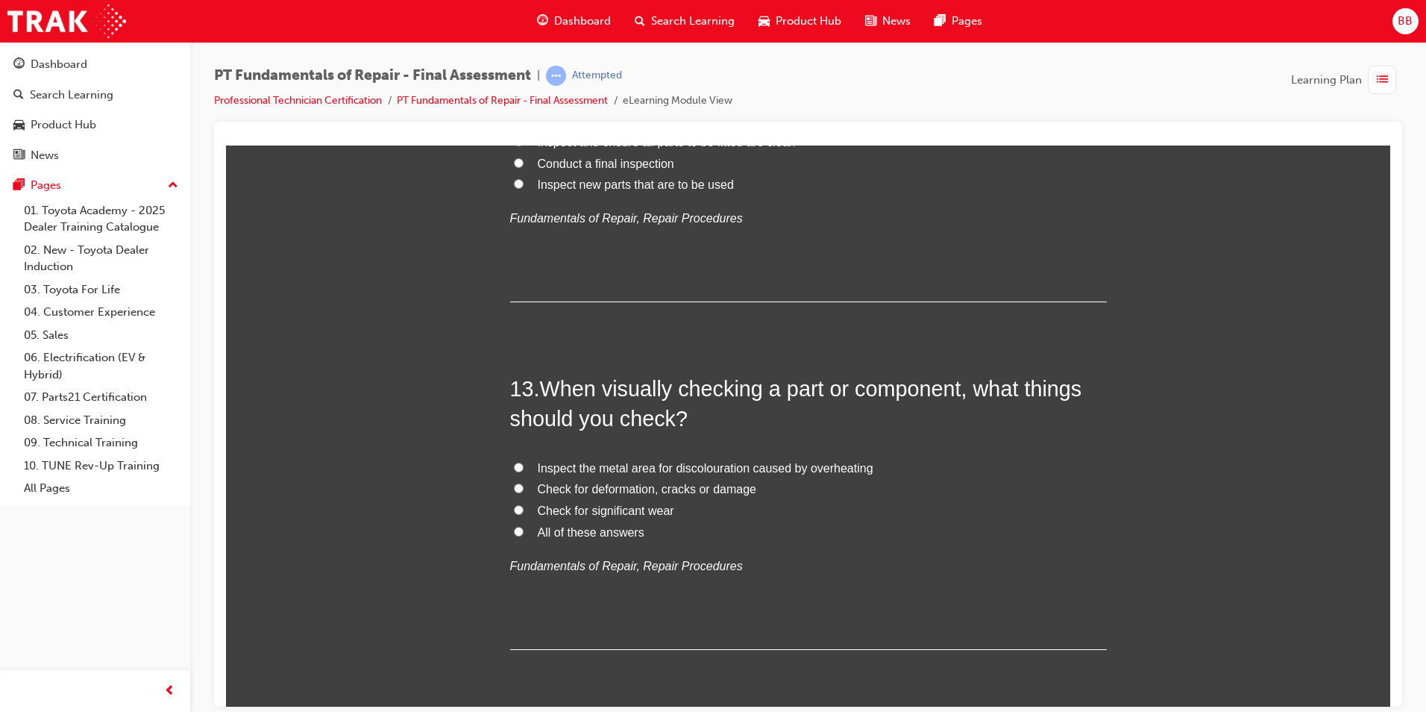
click at [702, 491] on span "Check for deformation, cracks or damage" at bounding box center [647, 488] width 219 height 13
click at [524, 491] on input "Check for deformation, cracks or damage" at bounding box center [519, 488] width 10 height 10
radio input "true"
click at [638, 530] on label "All of these answers" at bounding box center [808, 532] width 597 height 22
click at [524, 530] on input "All of these answers" at bounding box center [519, 531] width 10 height 10
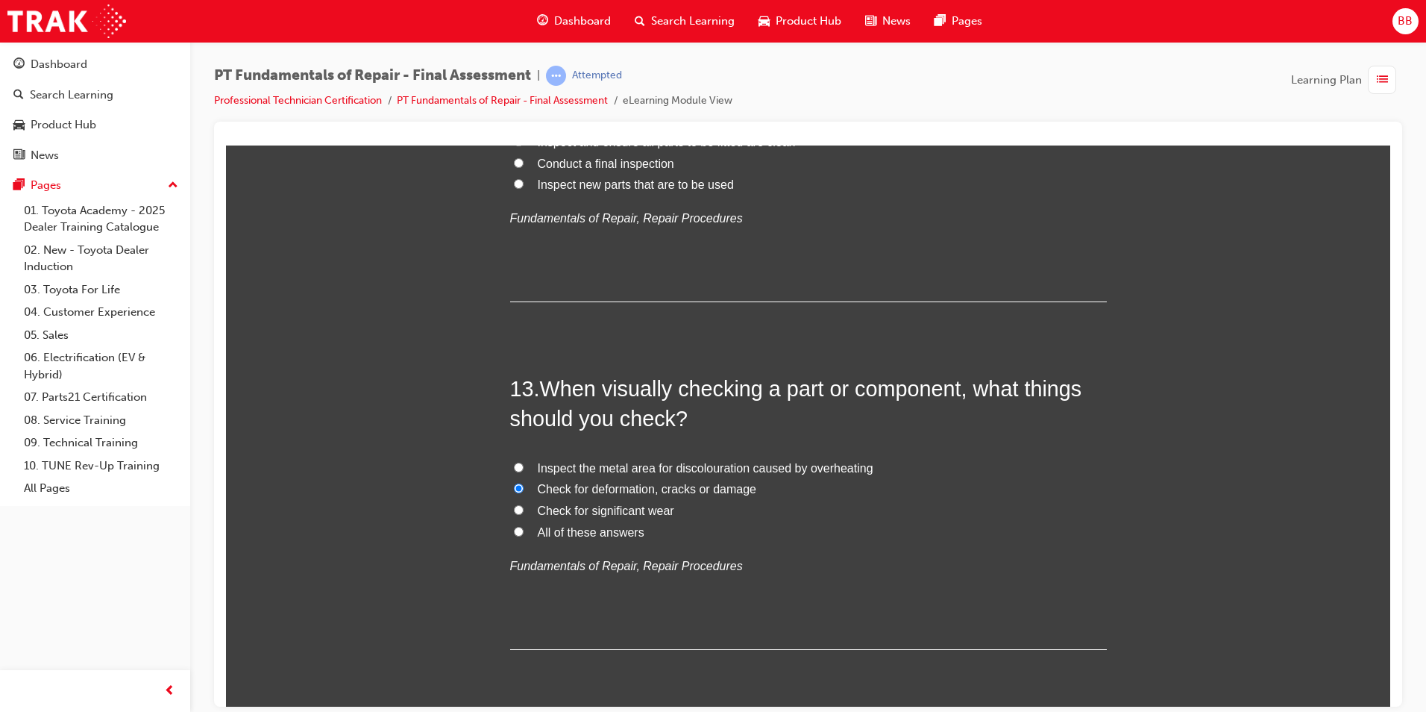
radio input "true"
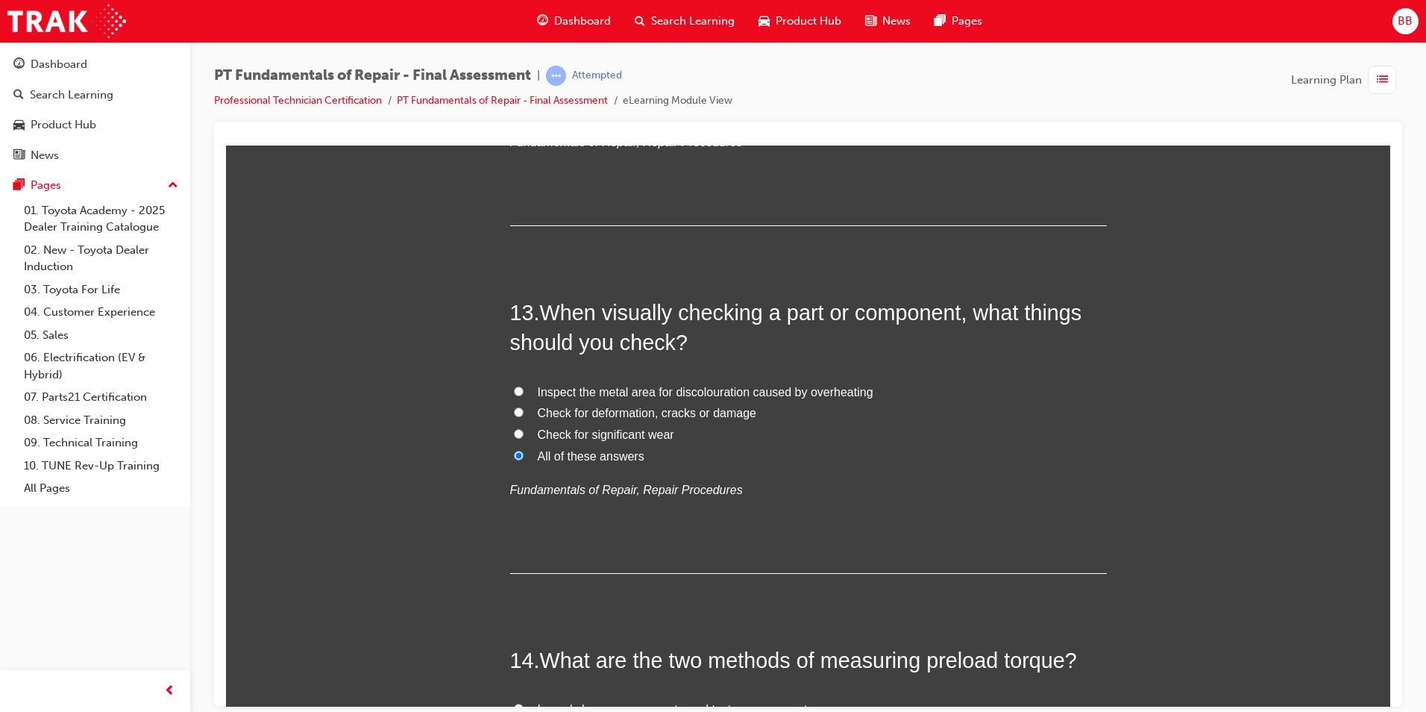
scroll to position [4318, 0]
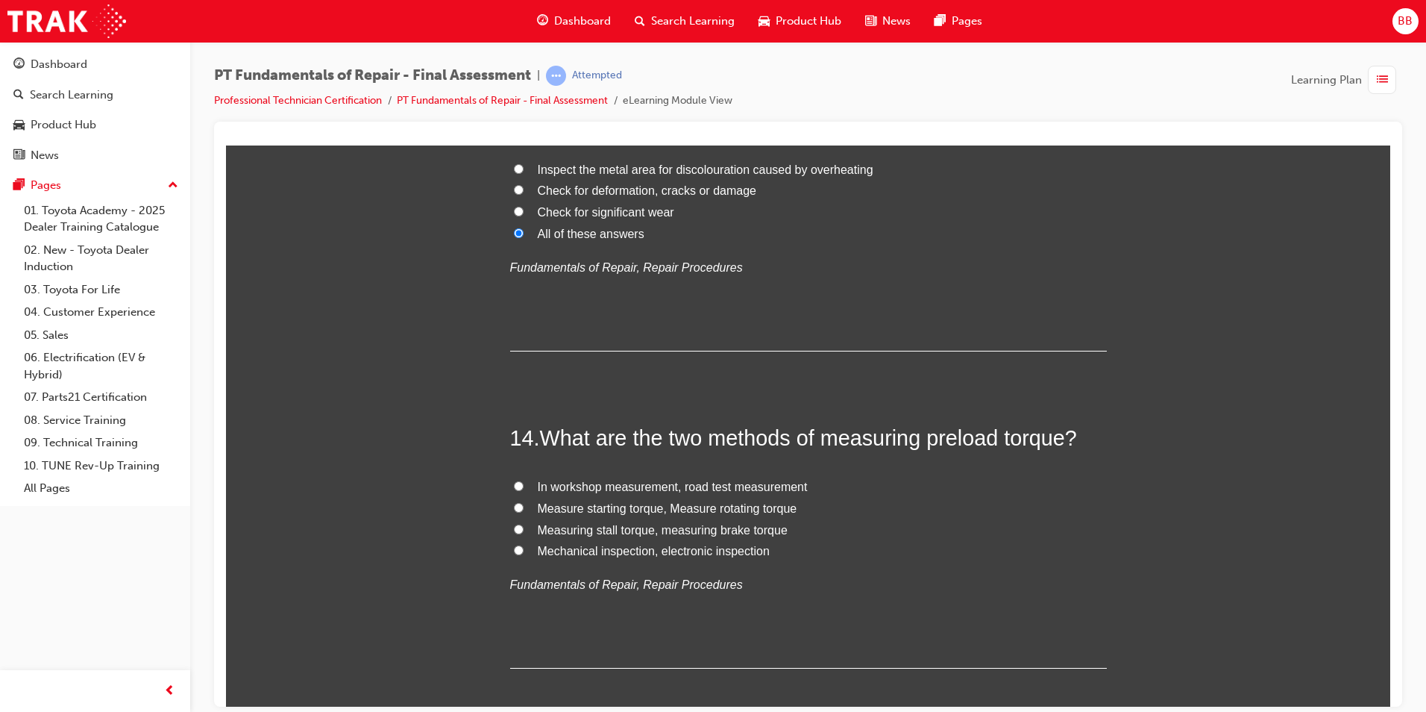
click at [635, 508] on span "Measure starting torque, Measure rotating torque" at bounding box center [668, 507] width 260 height 13
click at [524, 508] on input "Measure starting torque, Measure rotating torque" at bounding box center [519, 507] width 10 height 10
radio input "true"
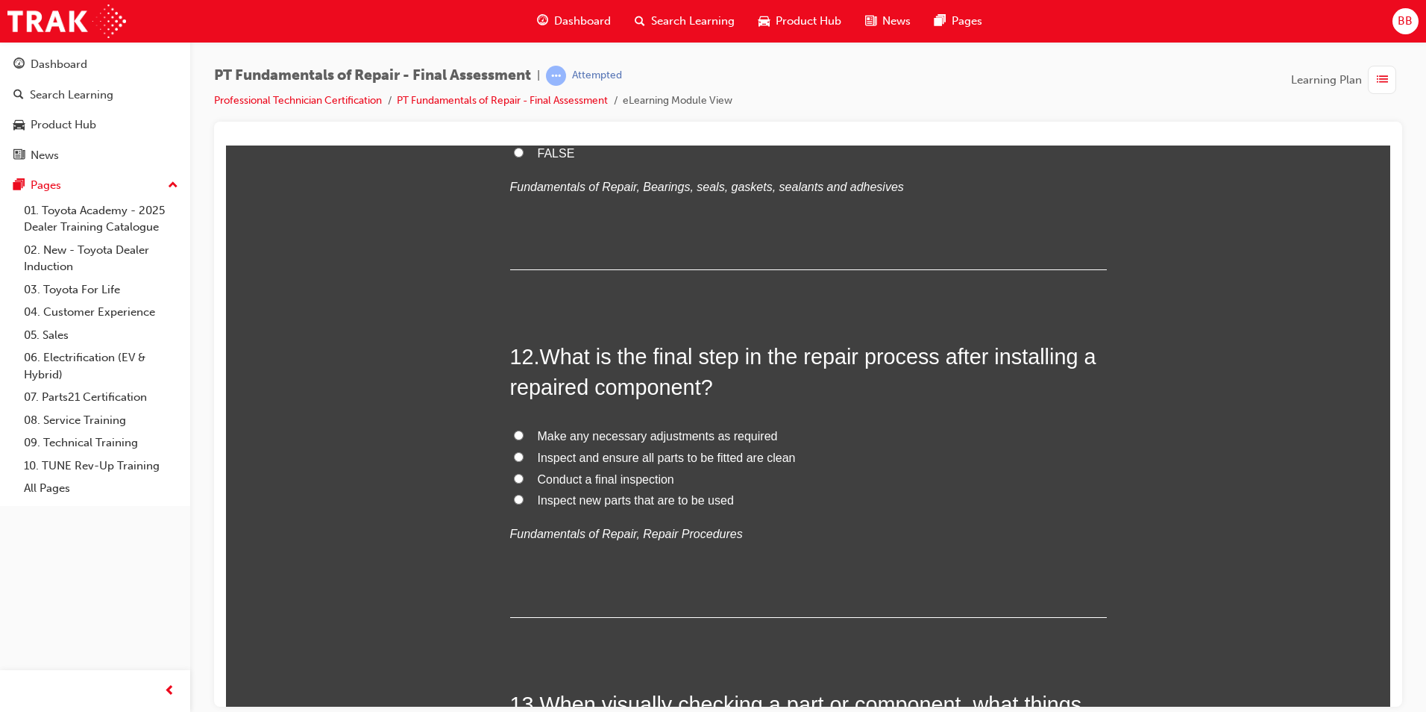
scroll to position [3722, 0]
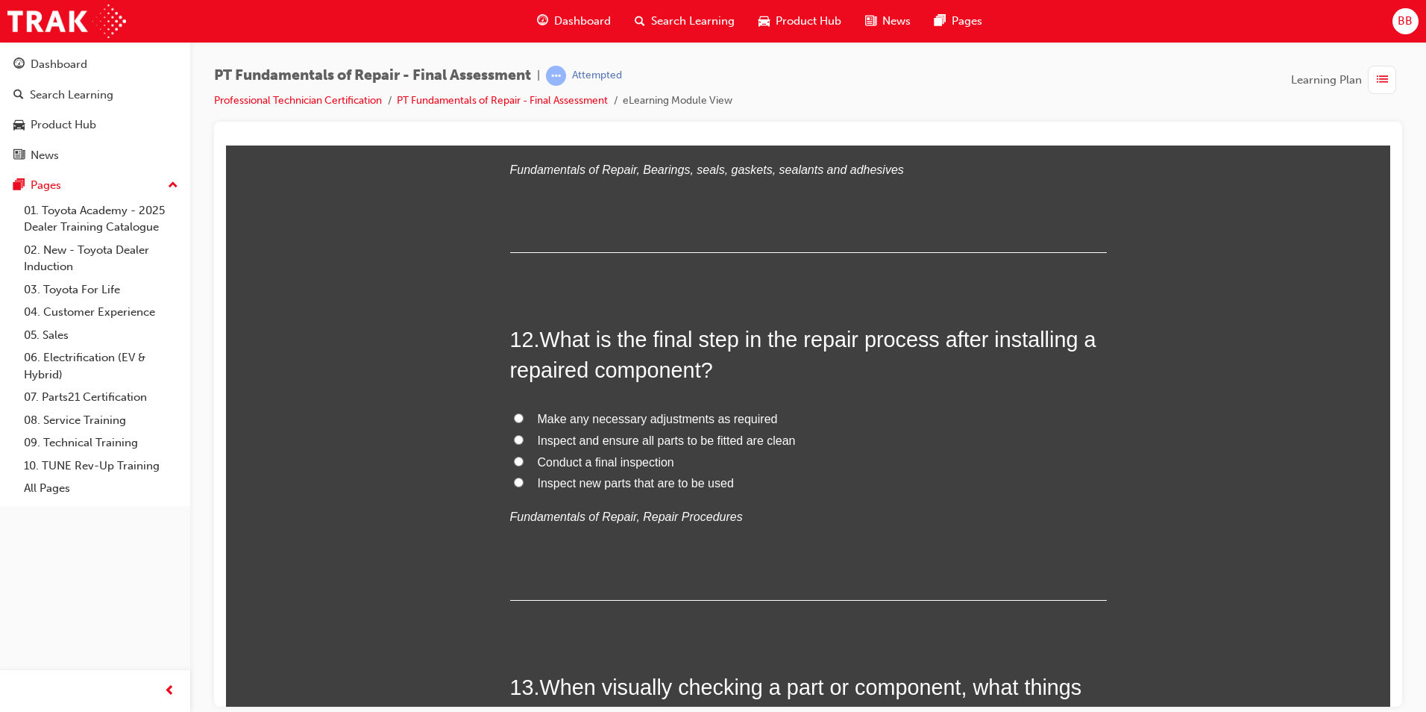
click at [590, 456] on span "Conduct a final inspection" at bounding box center [606, 461] width 136 height 13
click at [524, 456] on input "Conduct a final inspection" at bounding box center [519, 461] width 10 height 10
radio input "true"
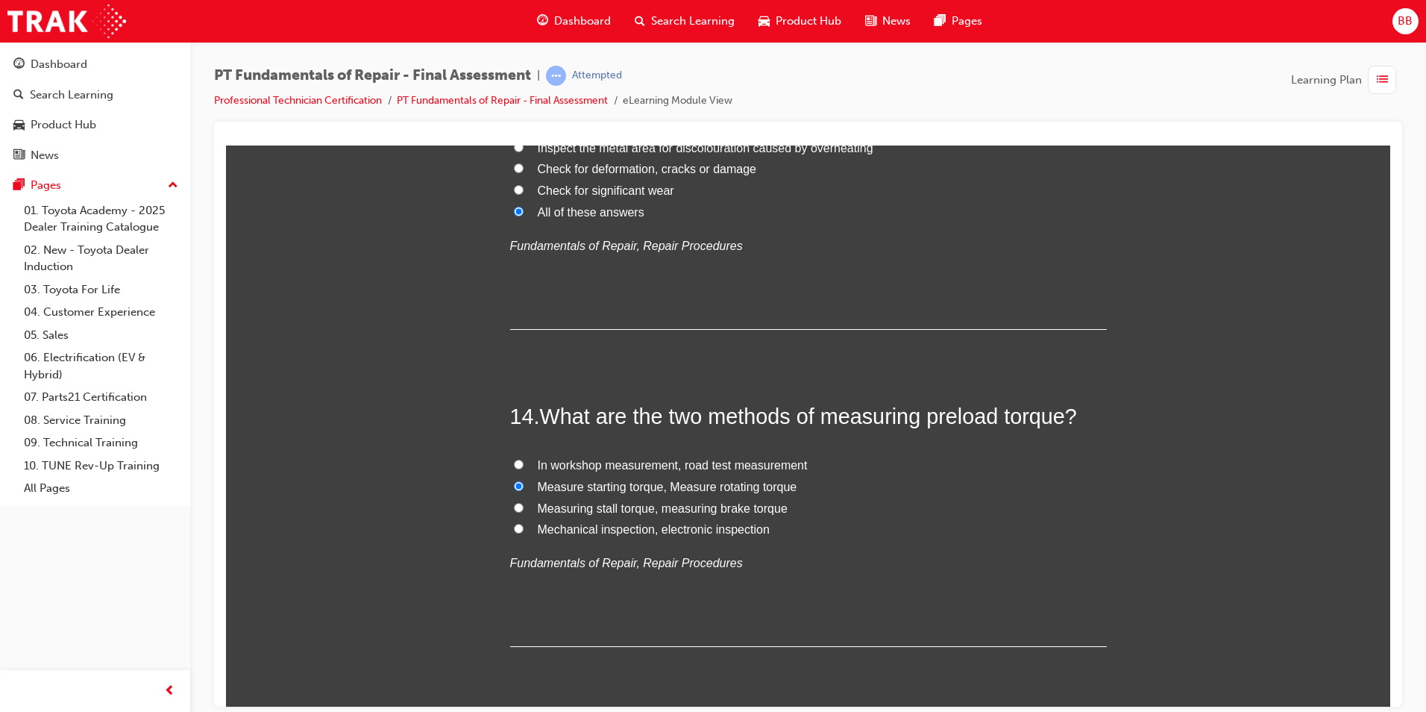
scroll to position [4393, 0]
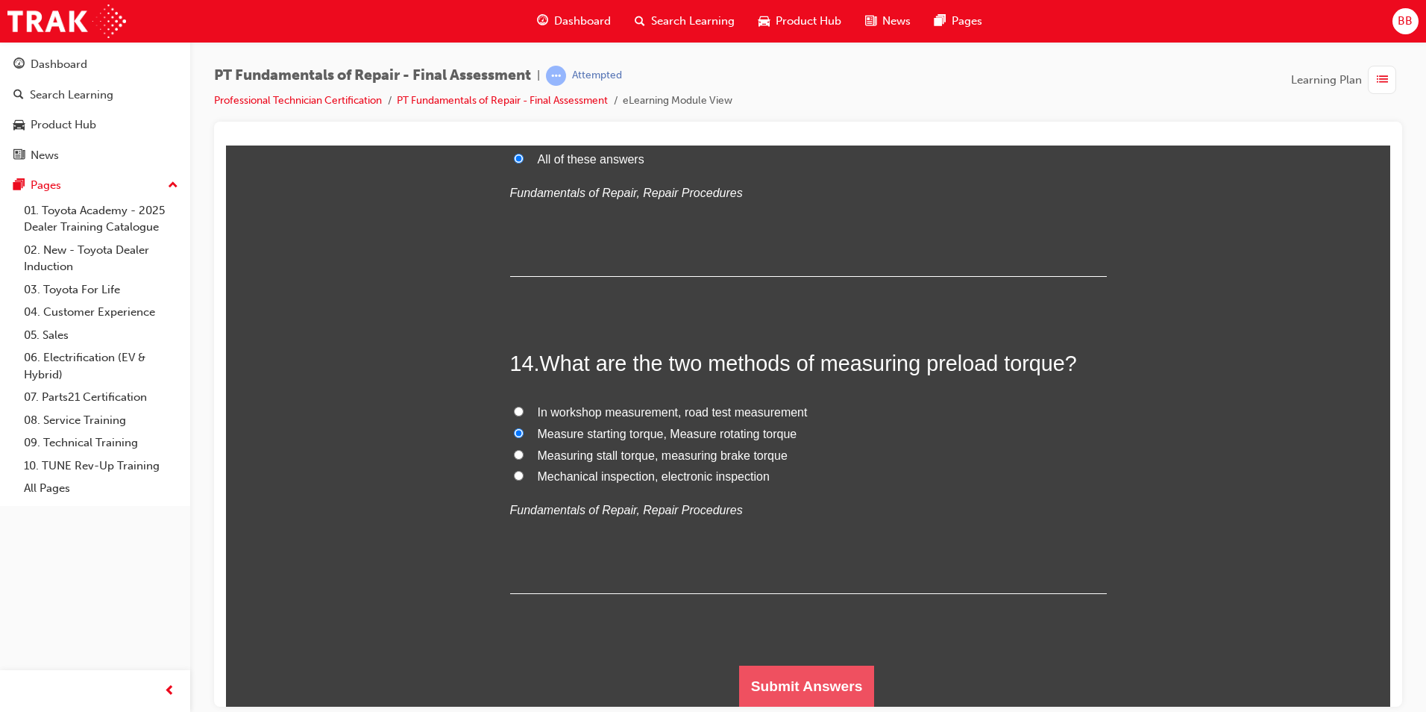
click at [797, 670] on button "Submit Answers" at bounding box center [807, 686] width 136 height 42
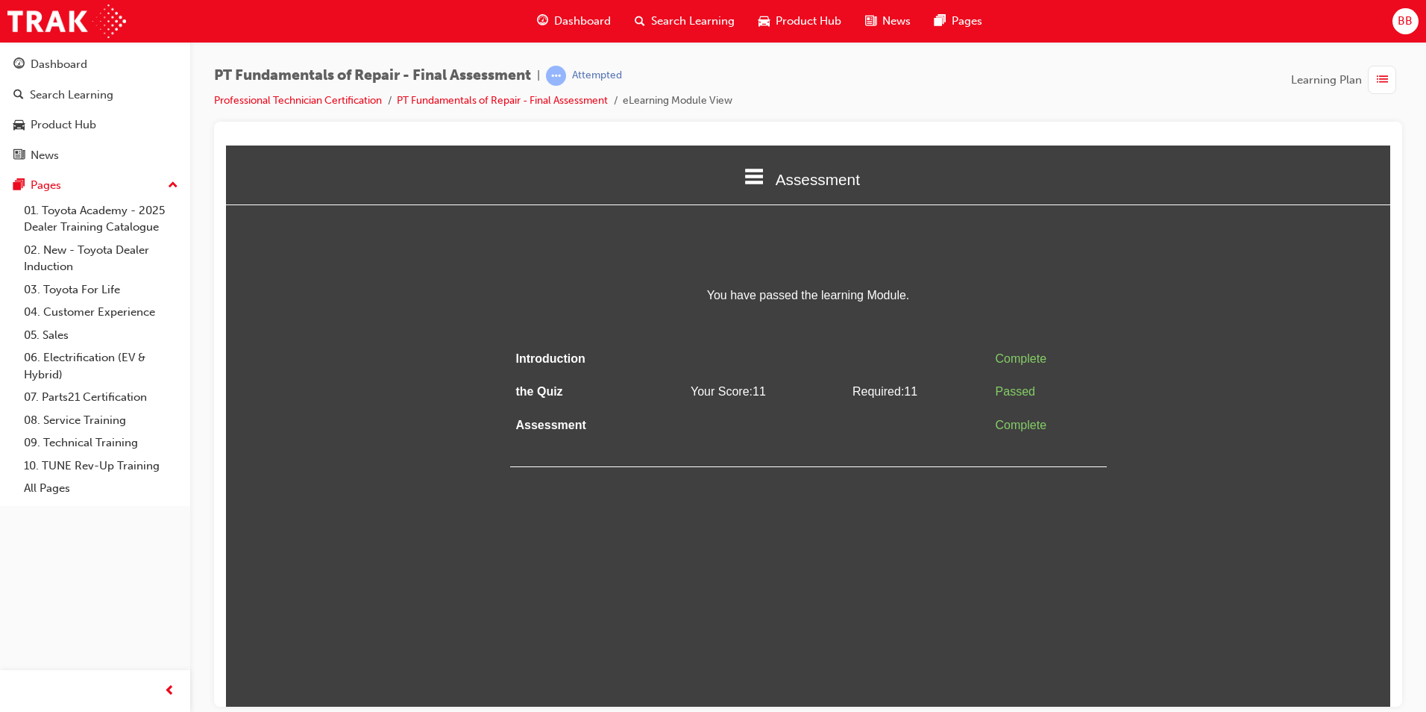
scroll to position [0, 0]
click at [296, 97] on link "Professional Technician Certification" at bounding box center [298, 100] width 168 height 13
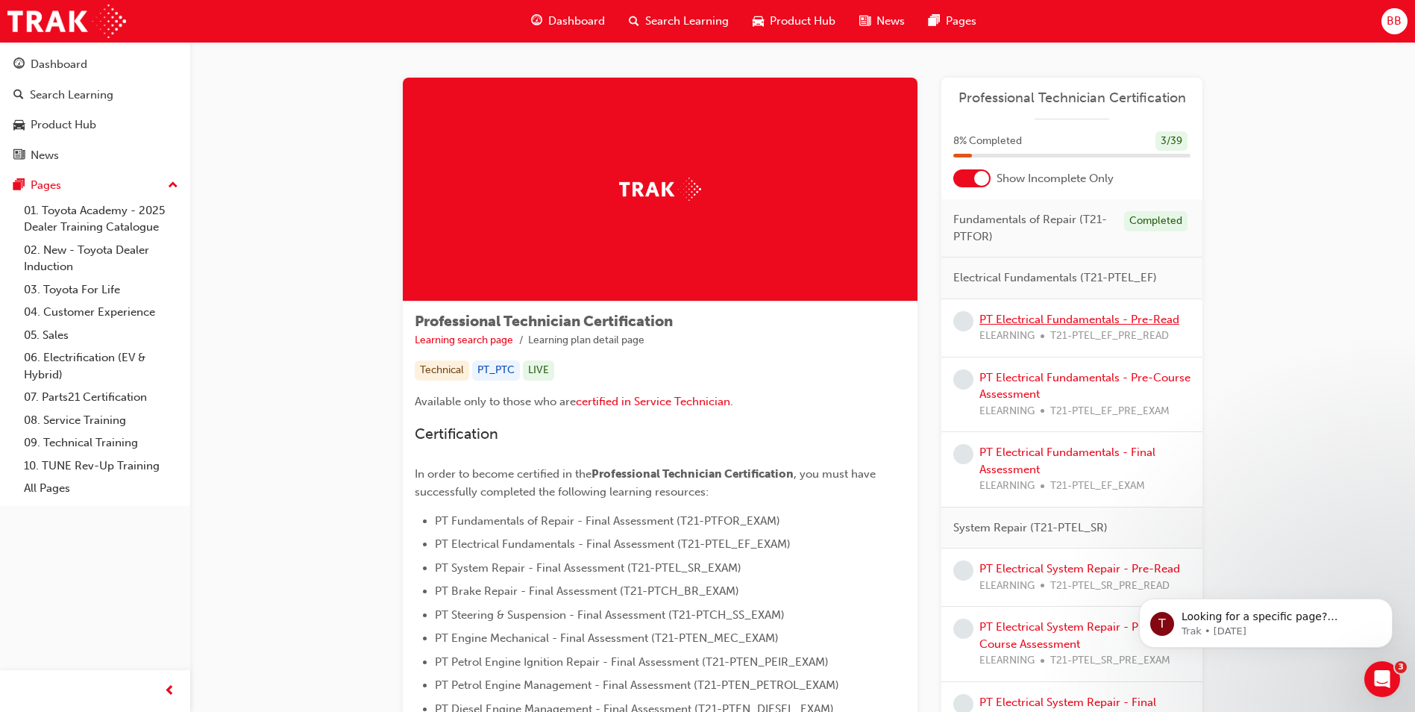
click at [1054, 313] on link "PT Electrical Fundamentals - Pre-Read" at bounding box center [1079, 318] width 200 height 13
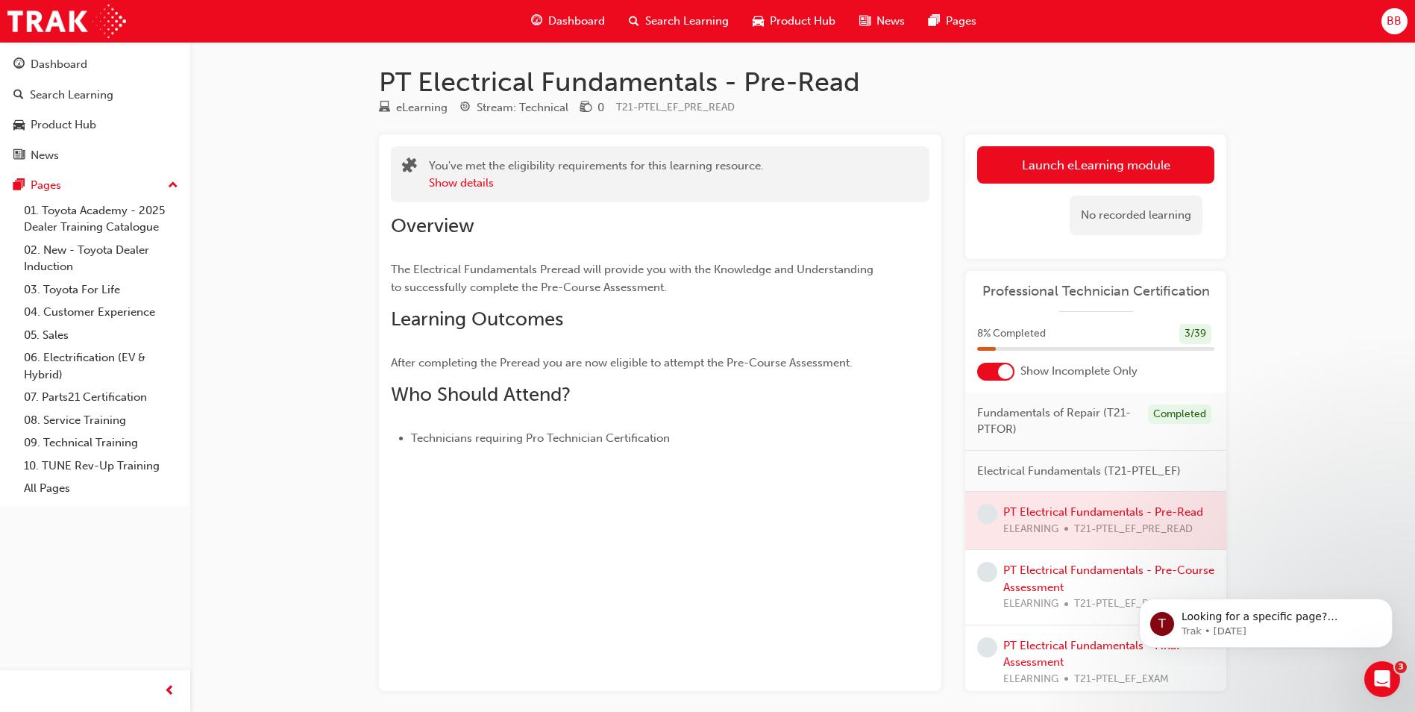
click at [1097, 189] on div "No recorded learning" at bounding box center [1095, 214] width 237 height 63
click at [1105, 164] on link "Launch eLearning module" at bounding box center [1095, 164] width 237 height 37
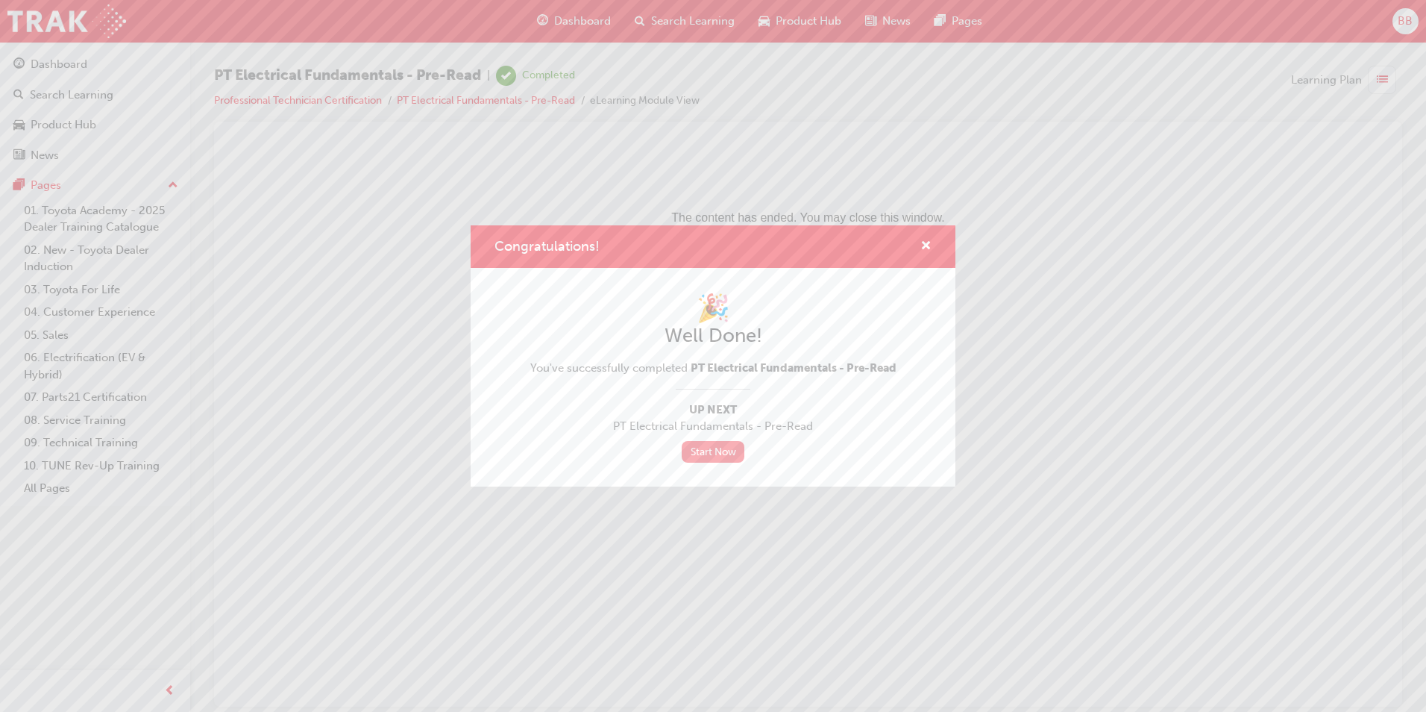
click at [721, 441] on link "Start Now" at bounding box center [713, 452] width 63 height 22
click at [726, 450] on link "Start Now" at bounding box center [713, 452] width 63 height 22
click at [923, 240] on span "cross-icon" at bounding box center [925, 246] width 11 height 13
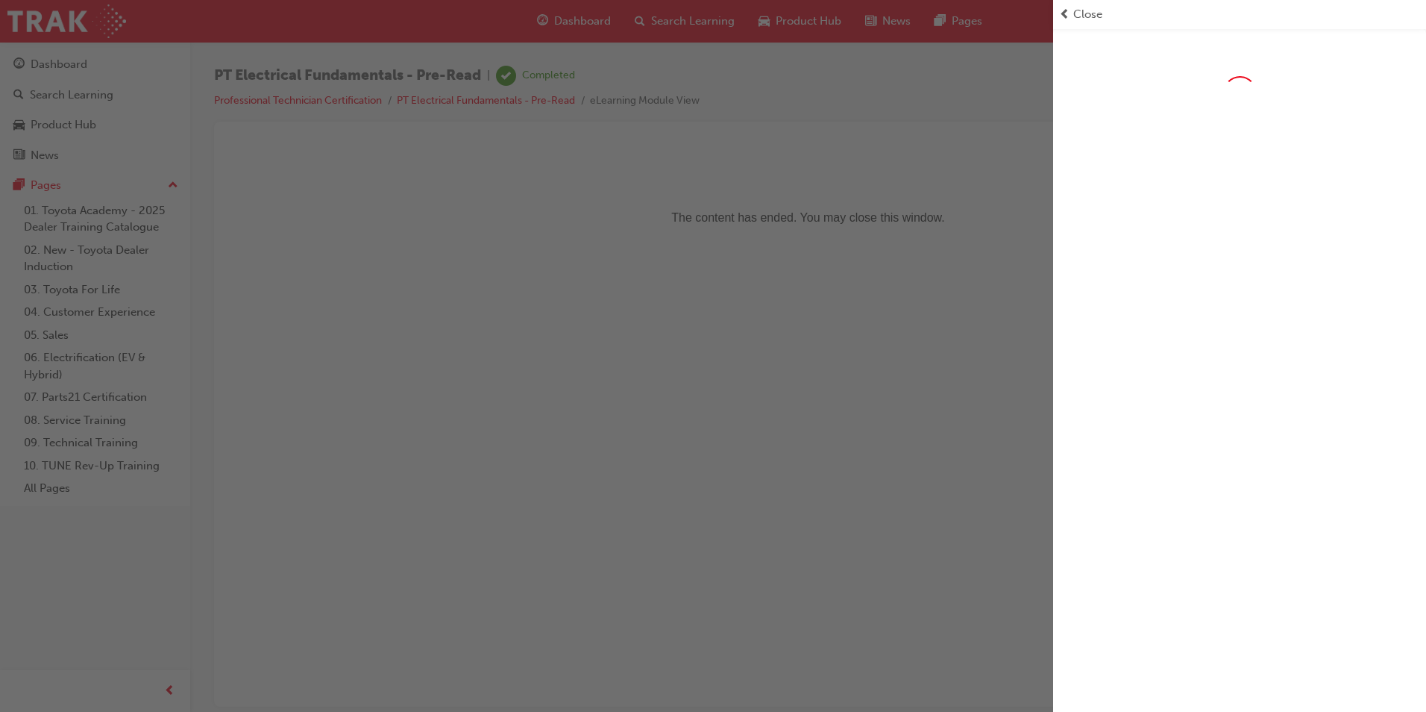
click at [1072, 11] on div "Close" at bounding box center [1239, 14] width 361 height 17
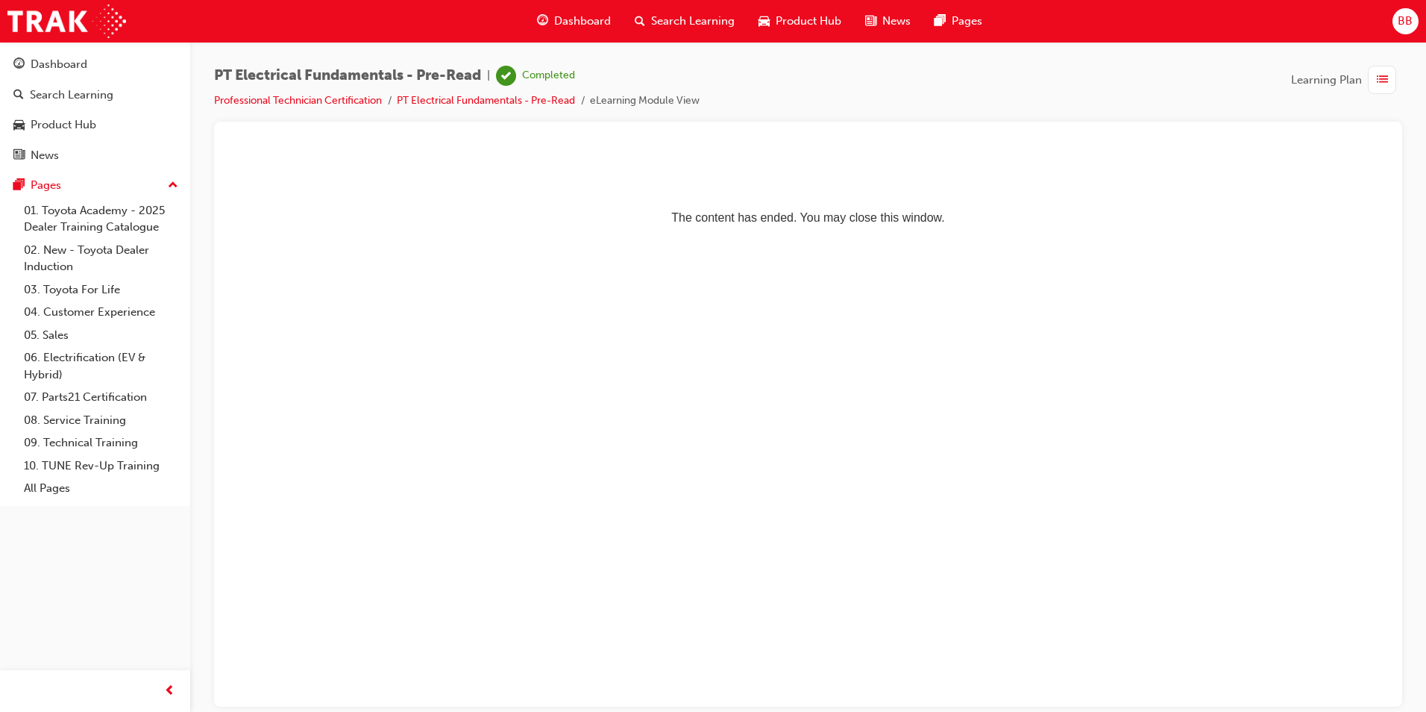
click at [254, 92] on li "Professional Technician Certification" at bounding box center [305, 100] width 183 height 17
click at [256, 97] on link "Professional Technician Certification" at bounding box center [298, 100] width 168 height 13
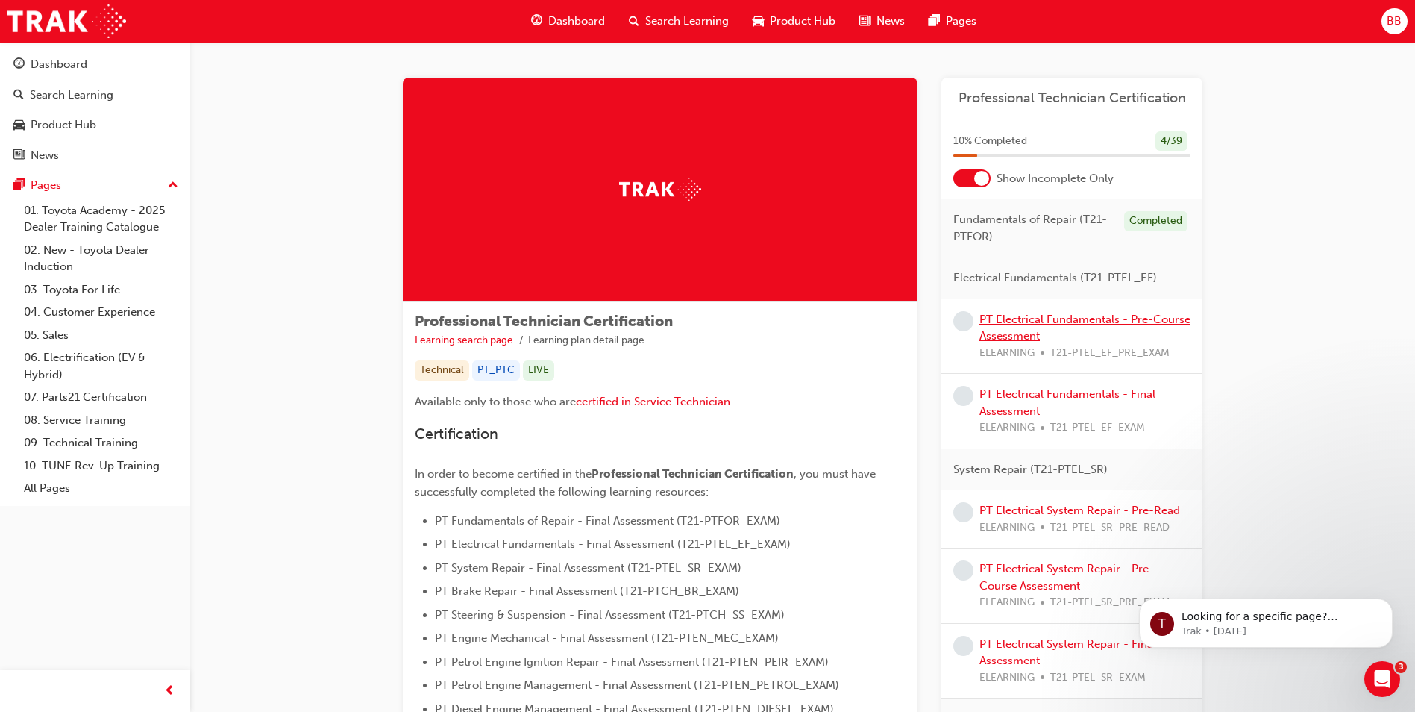
click at [999, 315] on link "PT Electrical Fundamentals - Pre-Course Assessment" at bounding box center [1084, 327] width 211 height 31
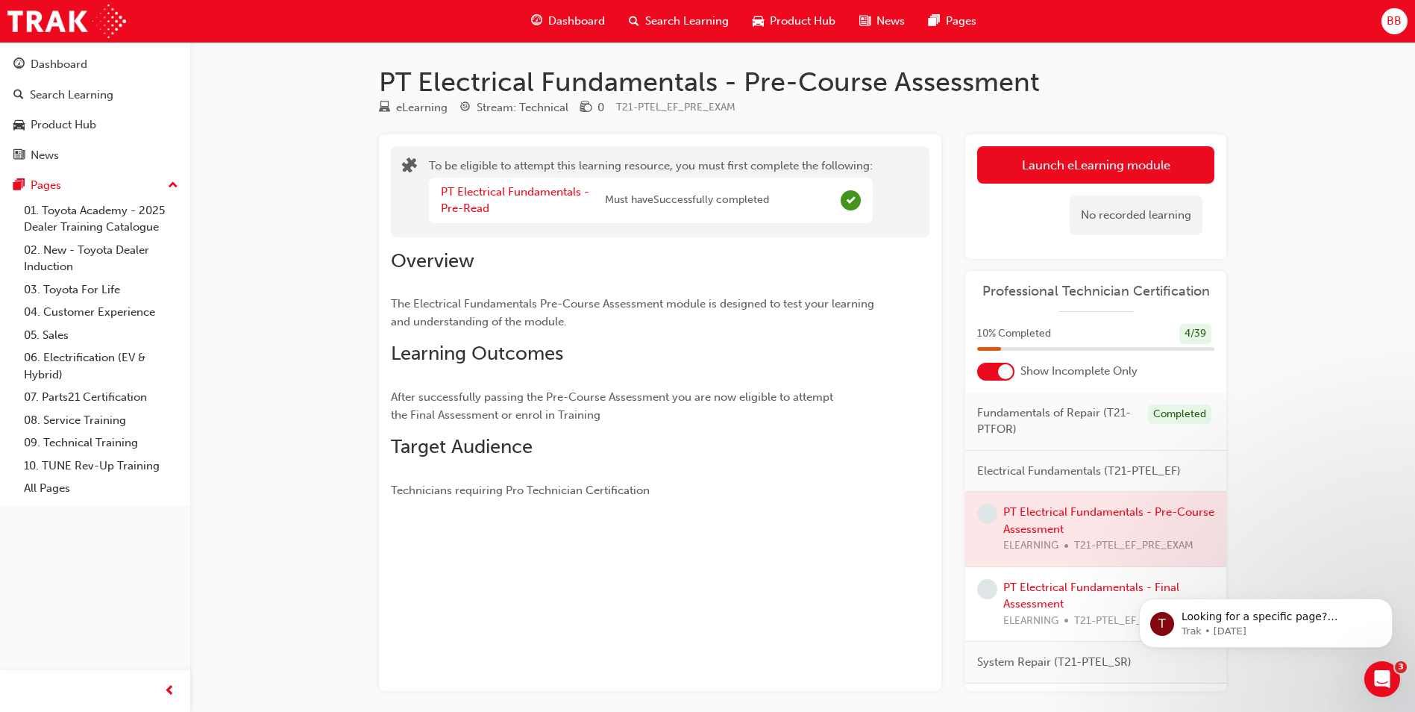
click at [1077, 509] on div at bounding box center [1095, 528] width 261 height 75
click at [1069, 161] on button "Launch eLearning module" at bounding box center [1095, 164] width 237 height 37
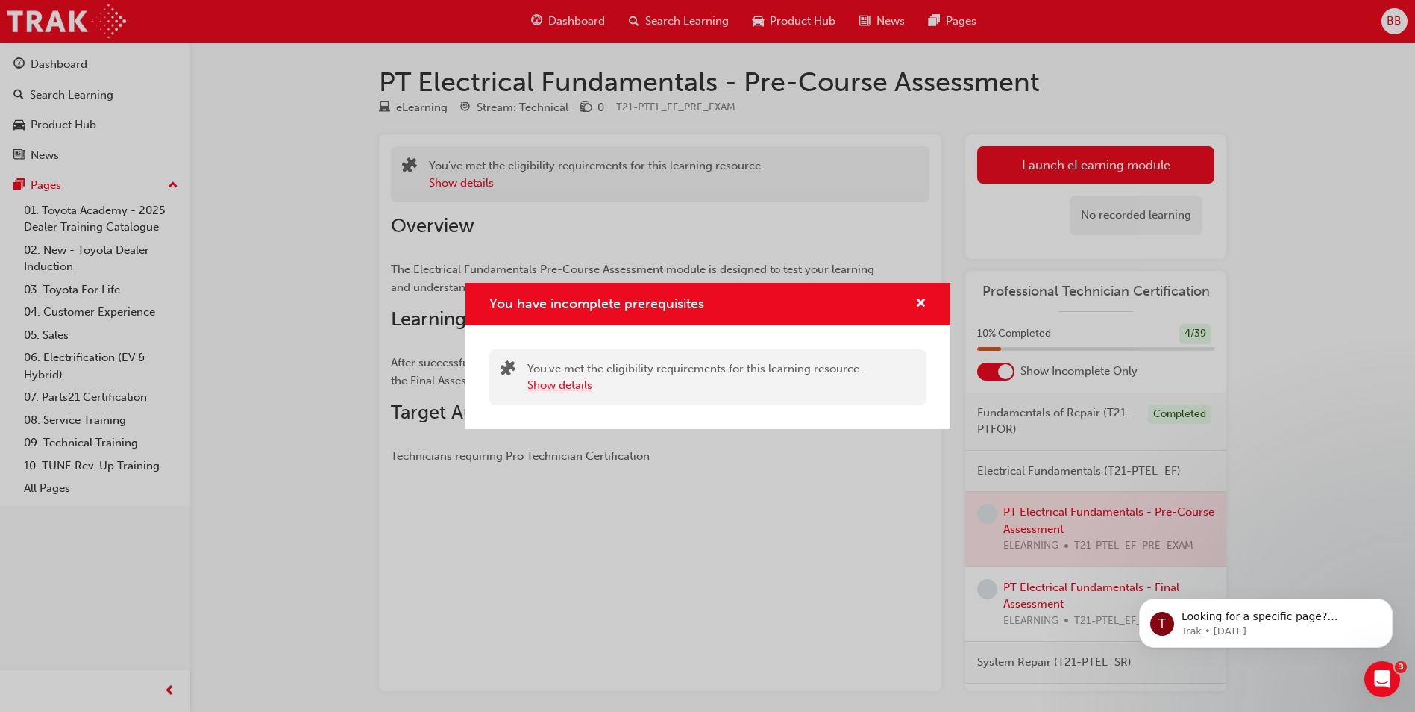
click at [567, 384] on button "Show details" at bounding box center [559, 385] width 65 height 17
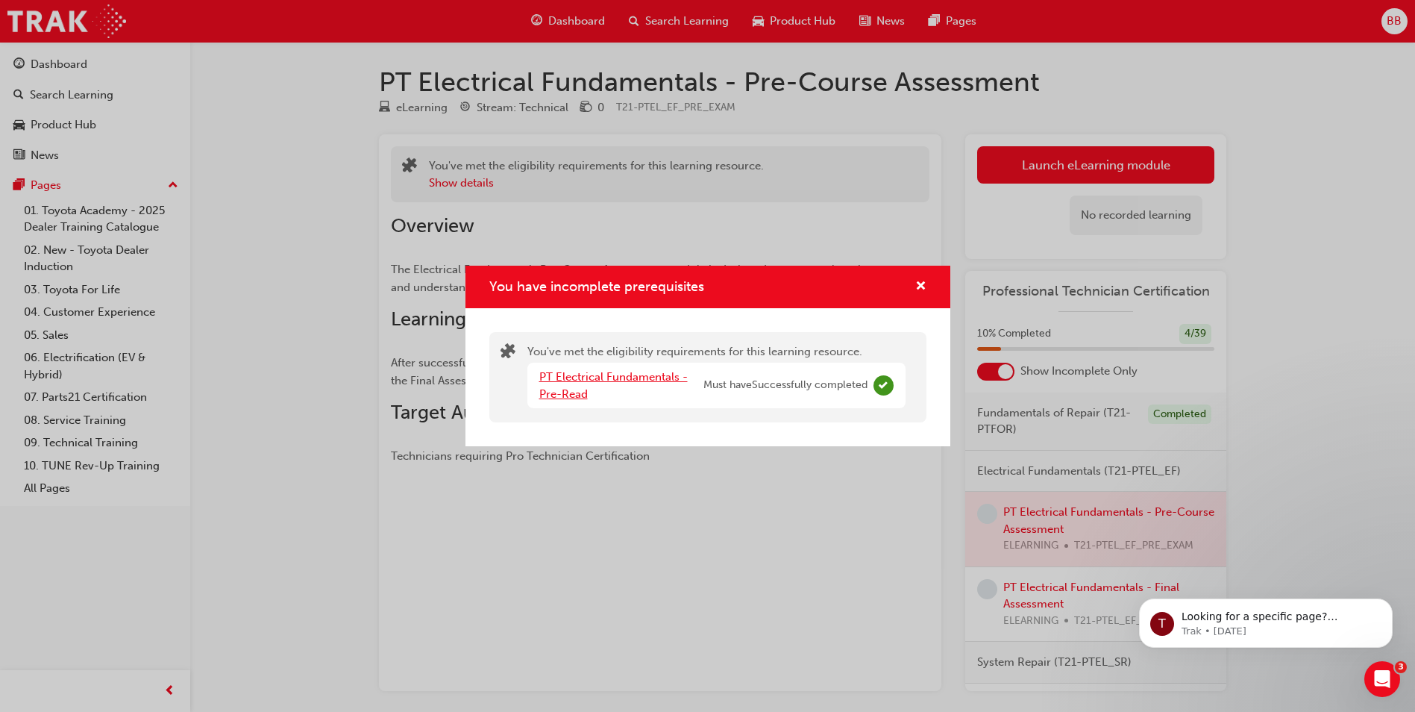
click at [621, 380] on link "PT Electrical Fundamentals - Pre-Read" at bounding box center [613, 385] width 148 height 31
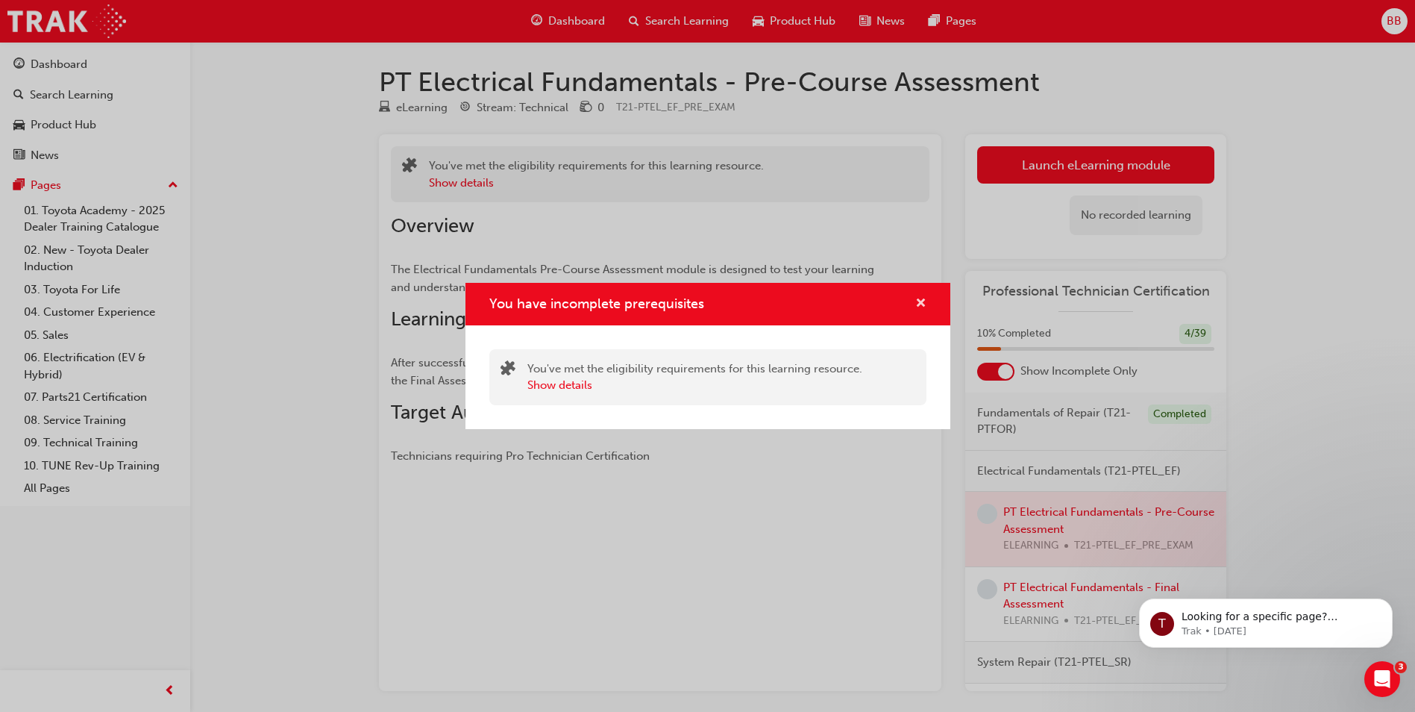
click at [918, 304] on span "cross-icon" at bounding box center [920, 304] width 11 height 13
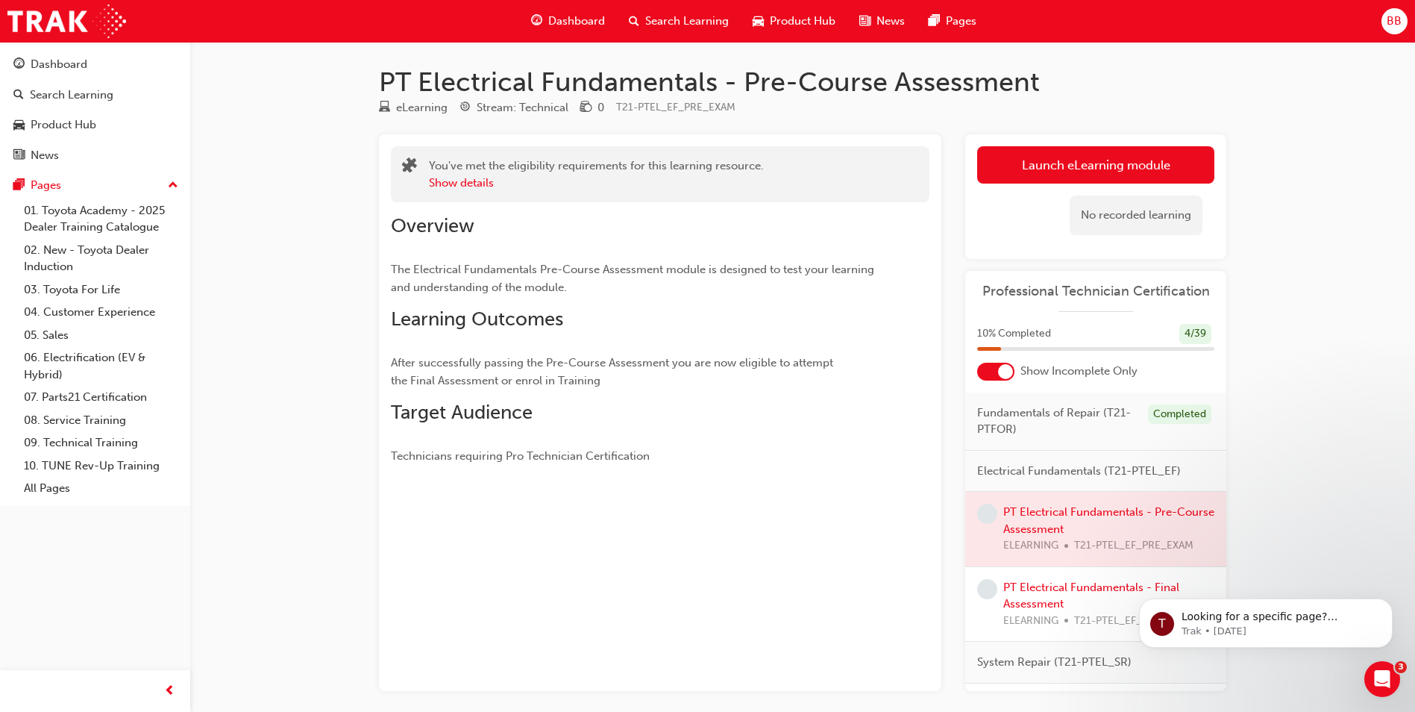
click at [1087, 511] on div at bounding box center [1095, 528] width 261 height 75
click at [1043, 154] on button "Launch eLearning module" at bounding box center [1095, 164] width 237 height 37
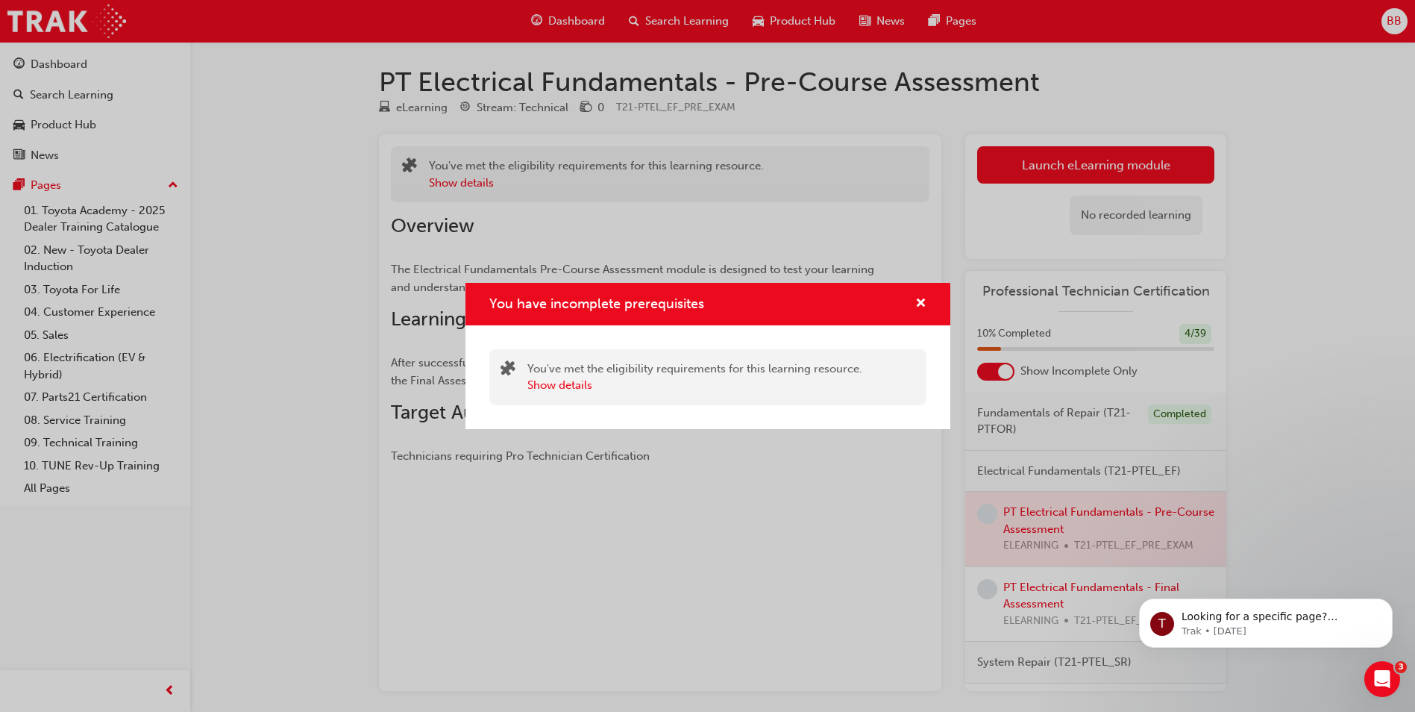
click at [939, 306] on div "You have incomplete prerequisites" at bounding box center [707, 304] width 485 height 43
click at [553, 386] on button "Show details" at bounding box center [559, 385] width 65 height 17
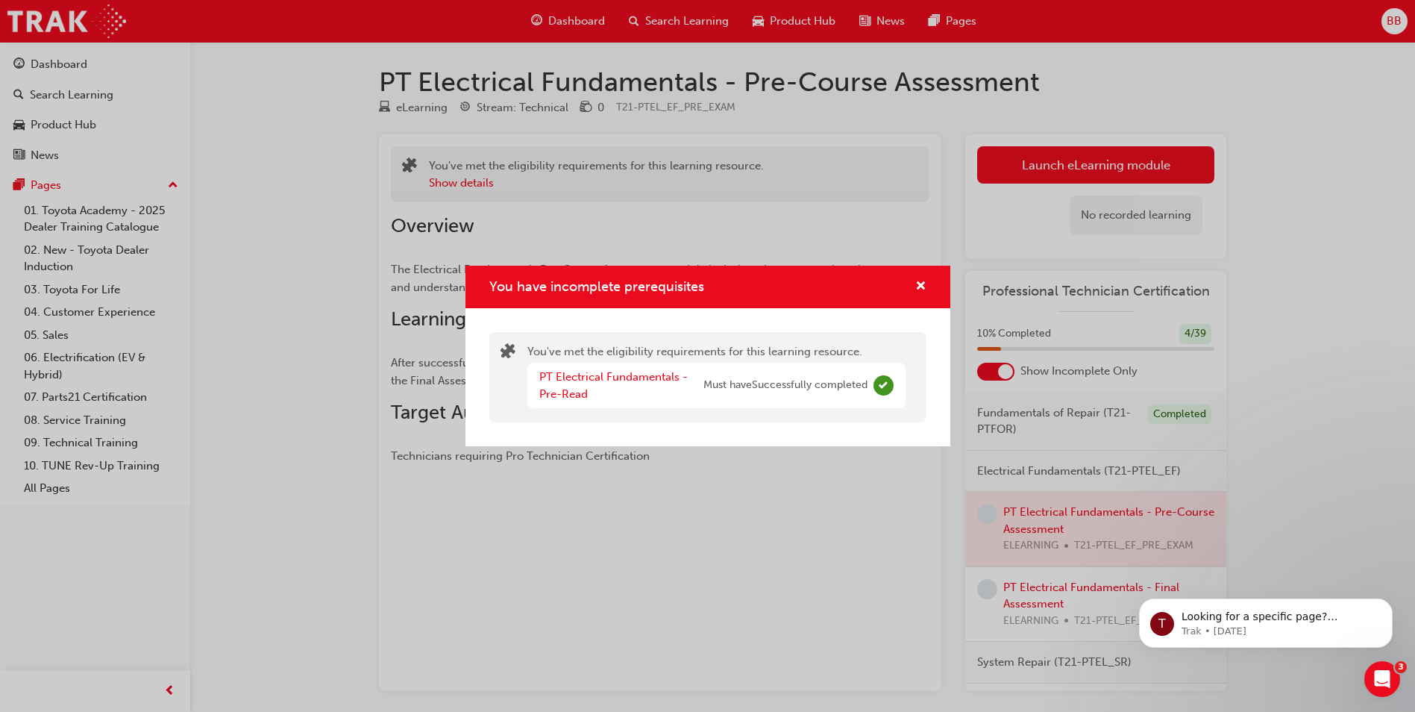
click at [907, 281] on div "You have incomplete prerequisites" at bounding box center [914, 286] width 23 height 19
click at [917, 282] on span "cross-icon" at bounding box center [920, 286] width 11 height 13
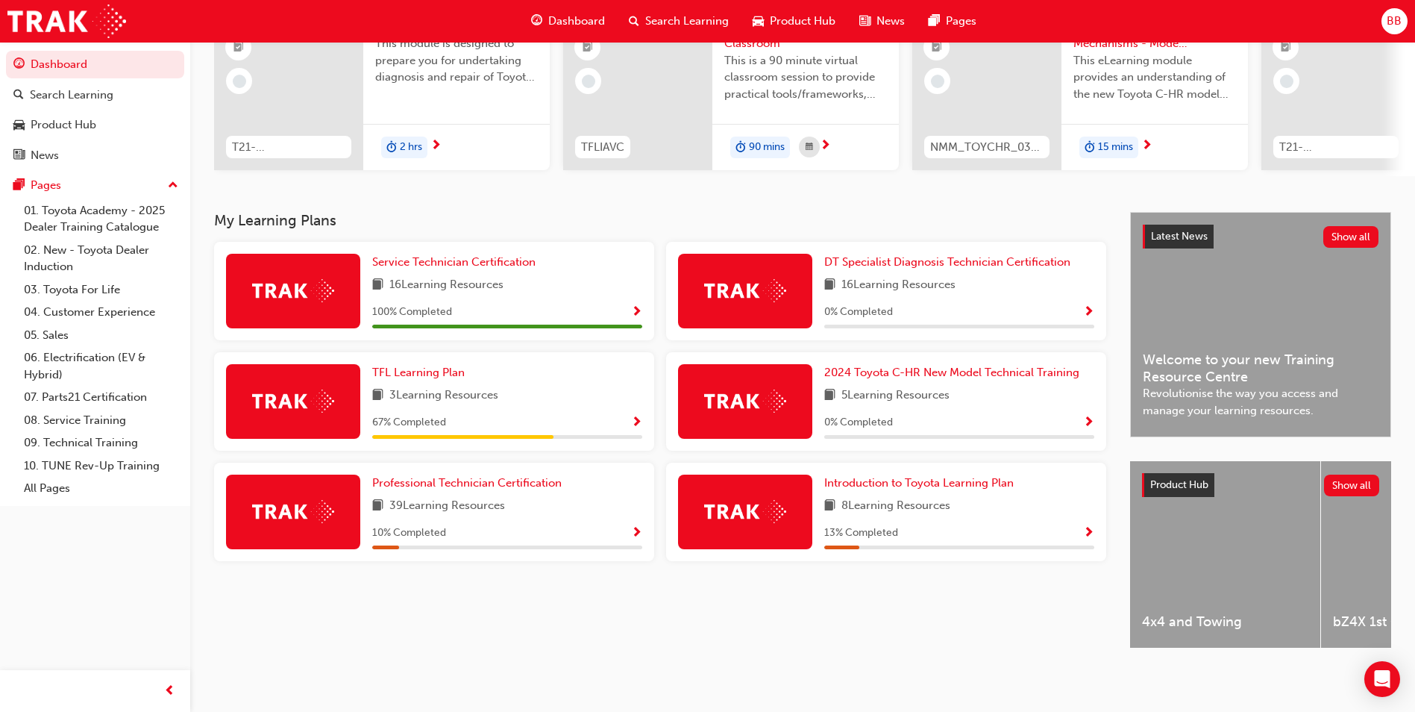
scroll to position [180, 0]
click at [456, 474] on link "Professional Technician Certification" at bounding box center [469, 482] width 195 height 17
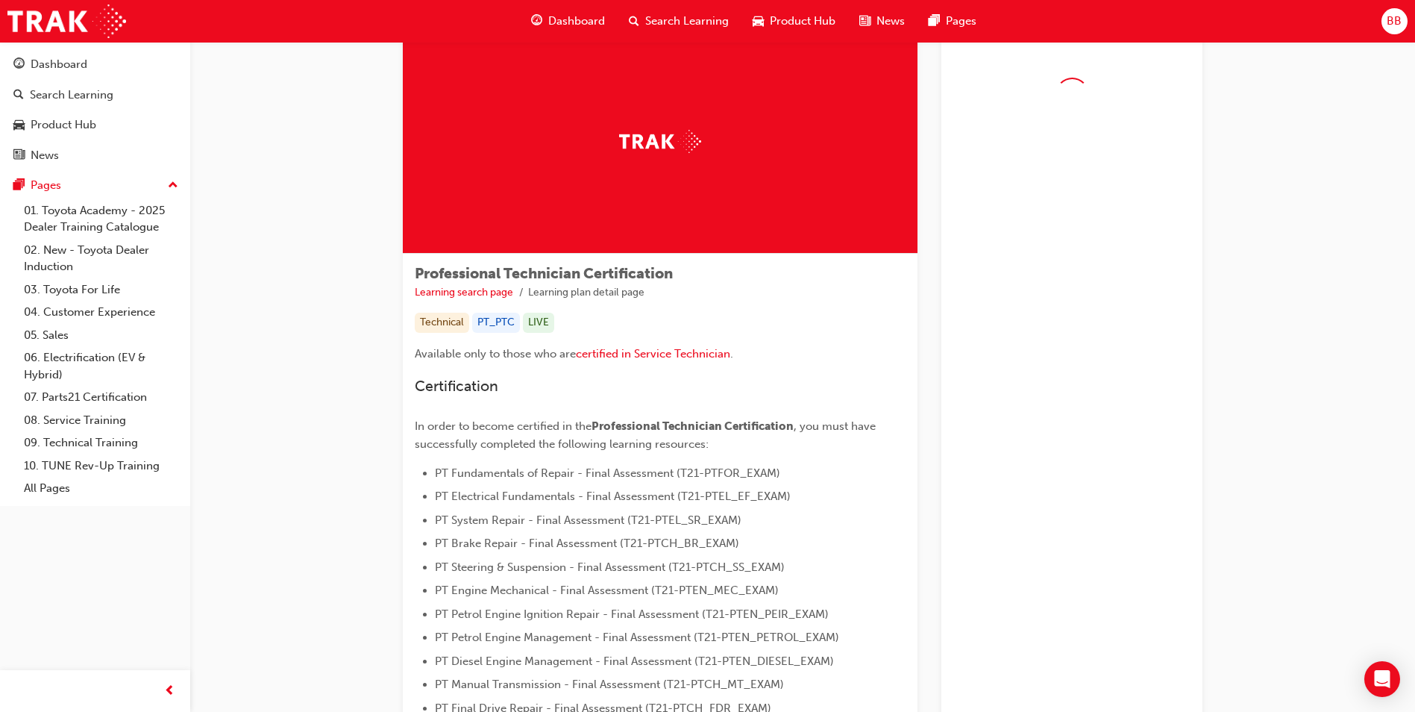
scroll to position [75, 0]
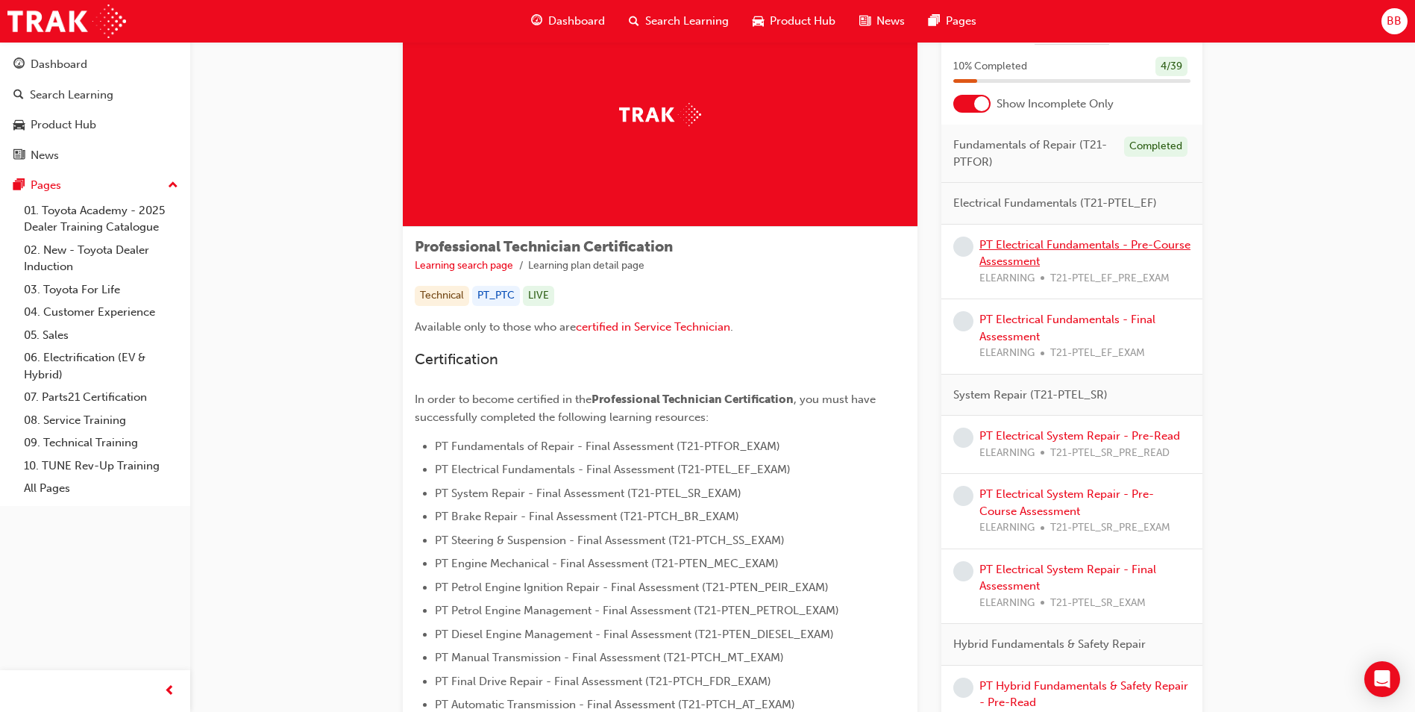
click at [1039, 247] on link "PT Electrical Fundamentals - Pre-Course Assessment" at bounding box center [1084, 253] width 211 height 31
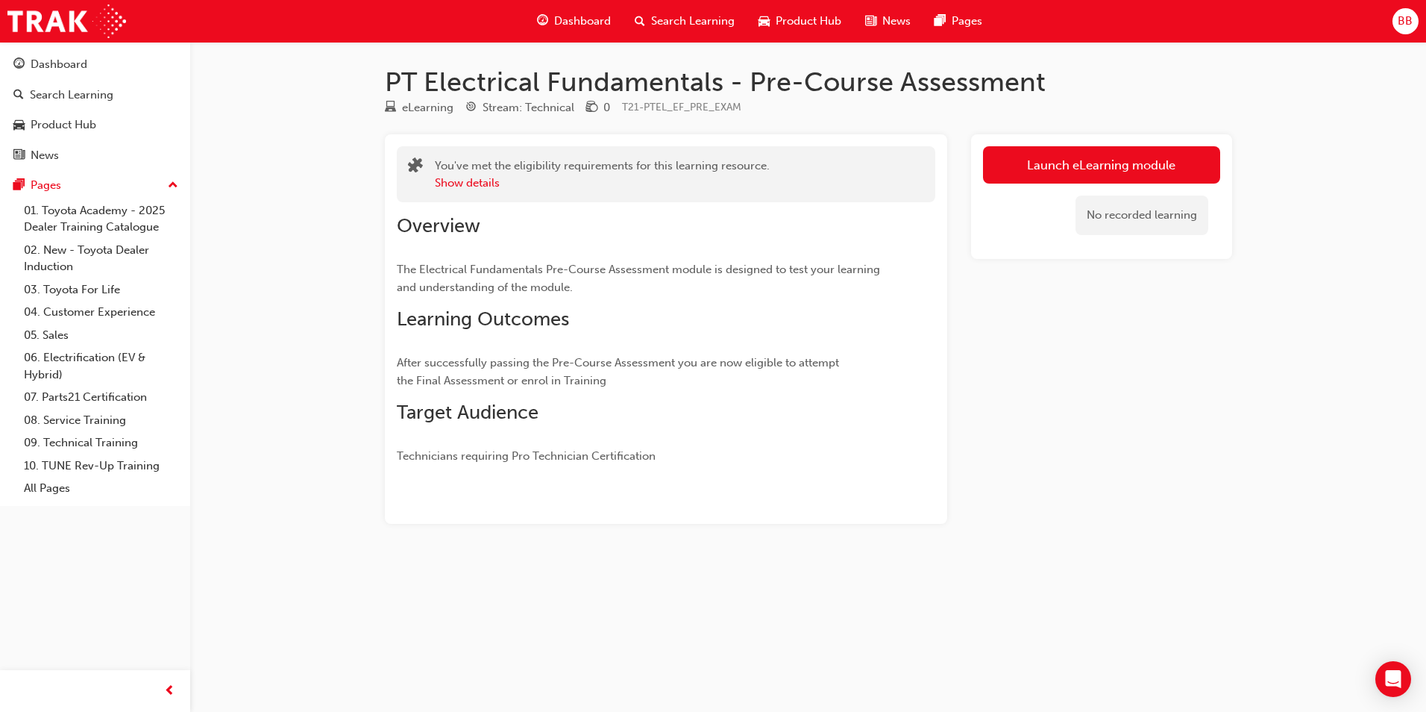
drag, startPoint x: 1100, startPoint y: 160, endPoint x: 1110, endPoint y: 160, distance: 9.7
click at [1101, 160] on link "Launch eLearning module" at bounding box center [1101, 164] width 237 height 37
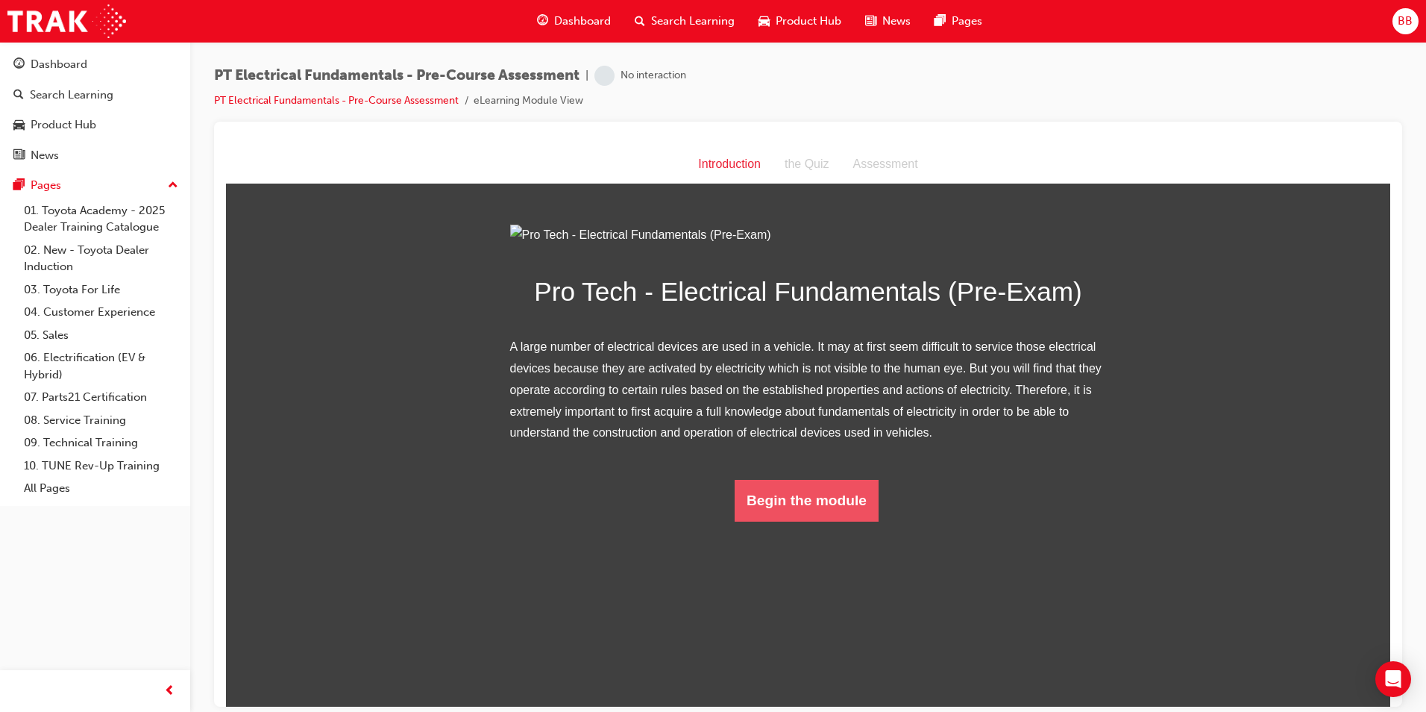
click at [851, 521] on button "Begin the module" at bounding box center [807, 500] width 144 height 42
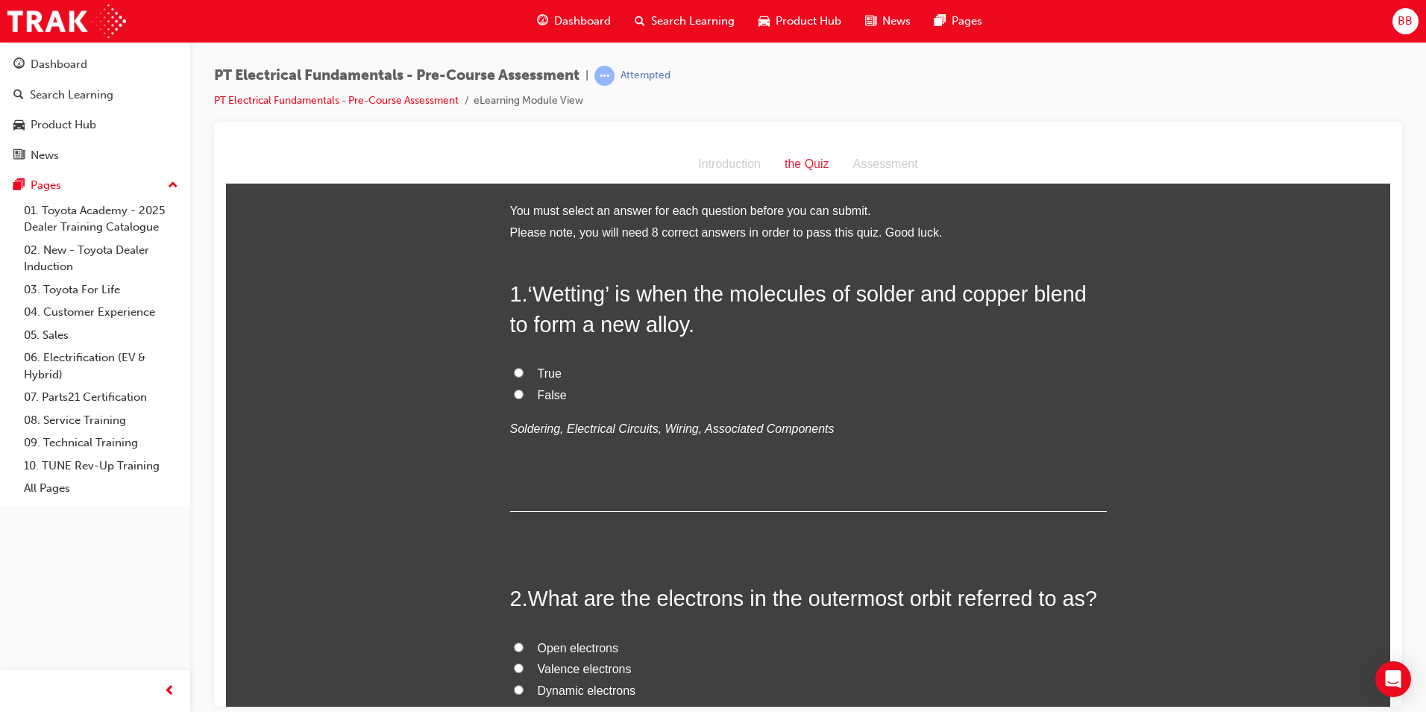
click at [526, 373] on label "True" at bounding box center [808, 373] width 597 height 22
click at [524, 373] on input "True" at bounding box center [519, 372] width 10 height 10
radio input "true"
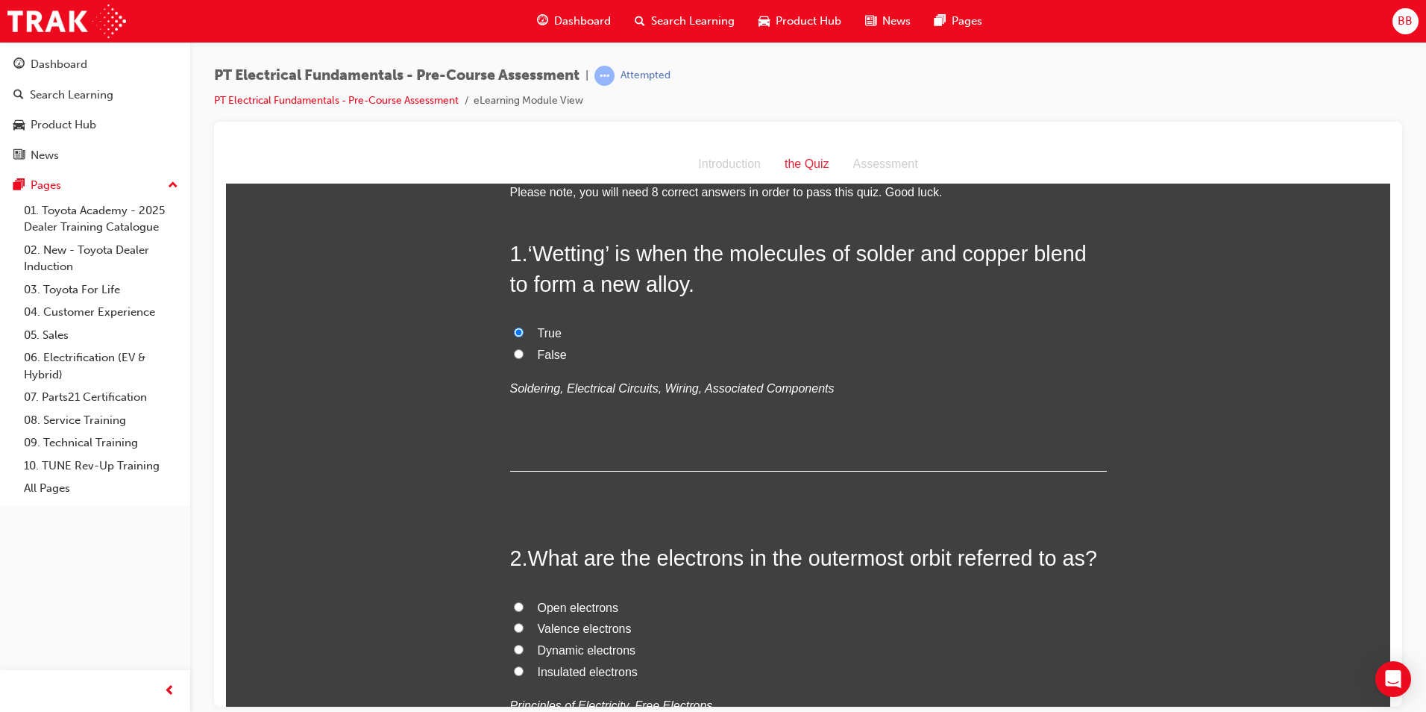
scroll to position [149, 0]
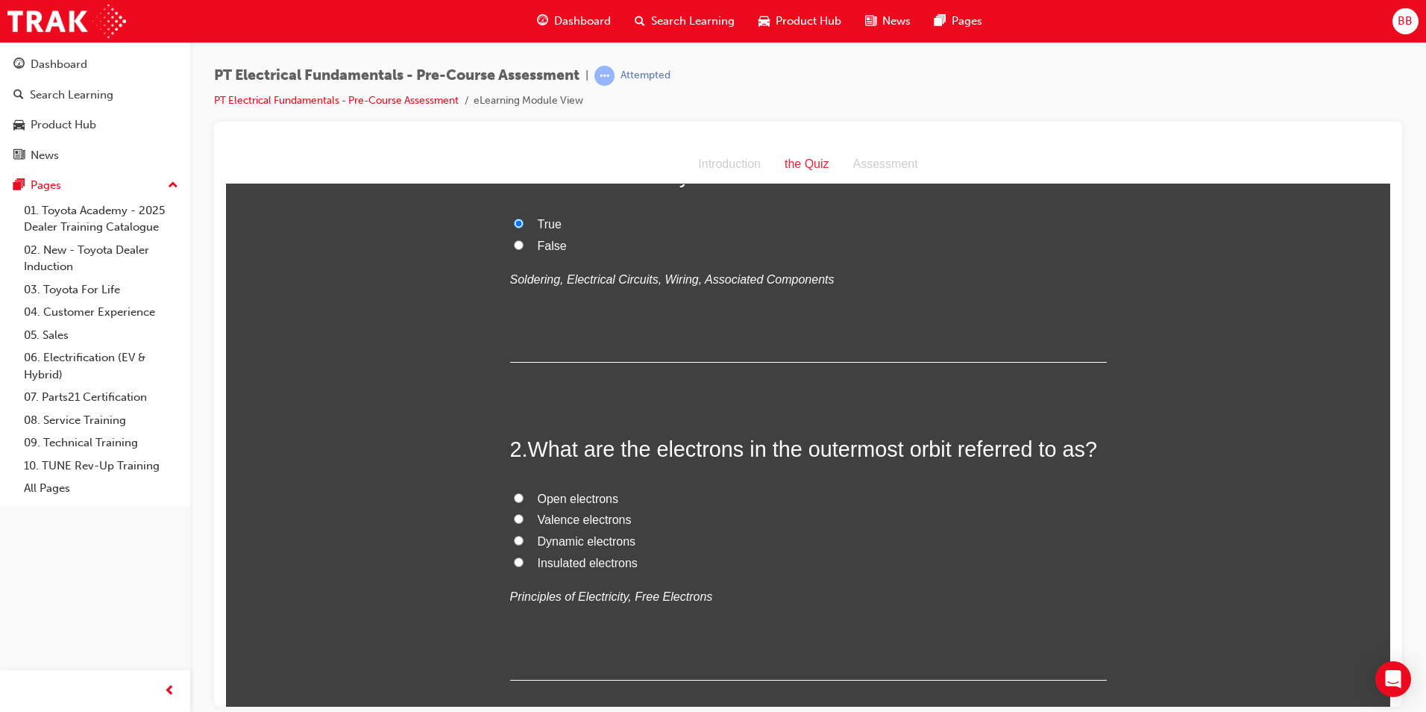
click at [552, 492] on span "Open electrons" at bounding box center [578, 497] width 81 height 13
click at [524, 492] on input "Open electrons" at bounding box center [519, 497] width 10 height 10
radio input "true"
